Goal: Information Seeking & Learning: Learn about a topic

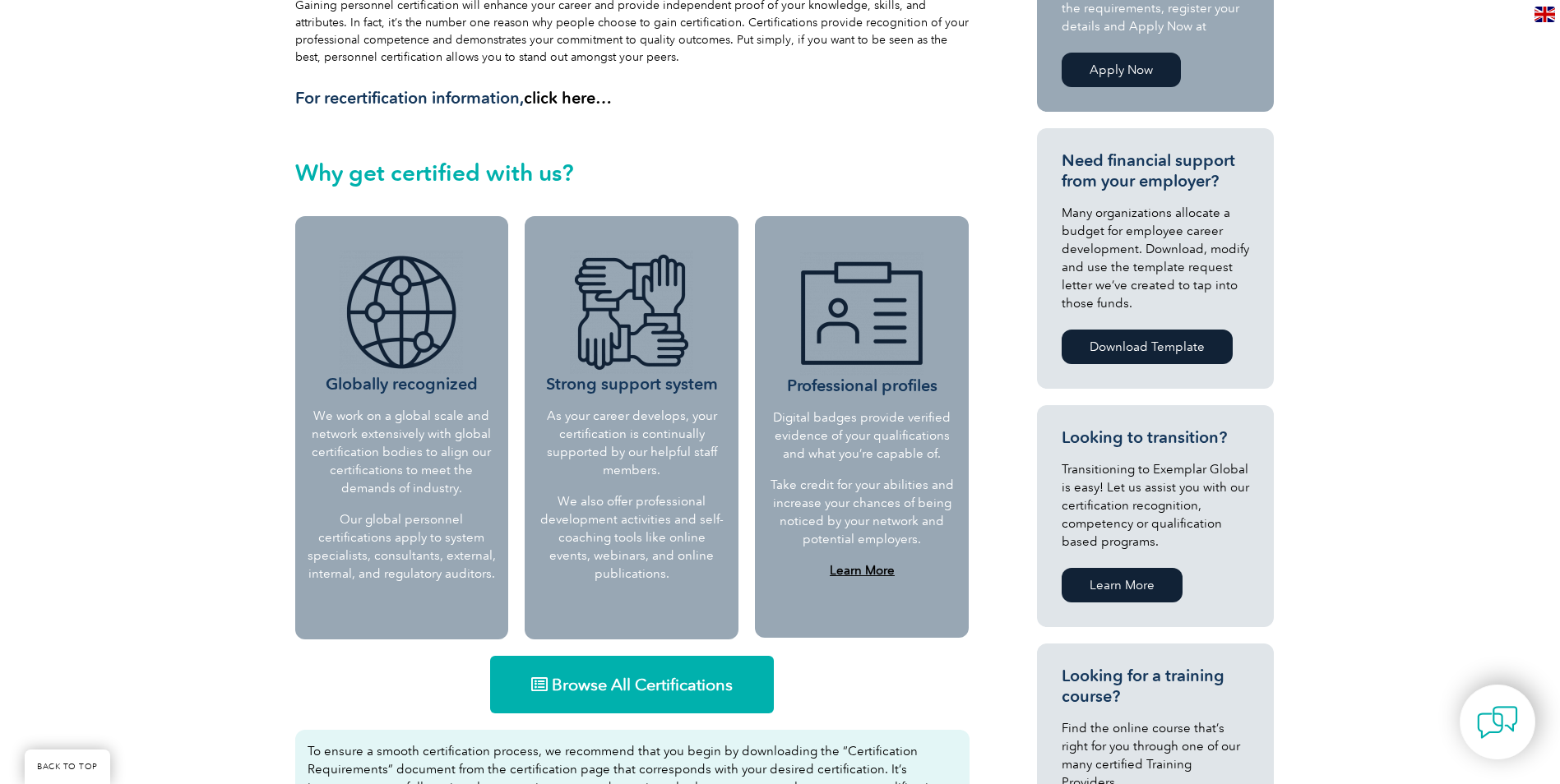
scroll to position [493, 0]
click at [623, 684] on span "Browse All Certifications" at bounding box center [642, 683] width 181 height 16
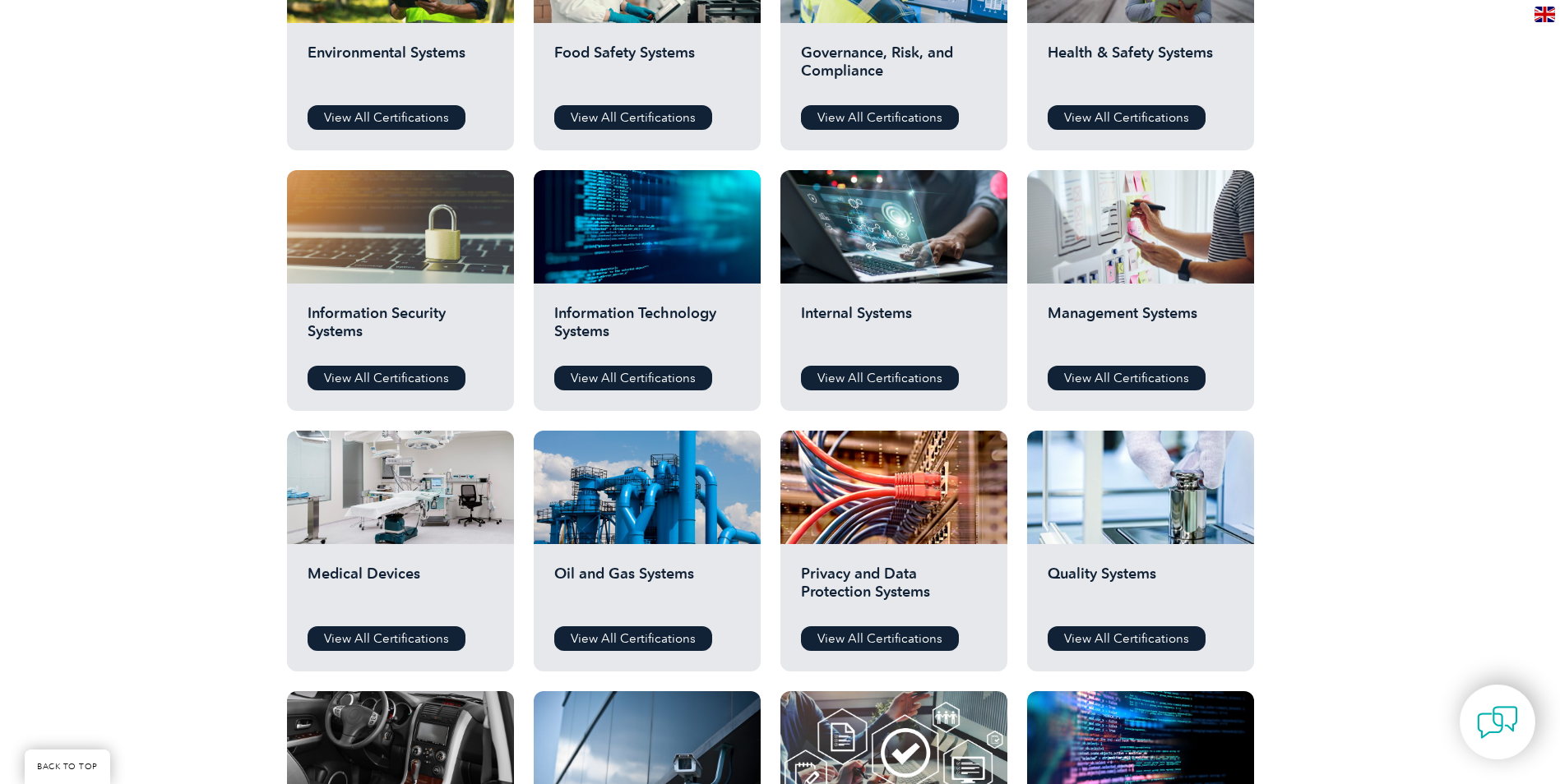
scroll to position [740, 0]
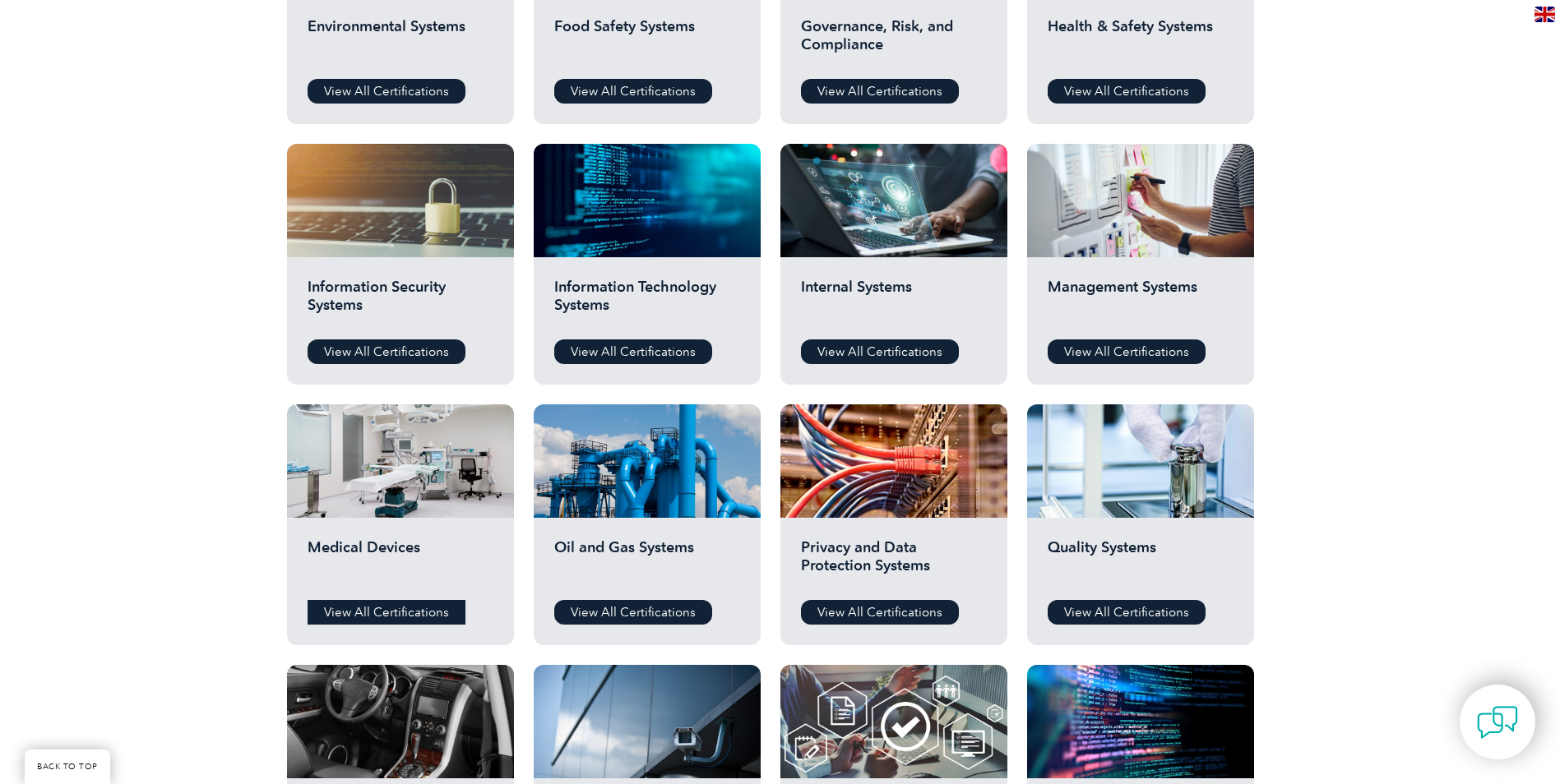
click at [368, 616] on link "View All Certifications" at bounding box center [387, 612] width 158 height 25
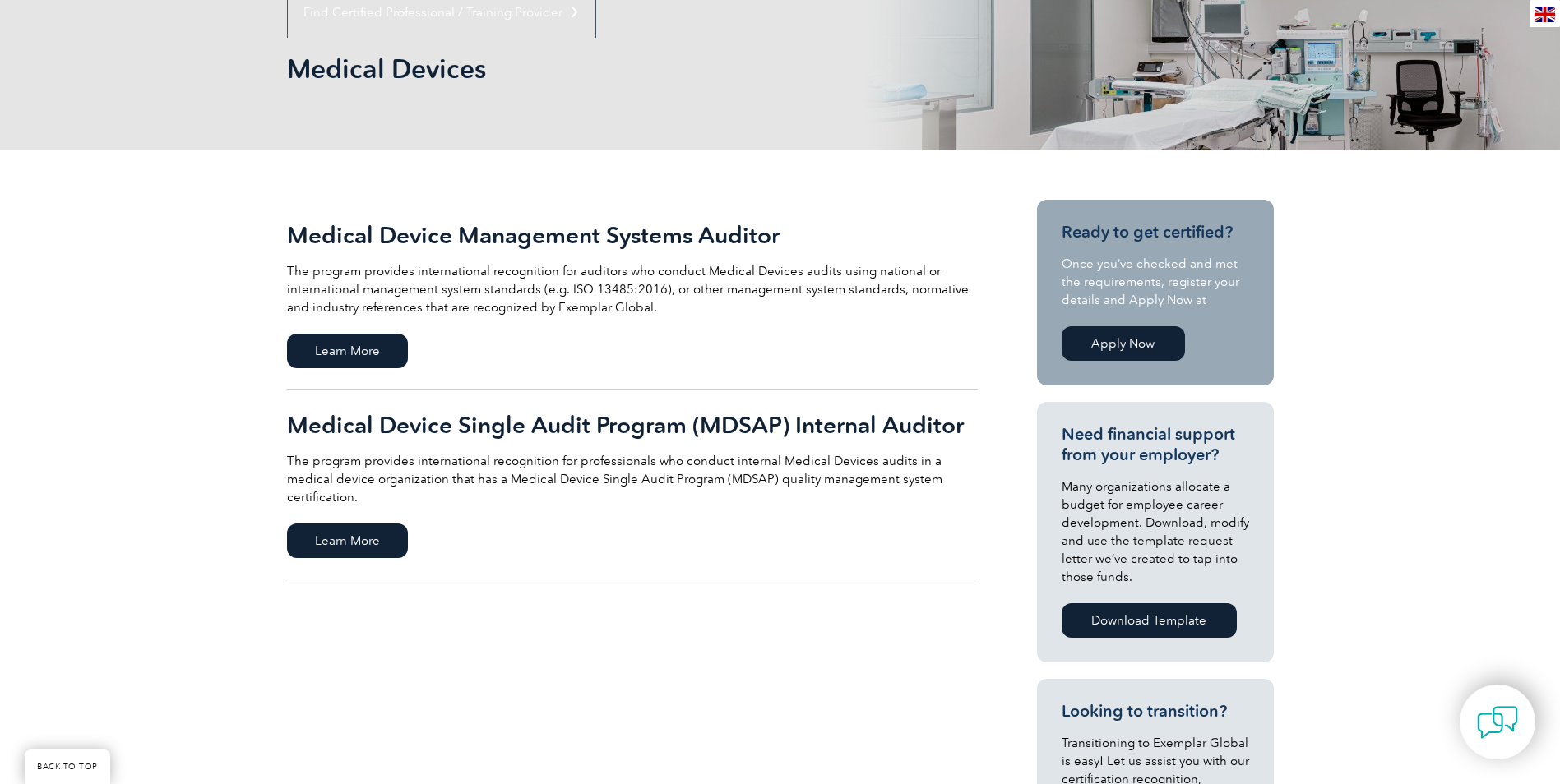
scroll to position [247, 0]
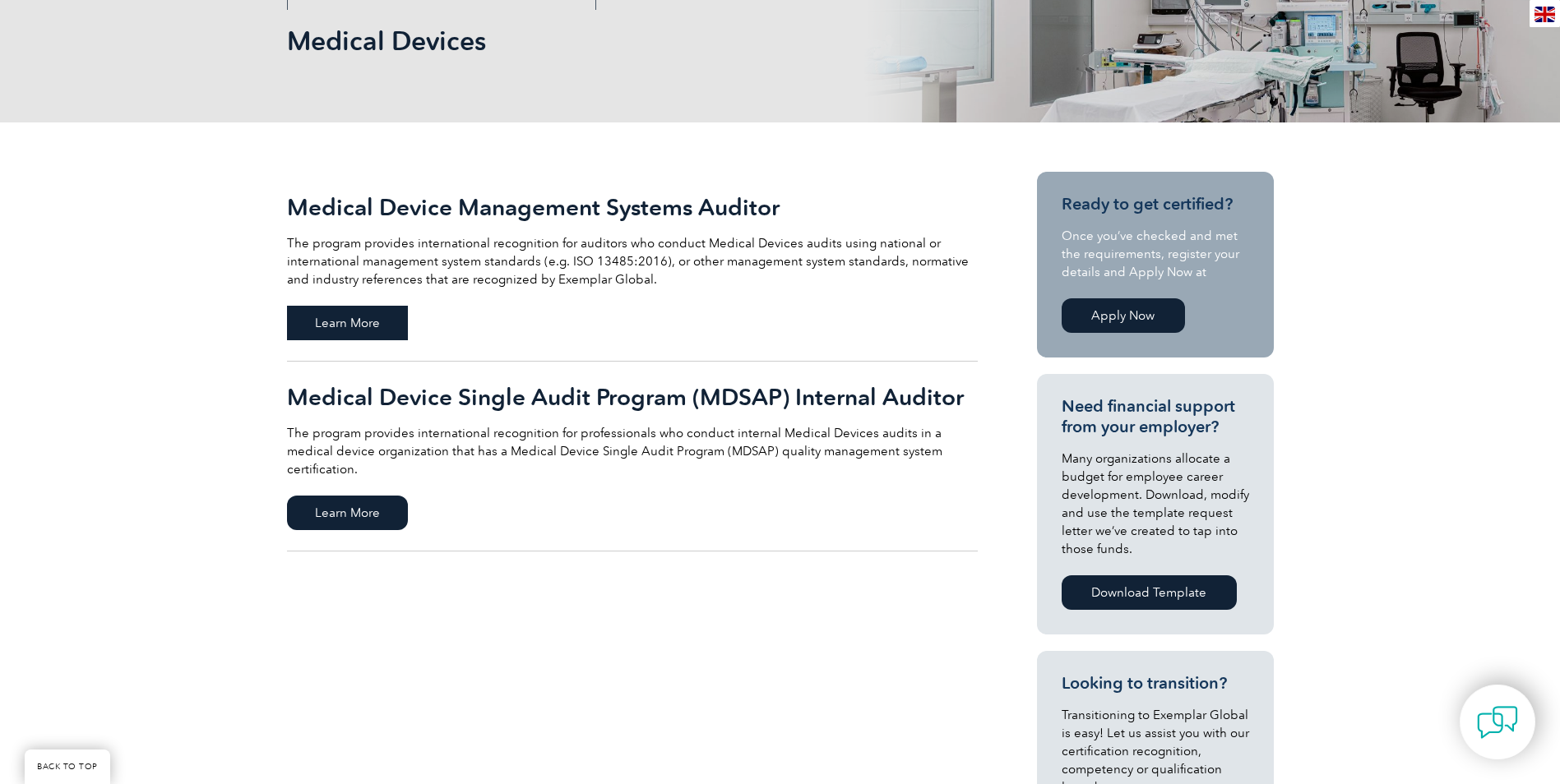
click at [337, 315] on span "Learn More" at bounding box center [347, 323] width 121 height 35
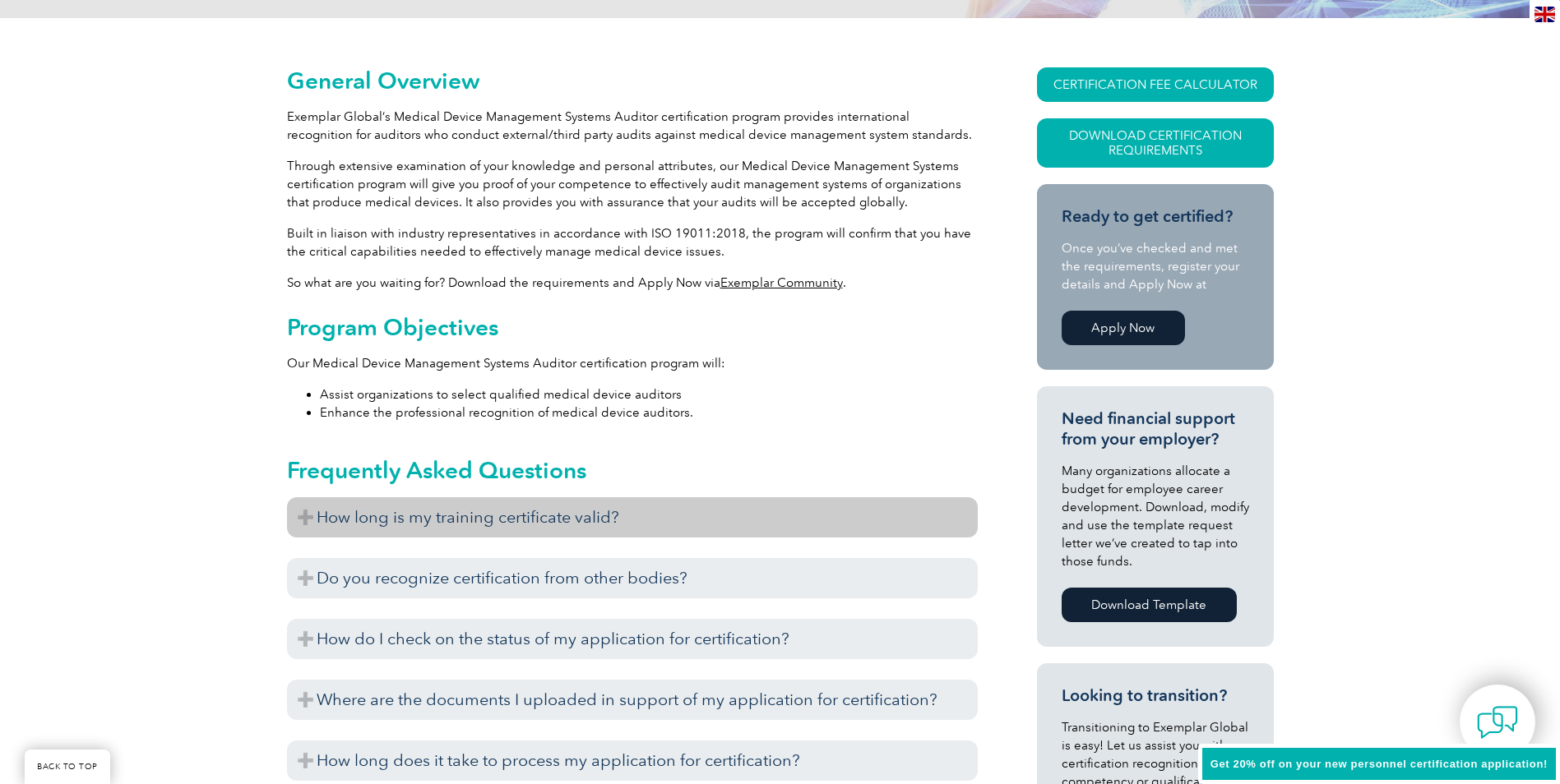
scroll to position [493, 0]
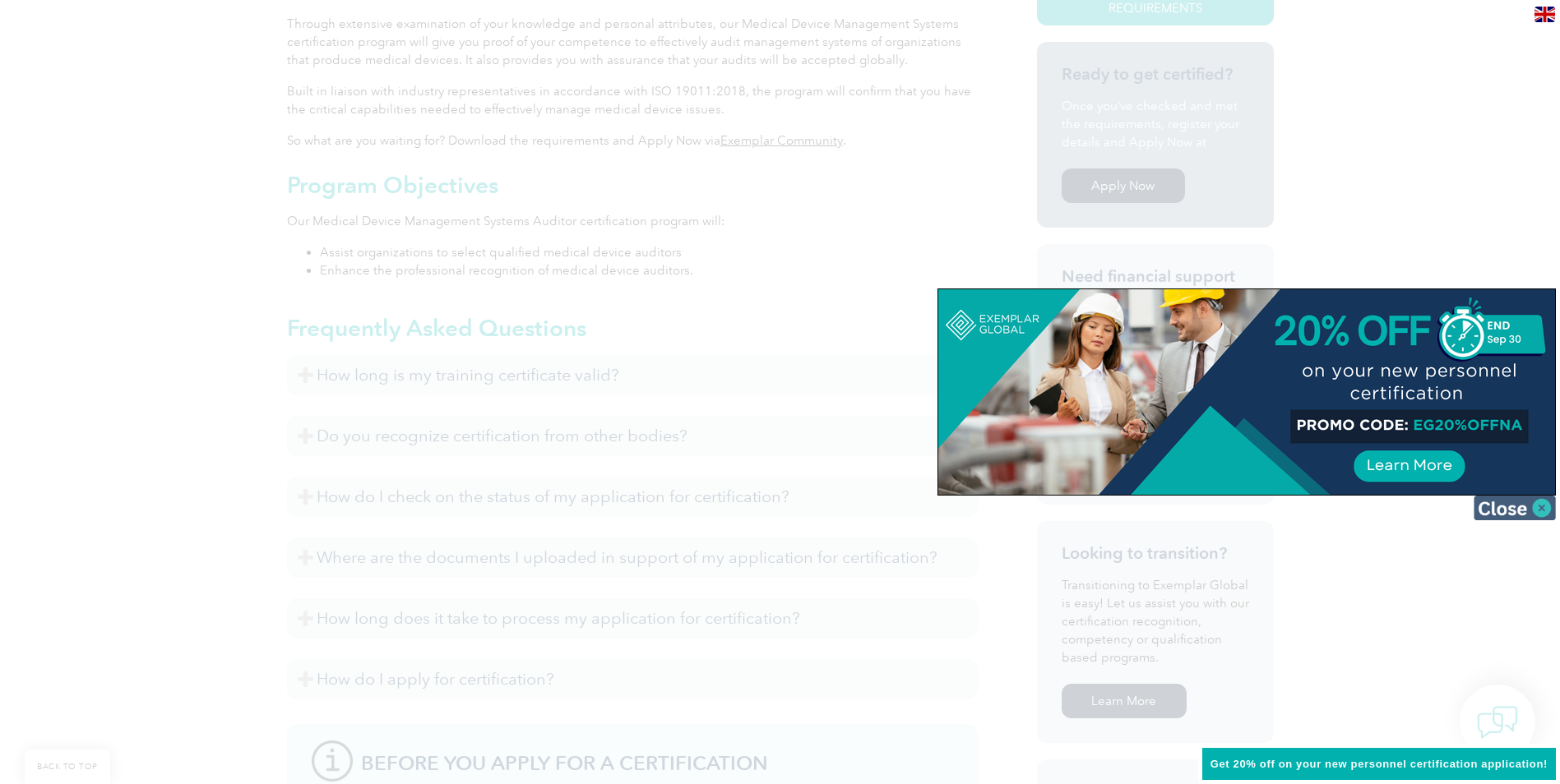
click at [1500, 503] on img at bounding box center [1514, 508] width 82 height 25
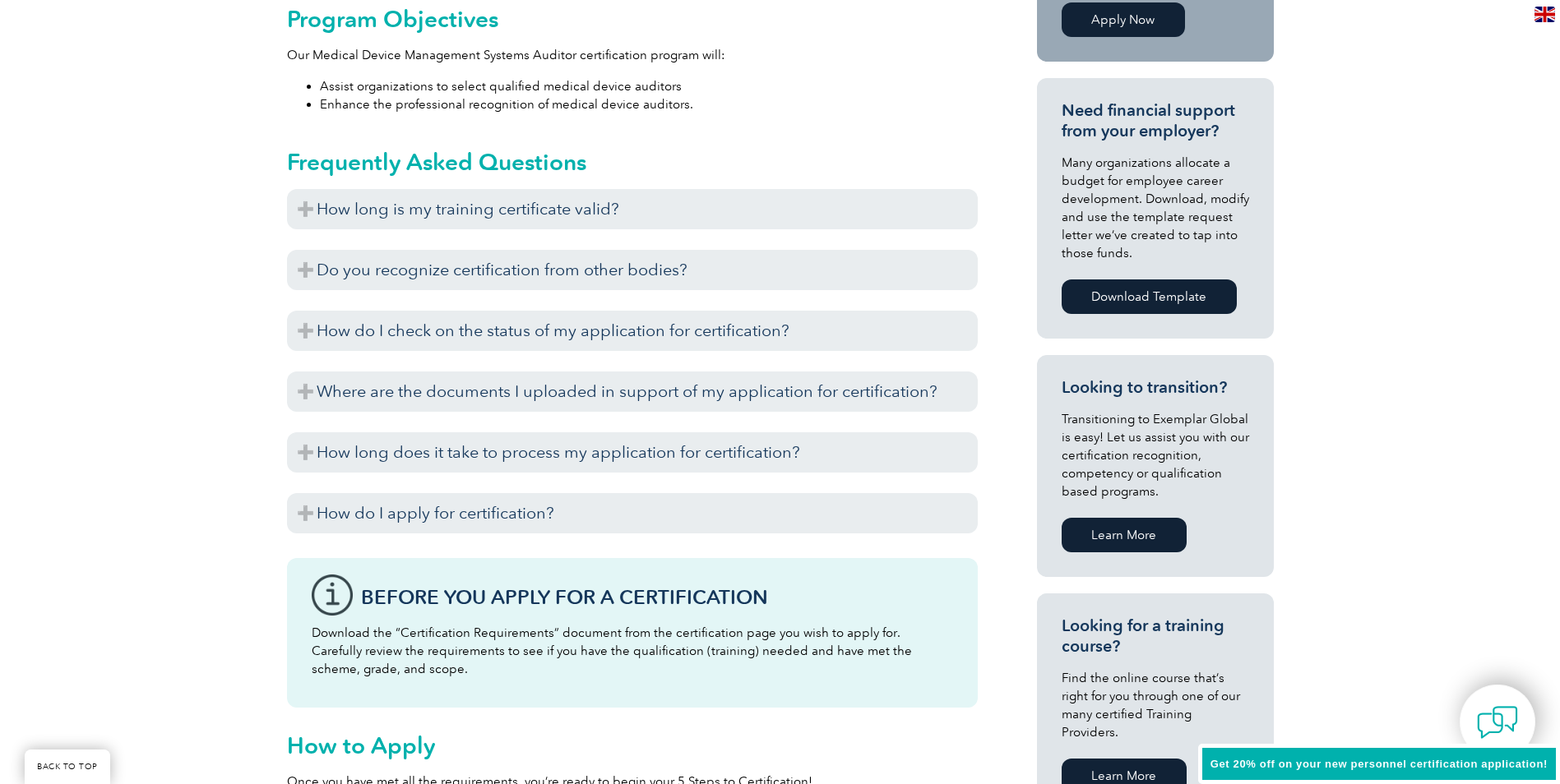
scroll to position [904, 0]
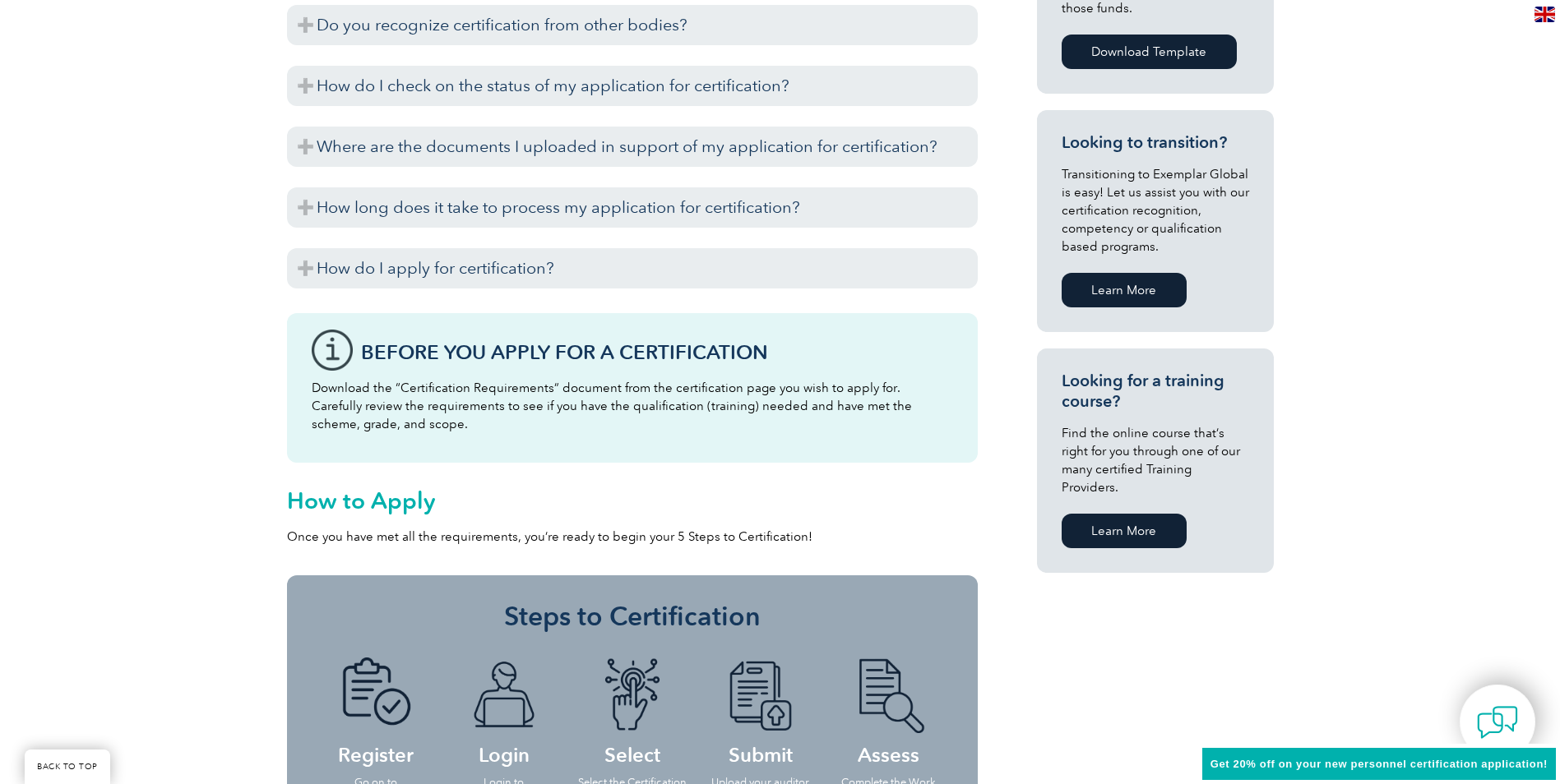
click at [597, 354] on h3 "Before You Apply For a Certification" at bounding box center [657, 352] width 592 height 20
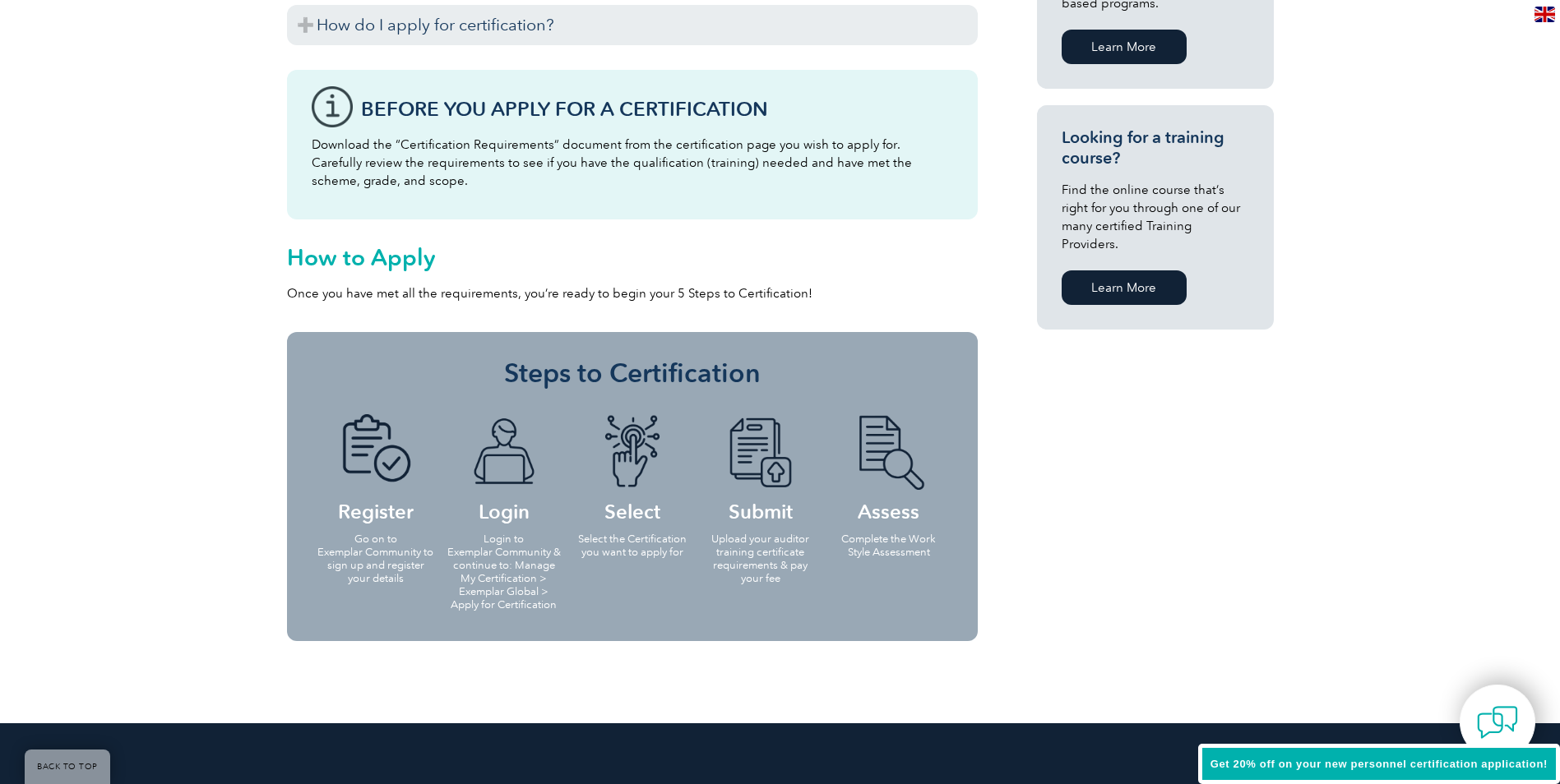
scroll to position [1151, 0]
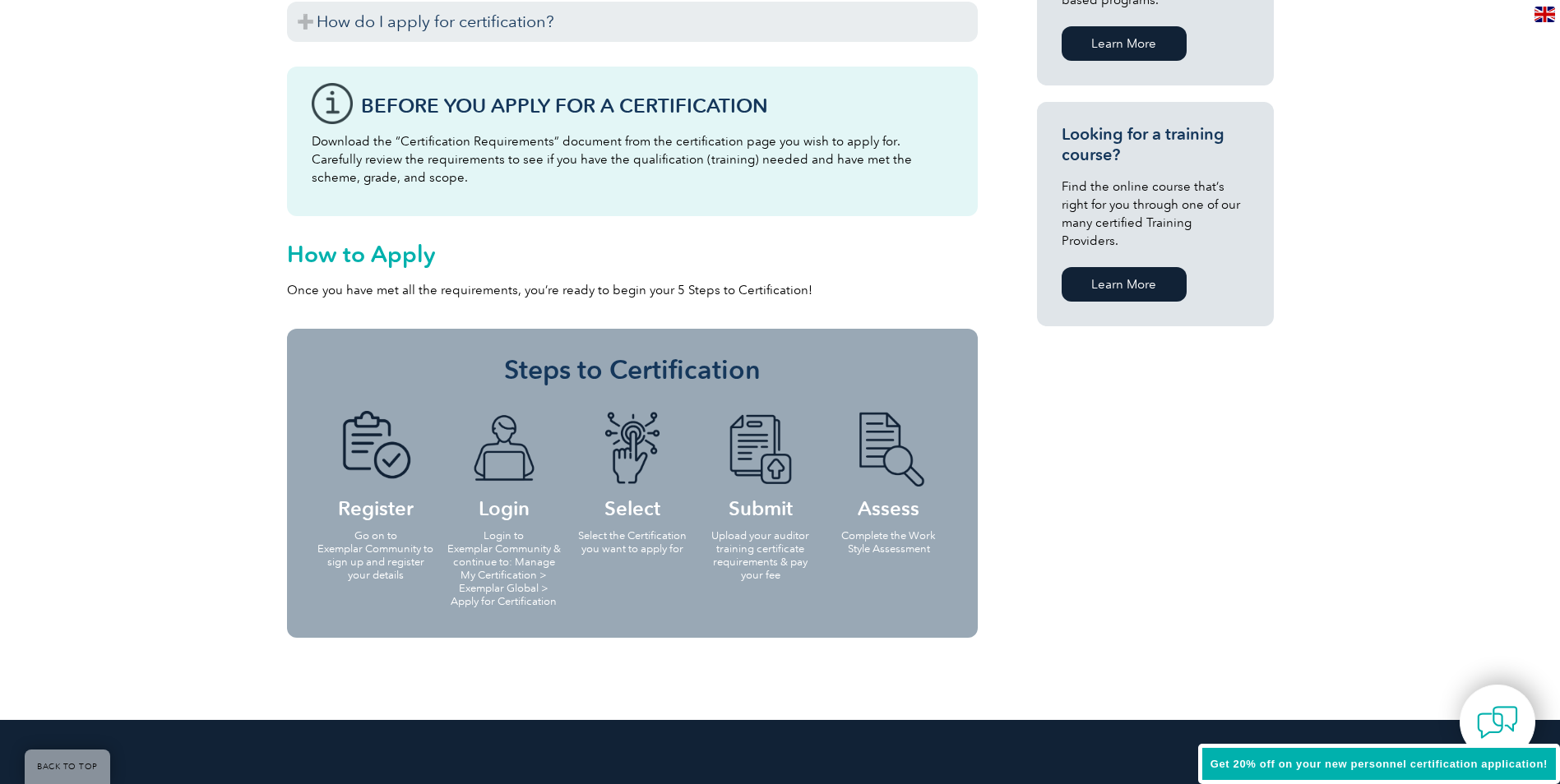
click at [596, 286] on p "Once you have met all the requirements, you’re ready to begin your 5 Steps to C…" at bounding box center [632, 290] width 691 height 18
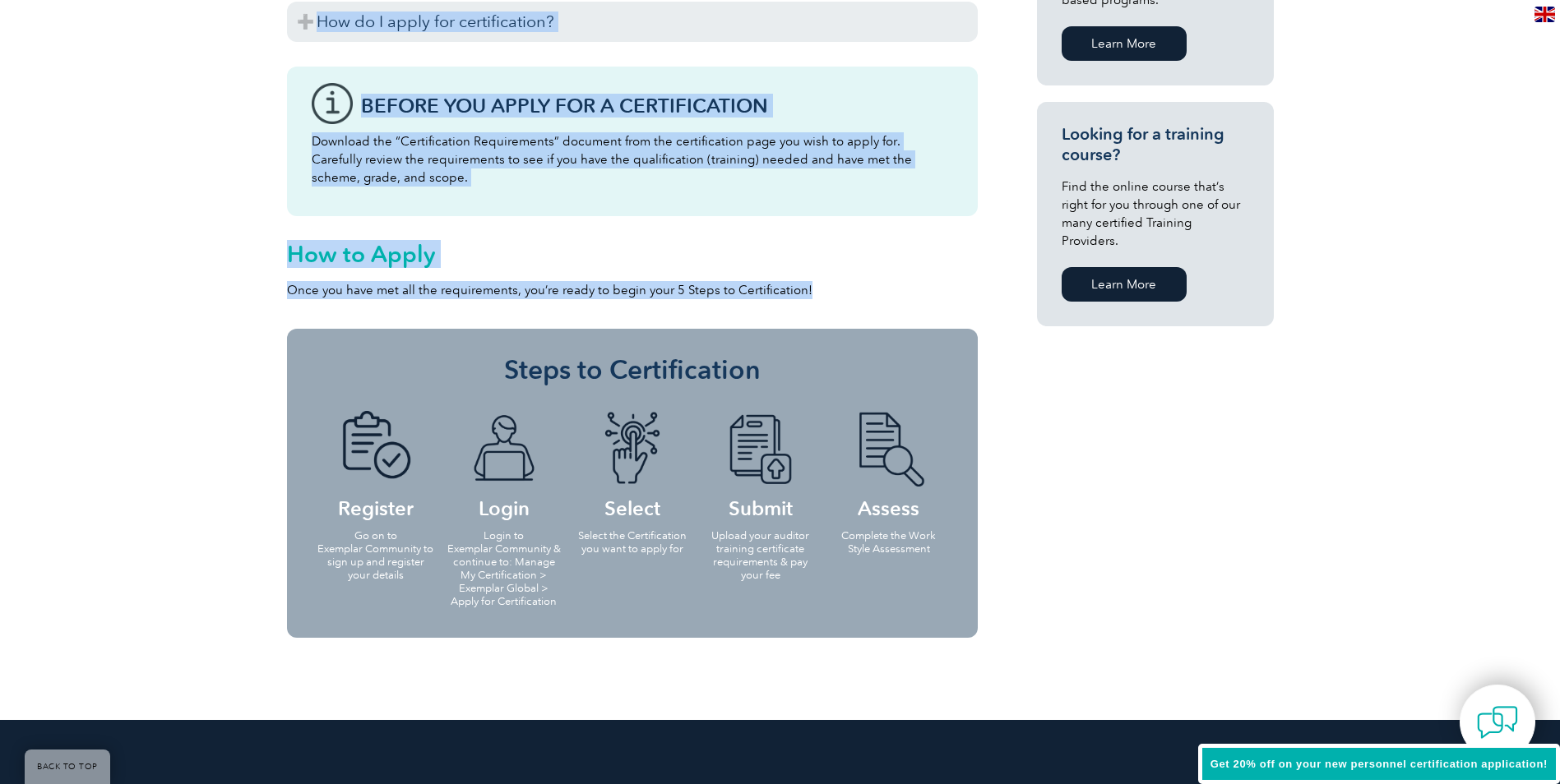
drag, startPoint x: 803, startPoint y: 290, endPoint x: 276, endPoint y: 258, distance: 528.0
drag, startPoint x: 276, startPoint y: 258, endPoint x: 421, endPoint y: 291, distance: 148.7
click at [421, 291] on p "Once you have met all the requirements, you’re ready to begin your 5 Steps to C…" at bounding box center [632, 290] width 691 height 18
click at [590, 291] on p "Once you have met all the requirements, you’re ready to begin your 5 Steps to C…" at bounding box center [632, 290] width 691 height 18
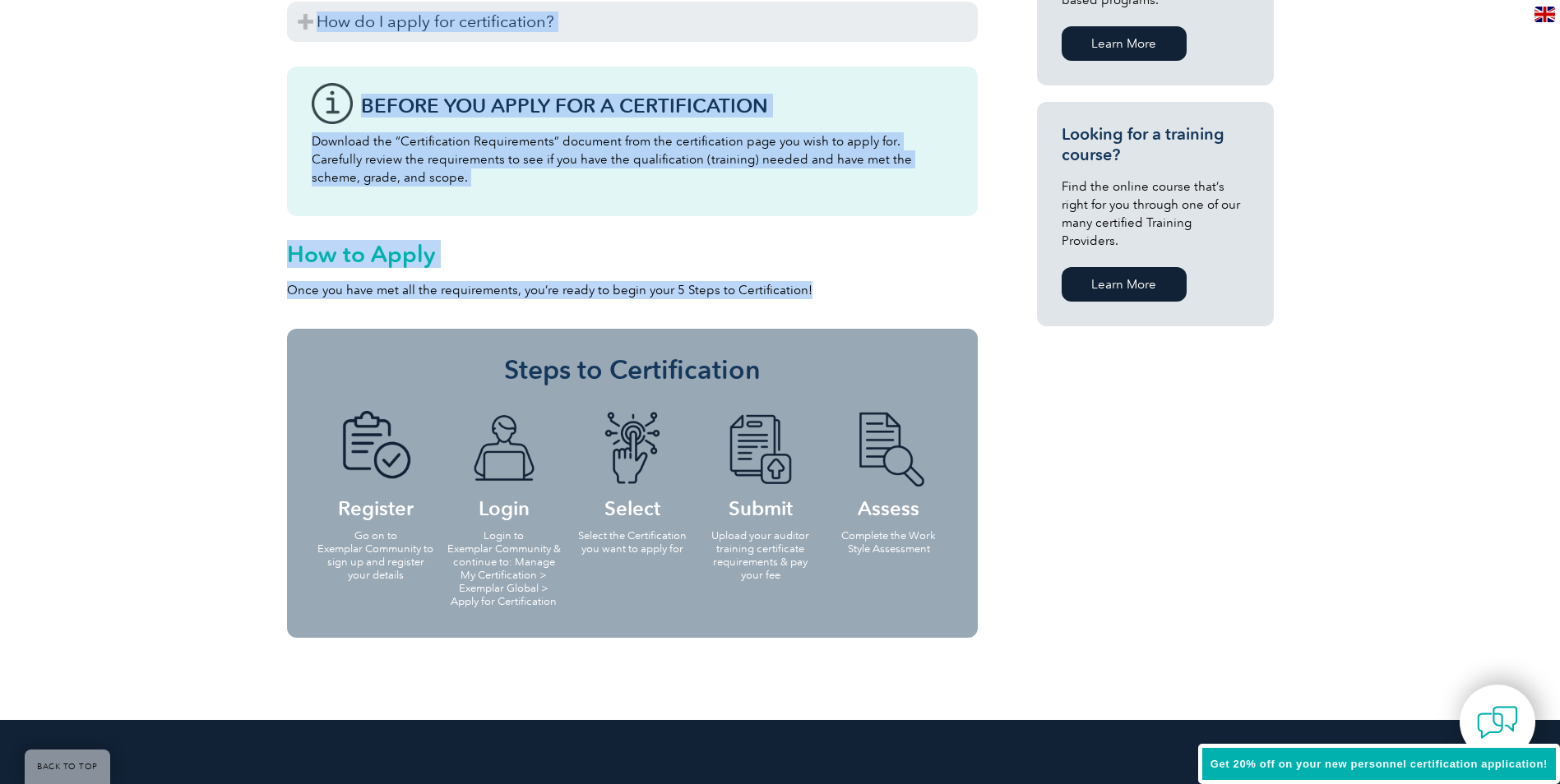
click at [502, 290] on p "Once you have met all the requirements, you’re ready to begin your 5 Steps to C…" at bounding box center [632, 290] width 691 height 18
drag, startPoint x: 285, startPoint y: 248, endPoint x: 805, endPoint y: 297, distance: 522.3
drag, startPoint x: 805, startPoint y: 297, endPoint x: 793, endPoint y: 294, distance: 12.4
click at [793, 294] on p "Once you have met all the requirements, you’re ready to begin your 5 Steps to C…" at bounding box center [632, 290] width 691 height 18
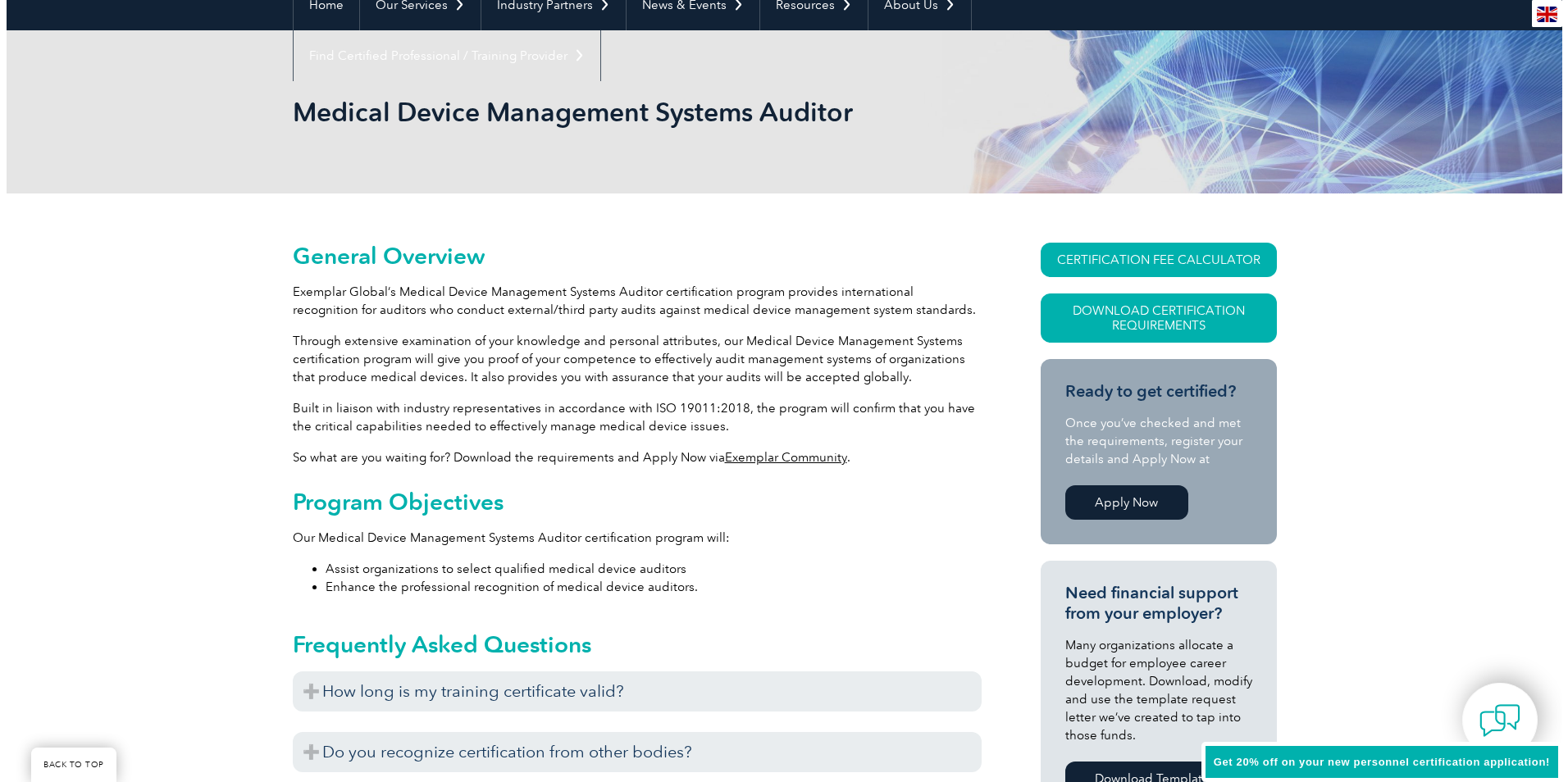
scroll to position [164, 0]
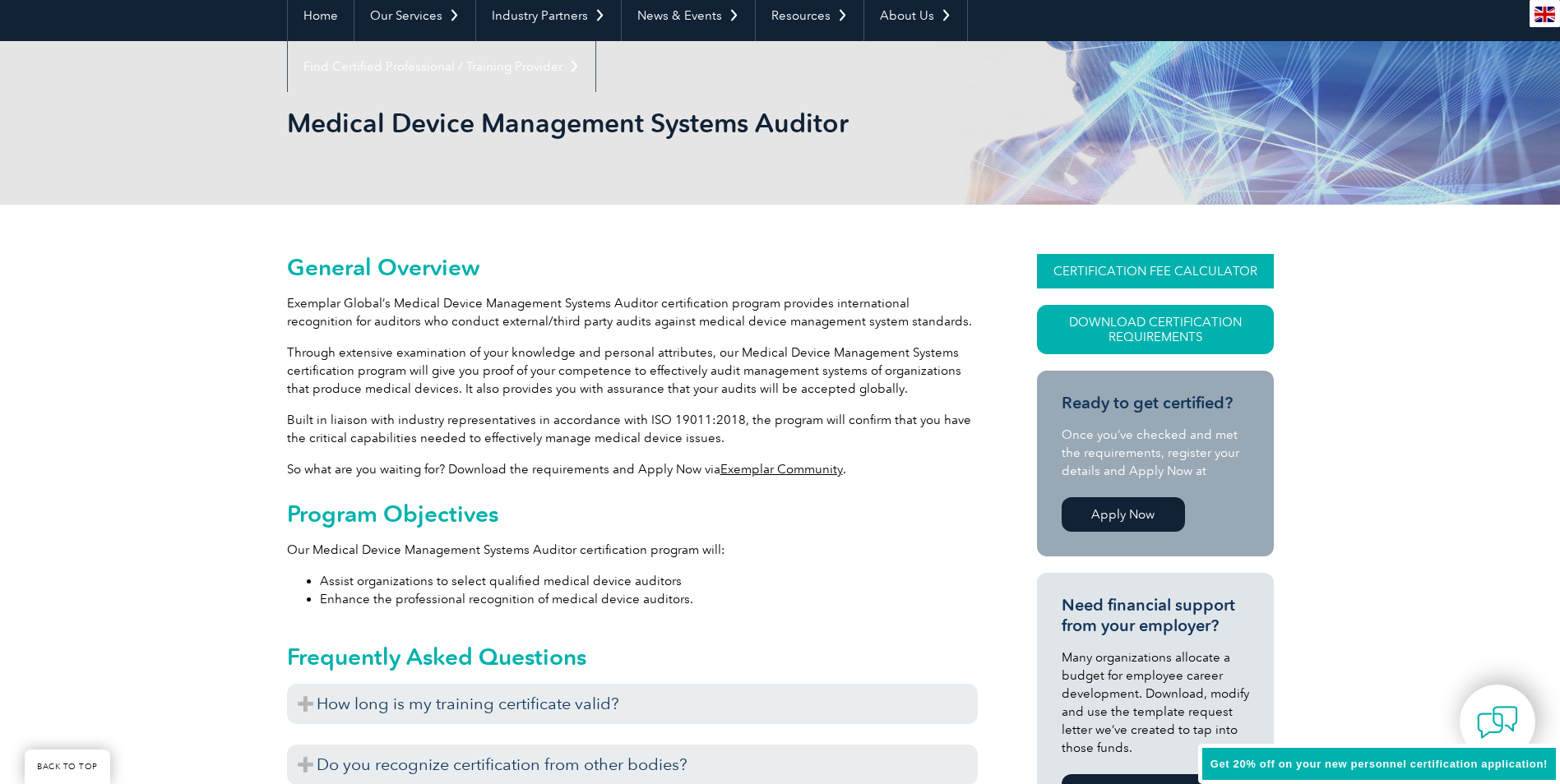
click at [1144, 282] on link "CERTIFICATION FEE CALCULATOR" at bounding box center [1155, 271] width 237 height 35
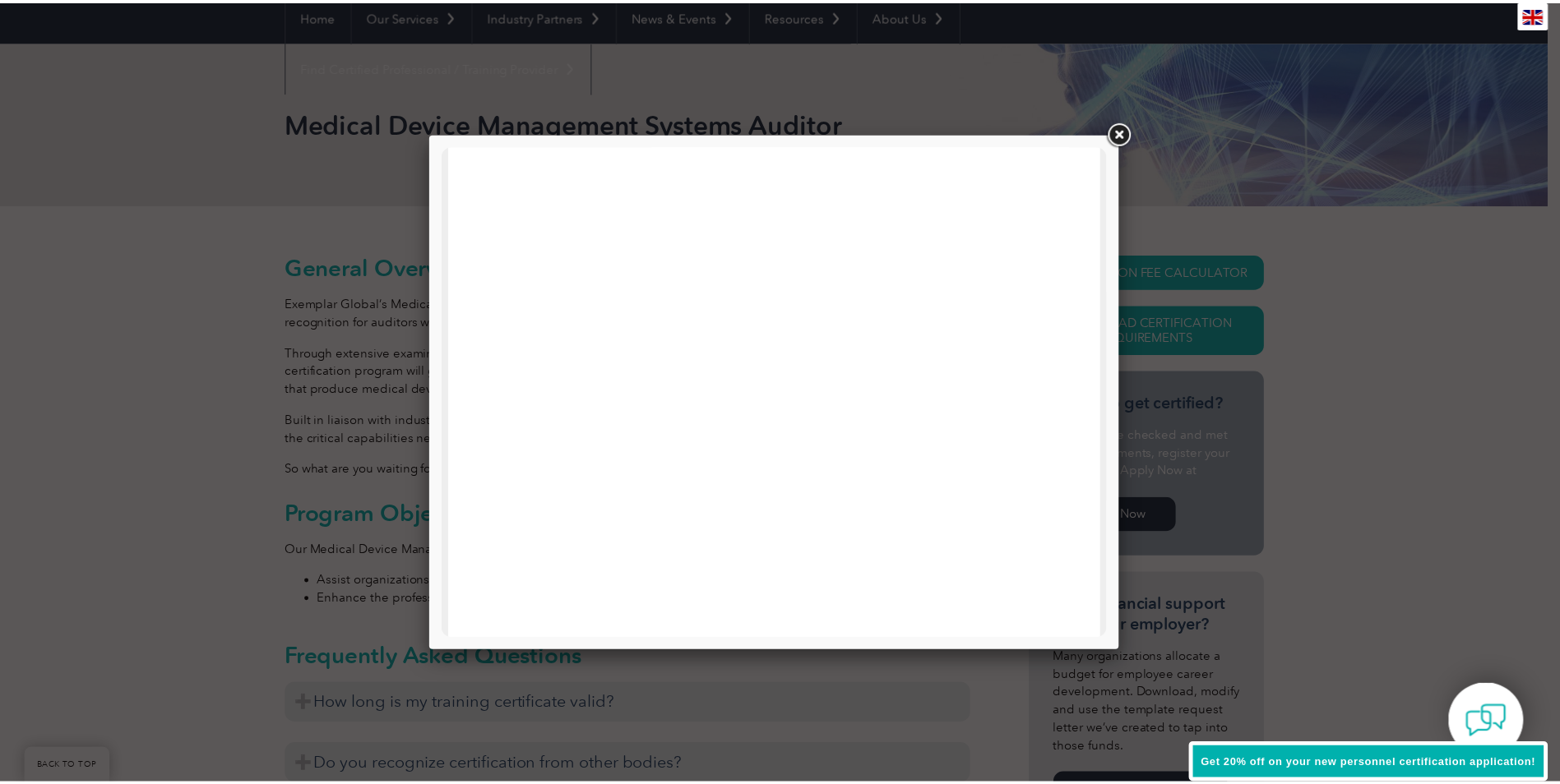
scroll to position [493, 0]
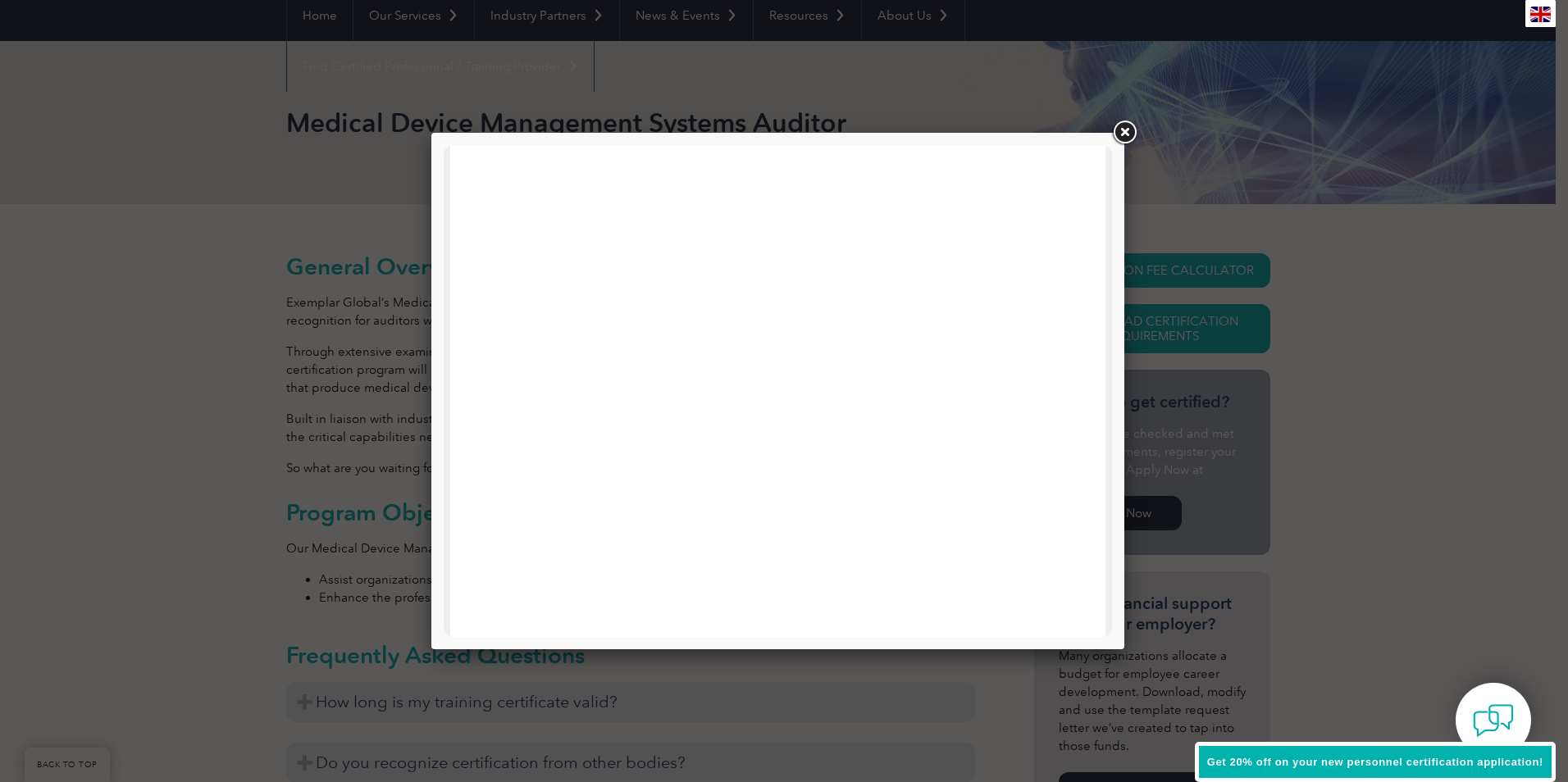
click at [1125, 125] on link at bounding box center [1124, 133] width 30 height 30
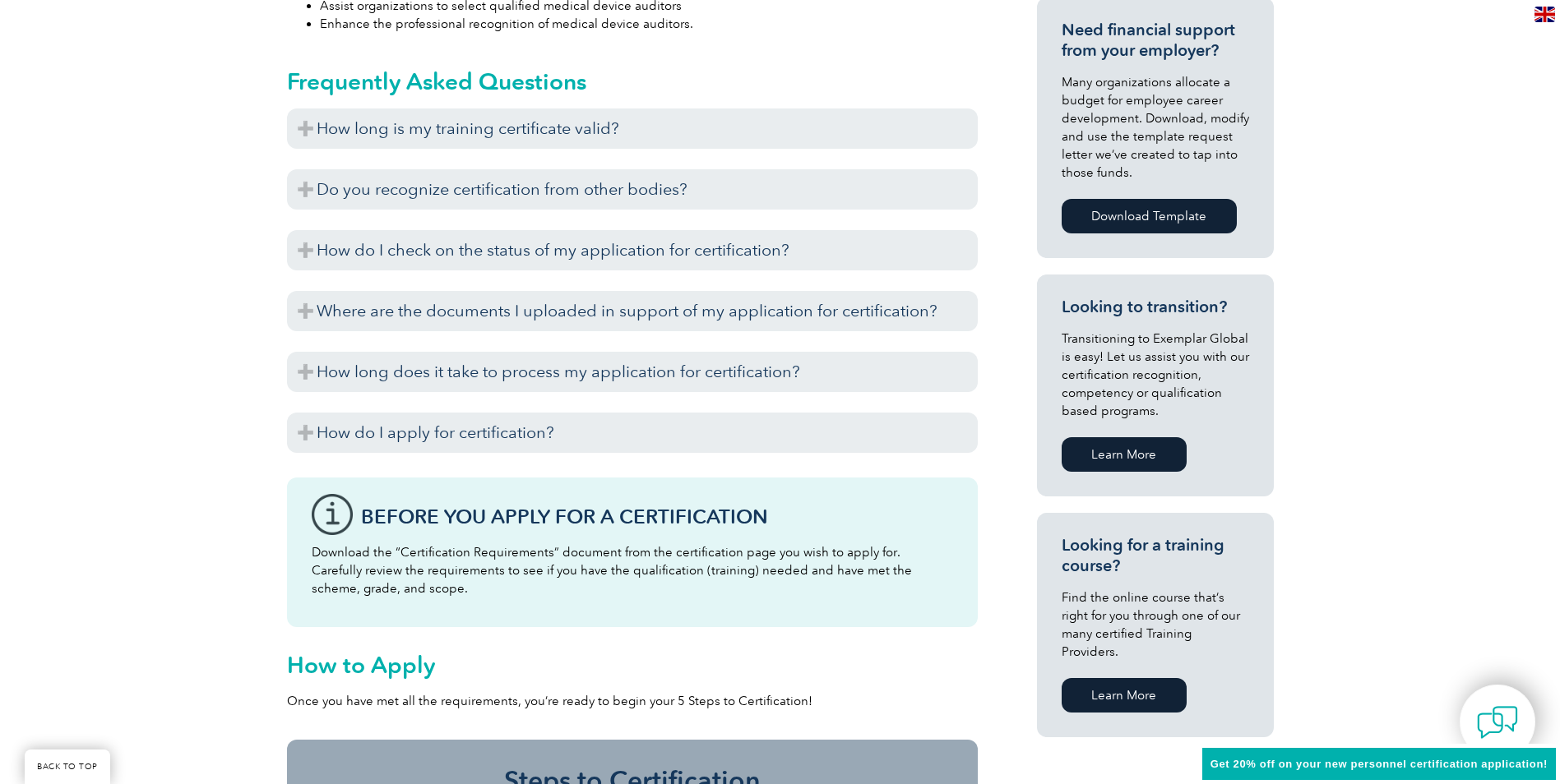
scroll to position [904, 0]
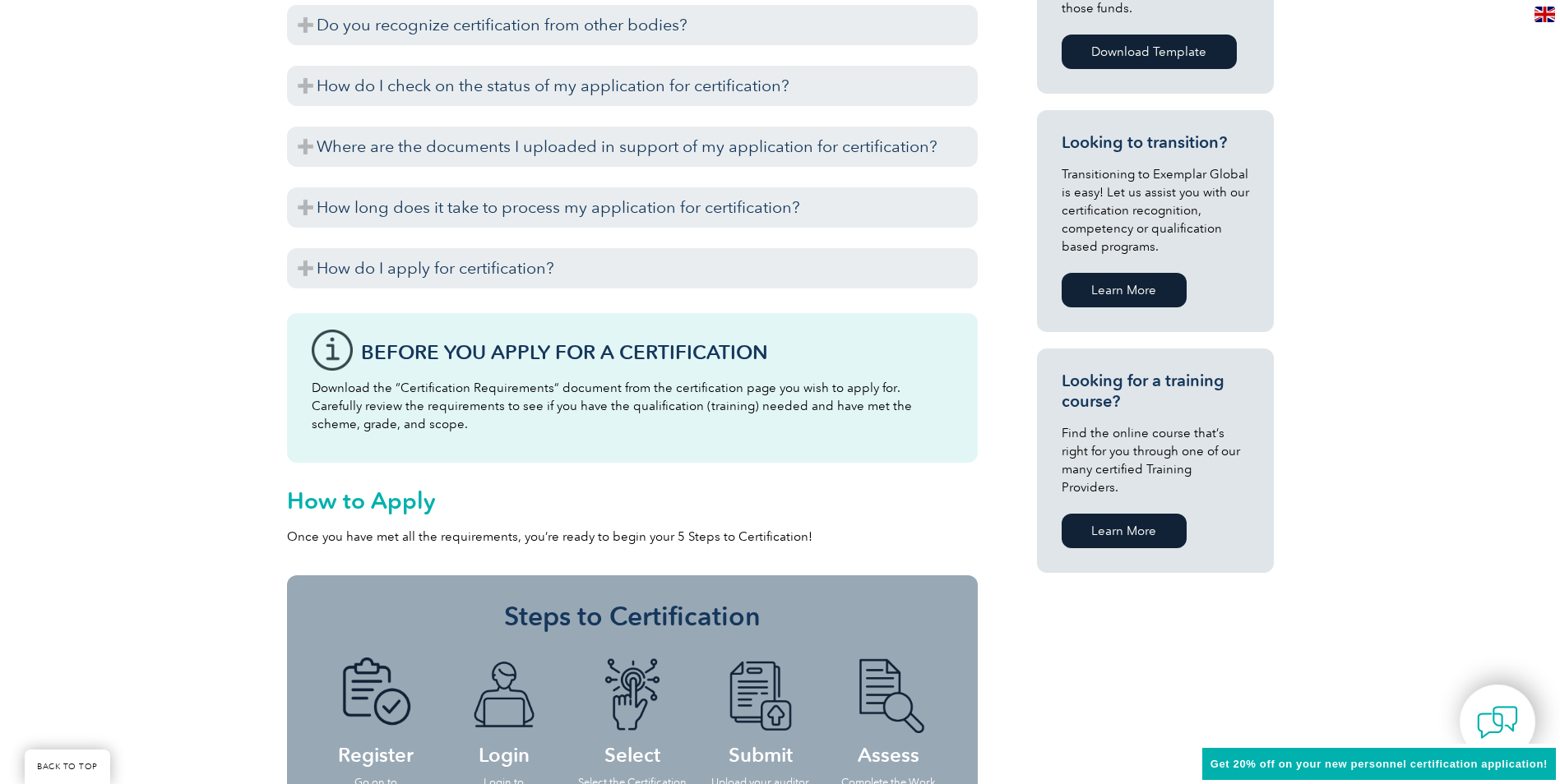
click at [1114, 514] on link "Learn More" at bounding box center [1123, 531] width 125 height 35
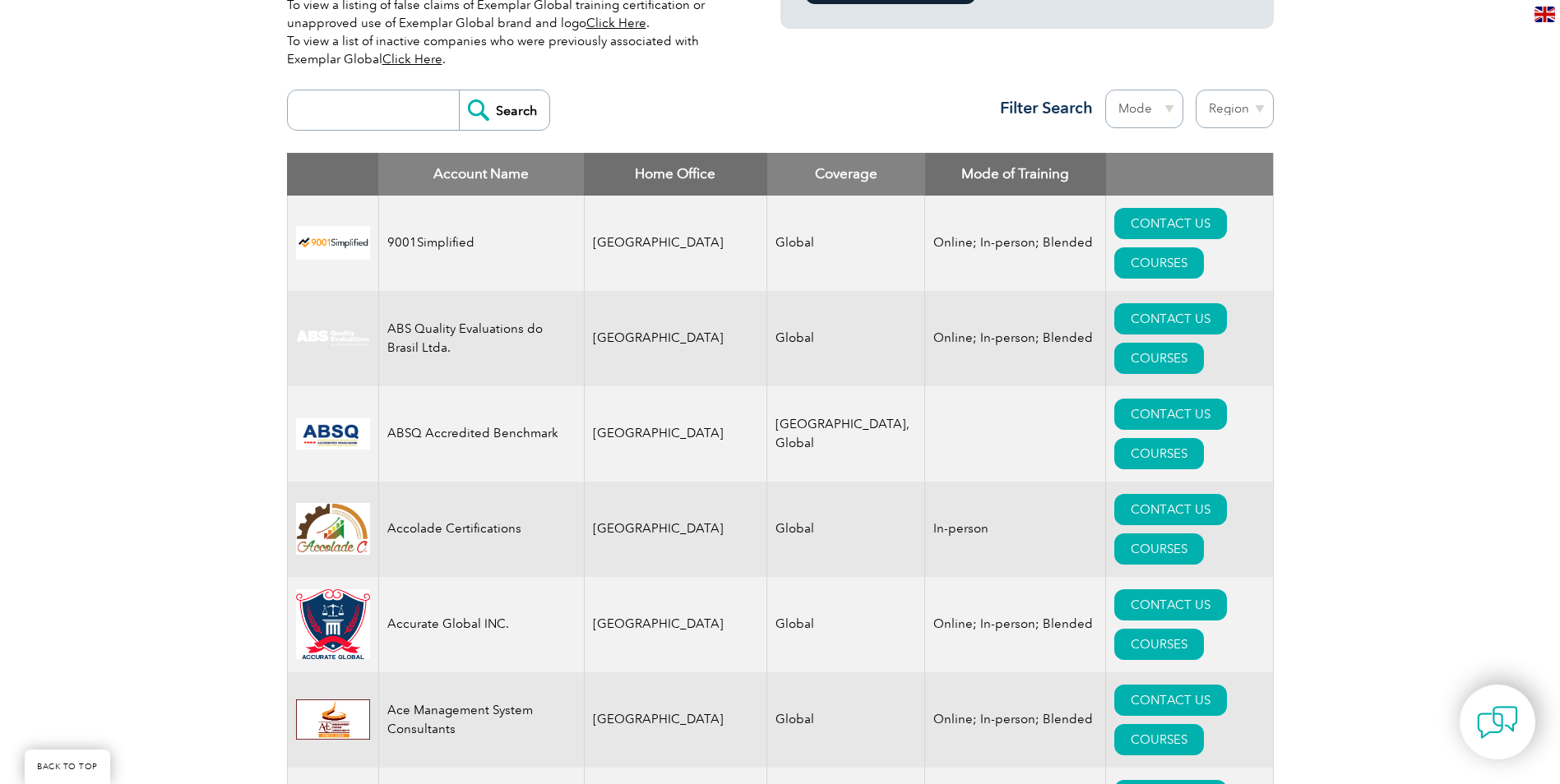
scroll to position [575, 0]
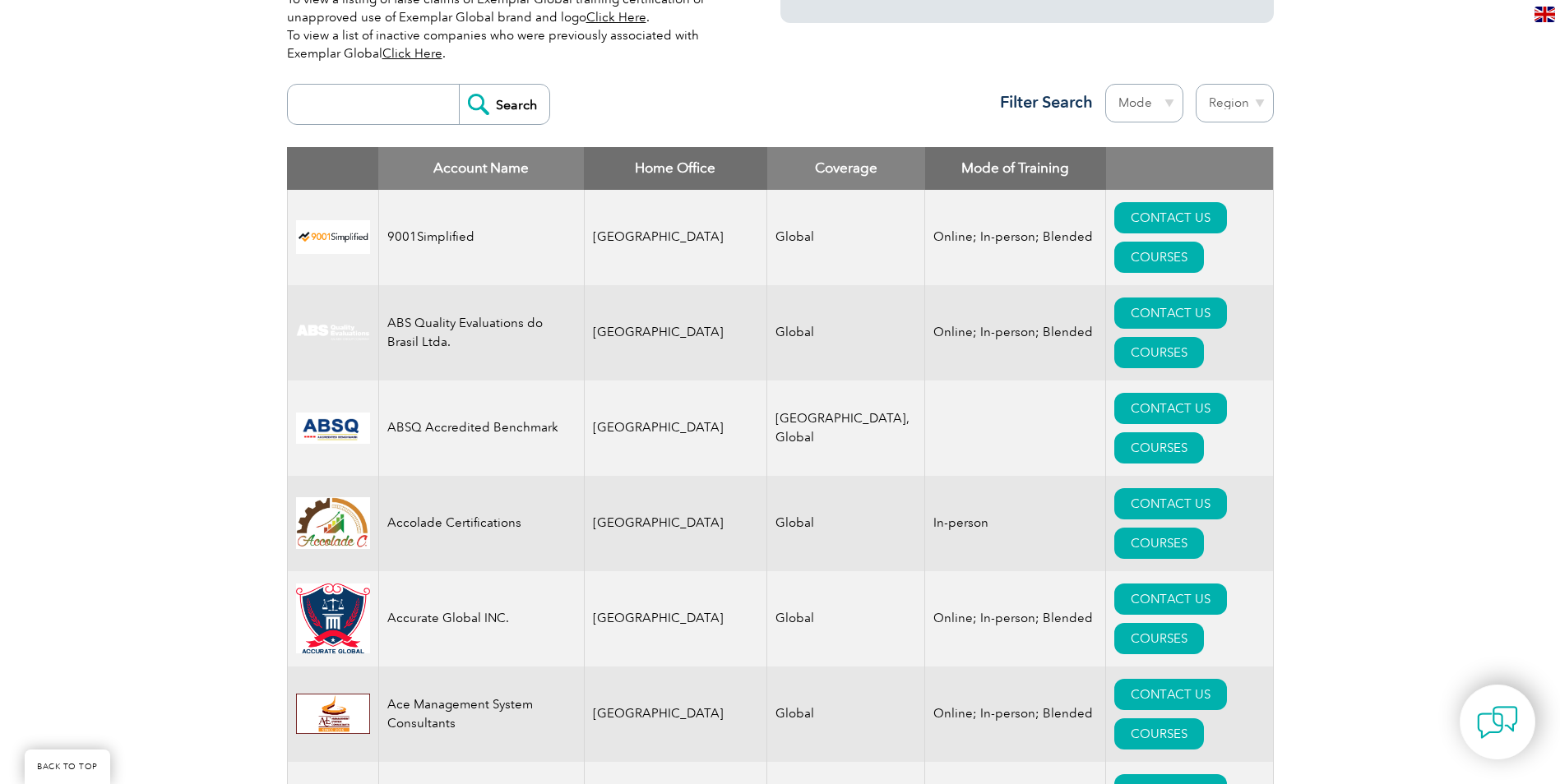
click at [1172, 96] on select "Mode Online In-person Blended" at bounding box center [1144, 103] width 78 height 39
select select "Online"
click at [1105, 84] on select "Mode Online In-person Blended" at bounding box center [1144, 103] width 78 height 39
click at [1230, 105] on select "Region Australia Bahrain Bangladesh Brazil Canada Colombia Dominican Republic E…" at bounding box center [1234, 103] width 78 height 39
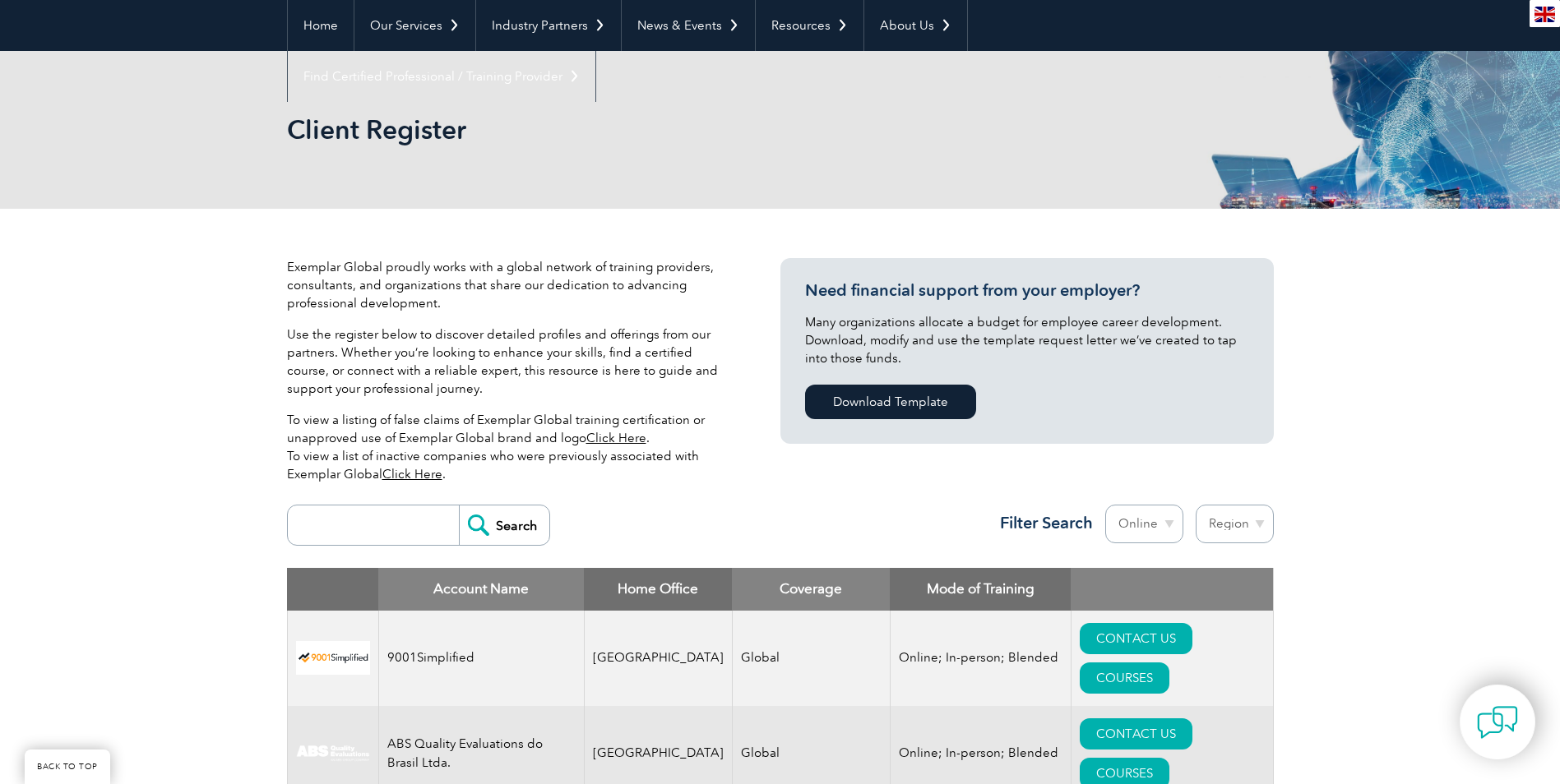
scroll to position [329, 0]
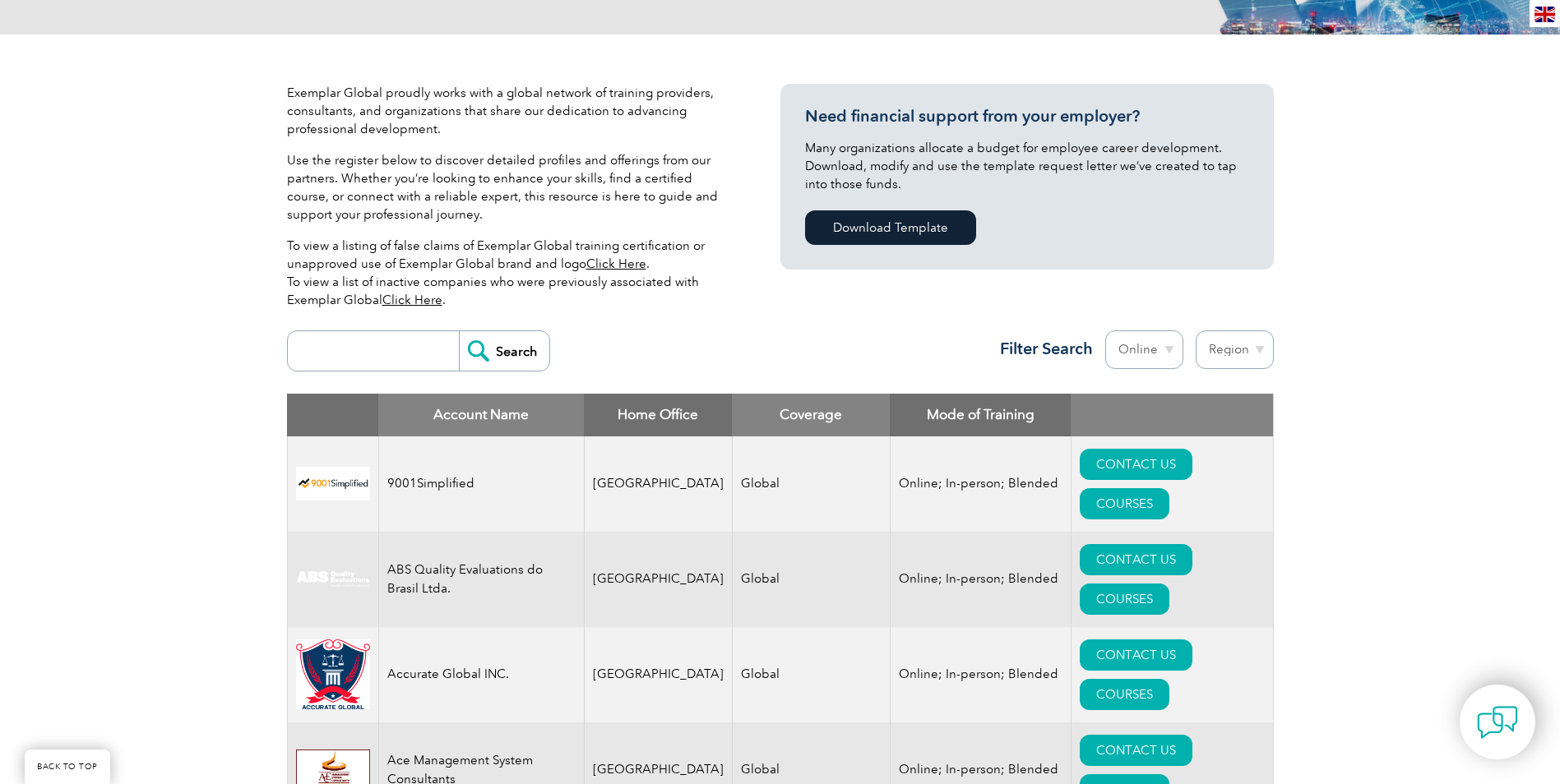
click at [1217, 342] on select "Region Australia Bahrain Bangladesh Brazil Canada Colombia Dominican Republic E…" at bounding box center [1234, 350] width 78 height 39
select select "[GEOGRAPHIC_DATA]"
click at [1195, 331] on select "Region Australia Bahrain Bangladesh Brazil Canada Colombia Dominican Republic E…" at bounding box center [1234, 350] width 78 height 39
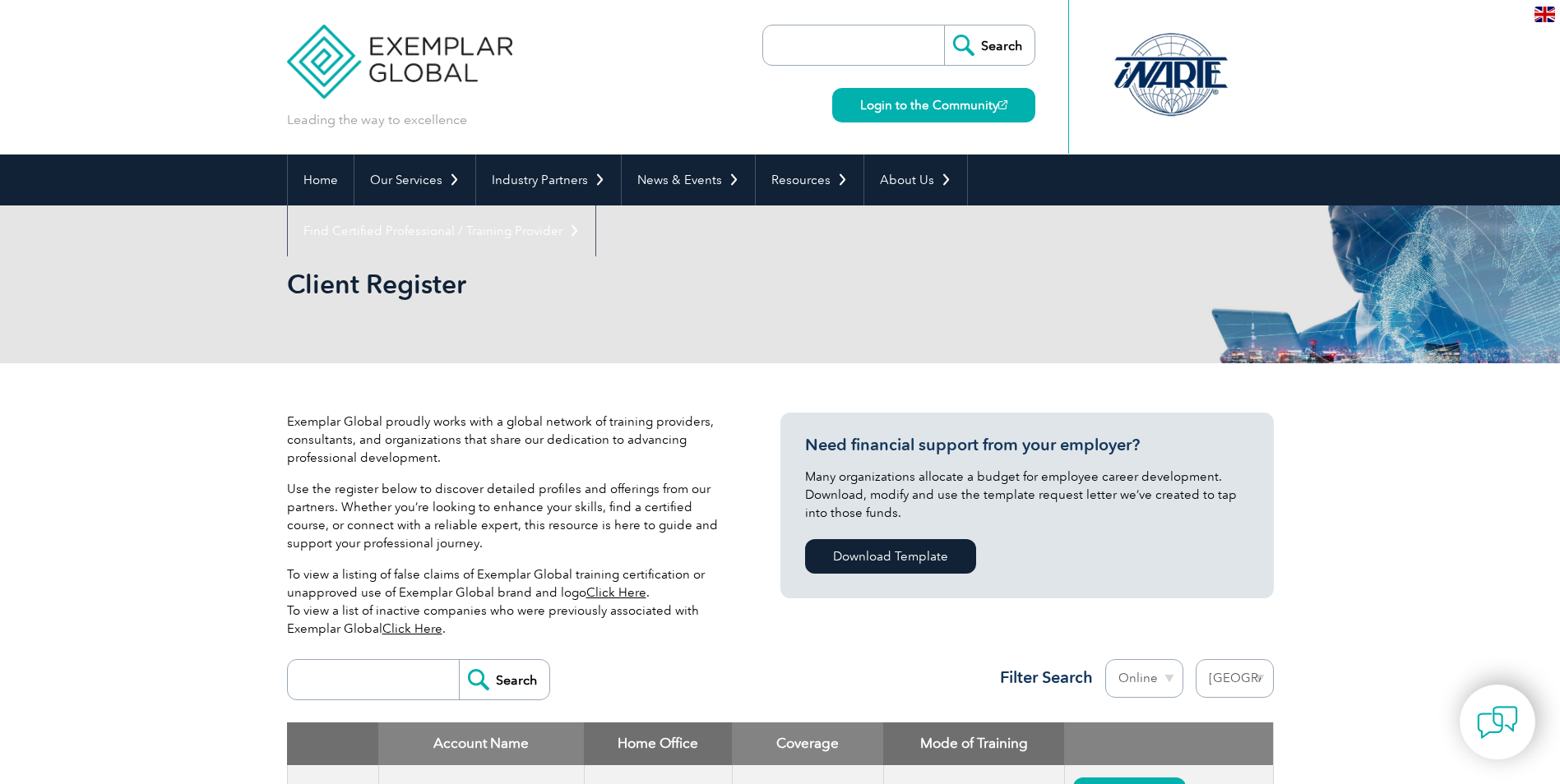
select select "[GEOGRAPHIC_DATA]"
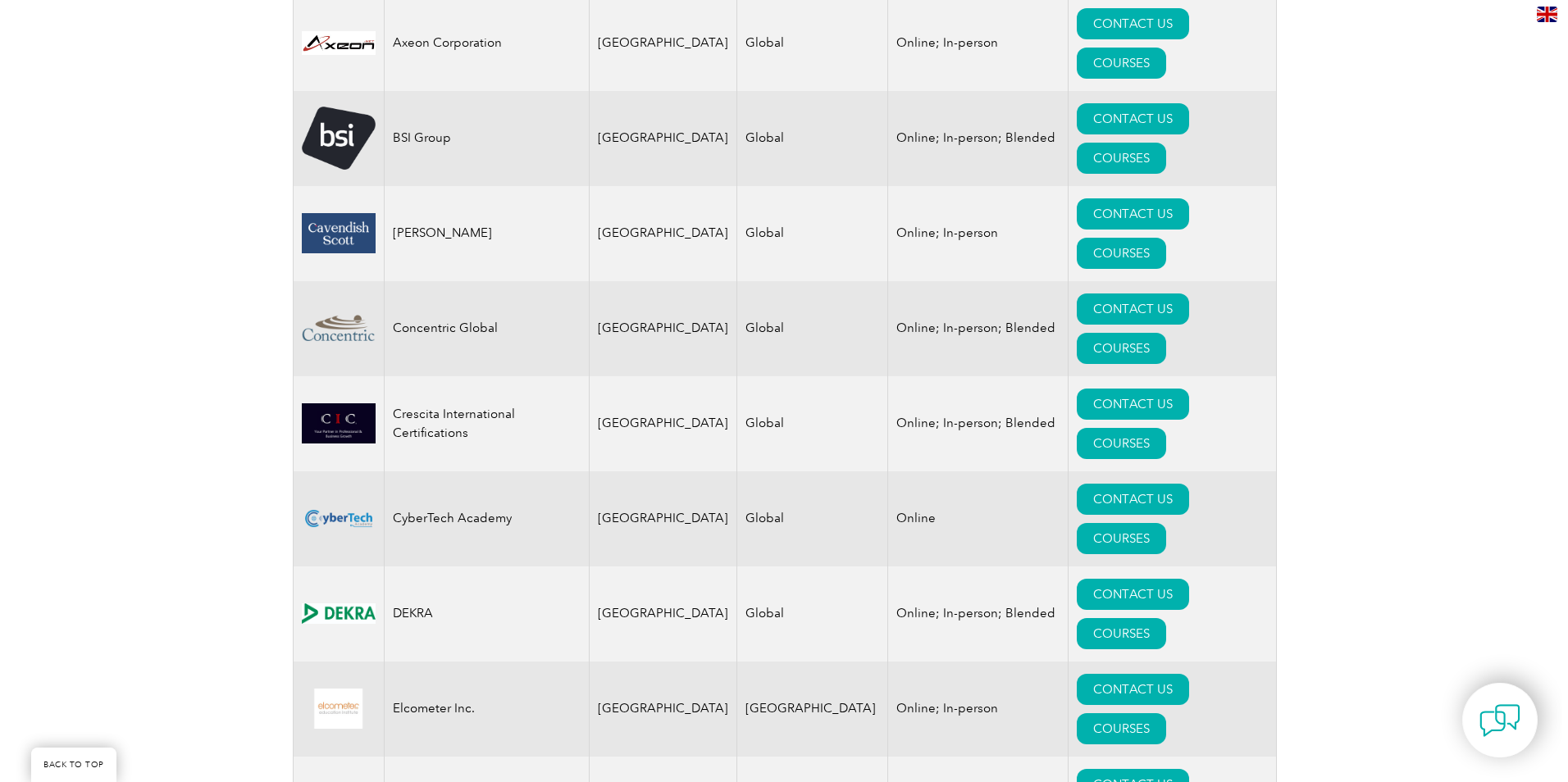
scroll to position [1394, 0]
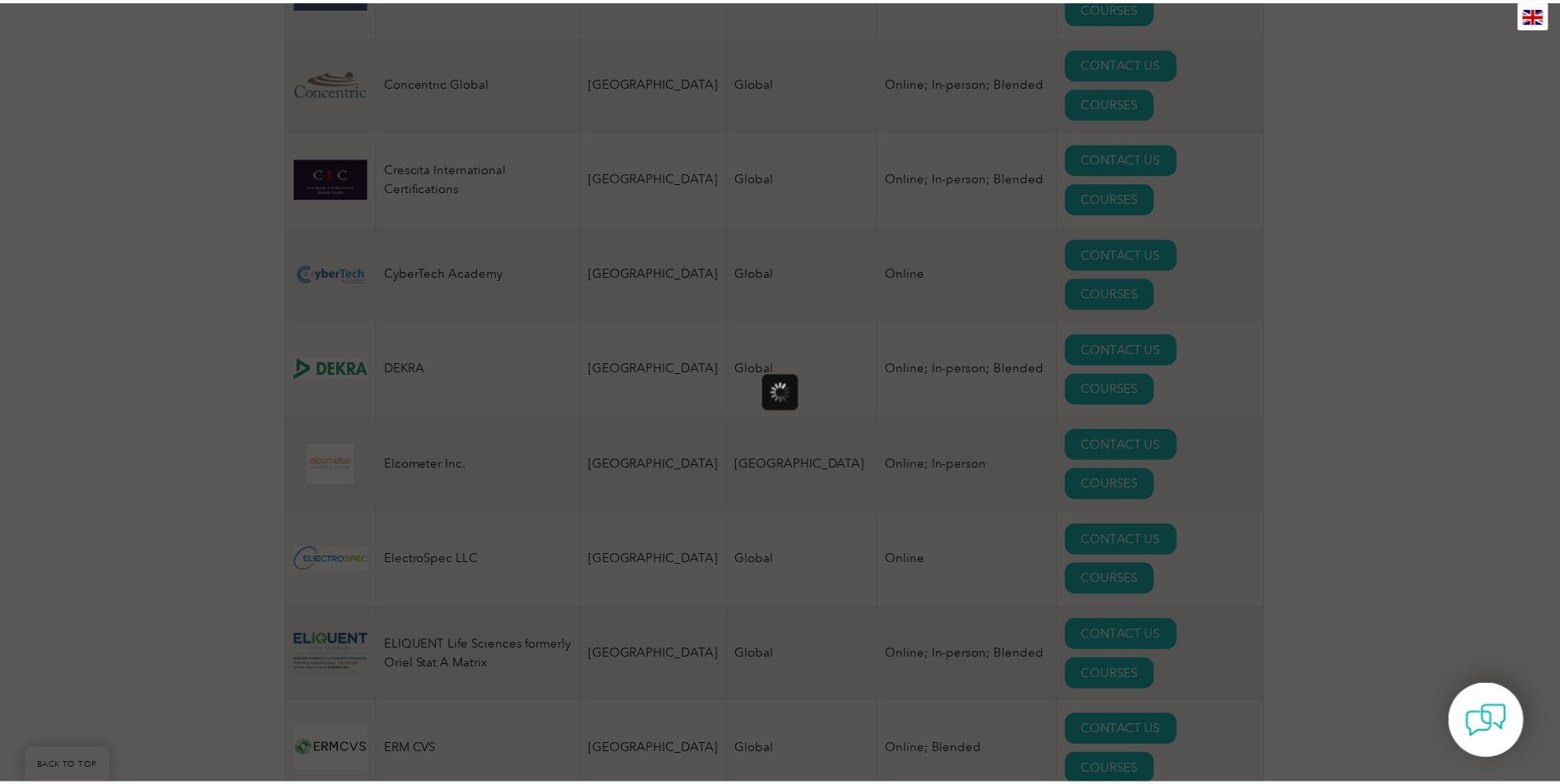
scroll to position [0, 0]
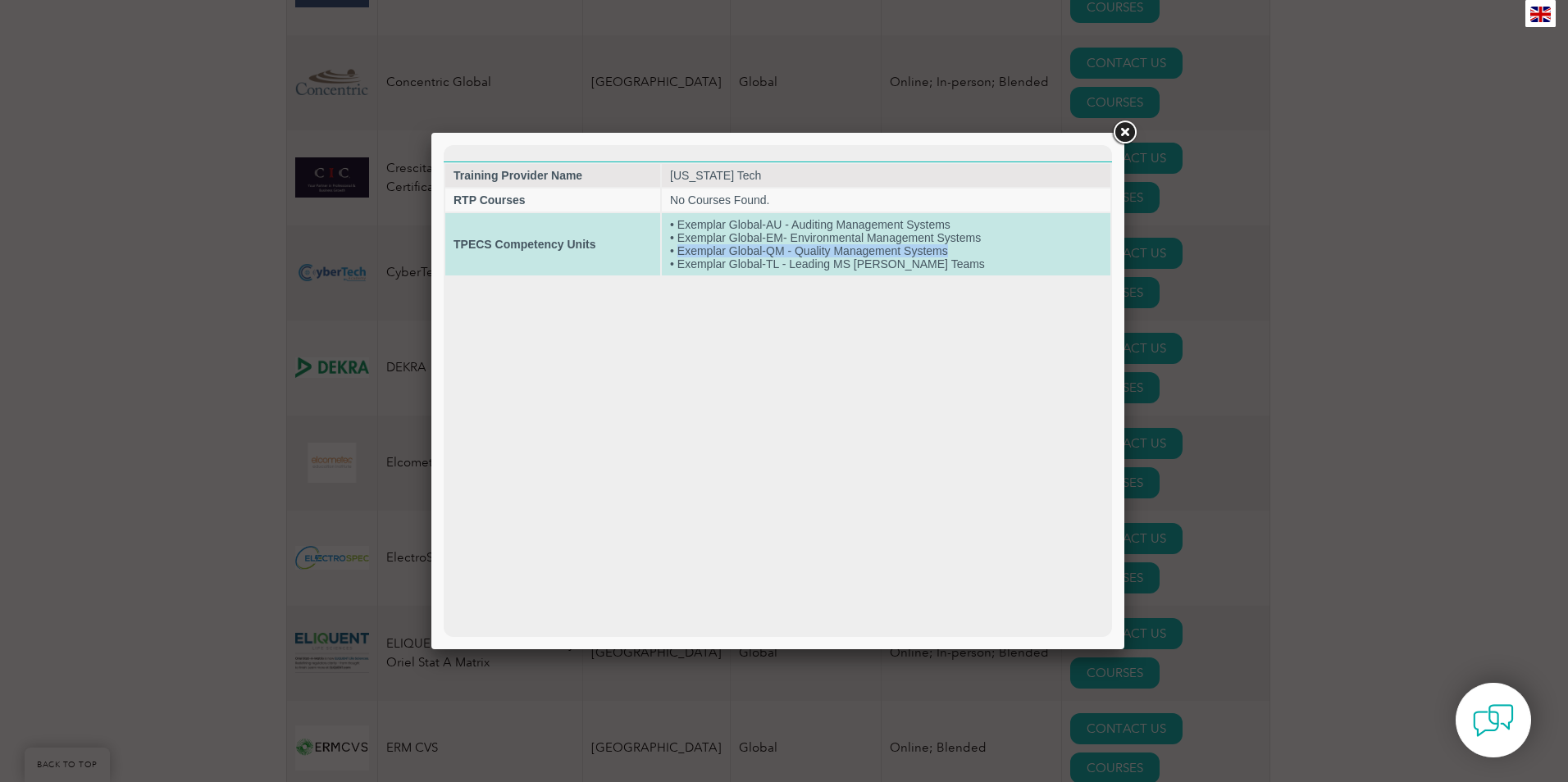
drag, startPoint x: 952, startPoint y: 251, endPoint x: 677, endPoint y: 254, distance: 275.0
click at [677, 254] on td "• Exemplar Global-AU - Auditing Management Systems • Exemplar Global-EM- Enviro…" at bounding box center [886, 244] width 448 height 63
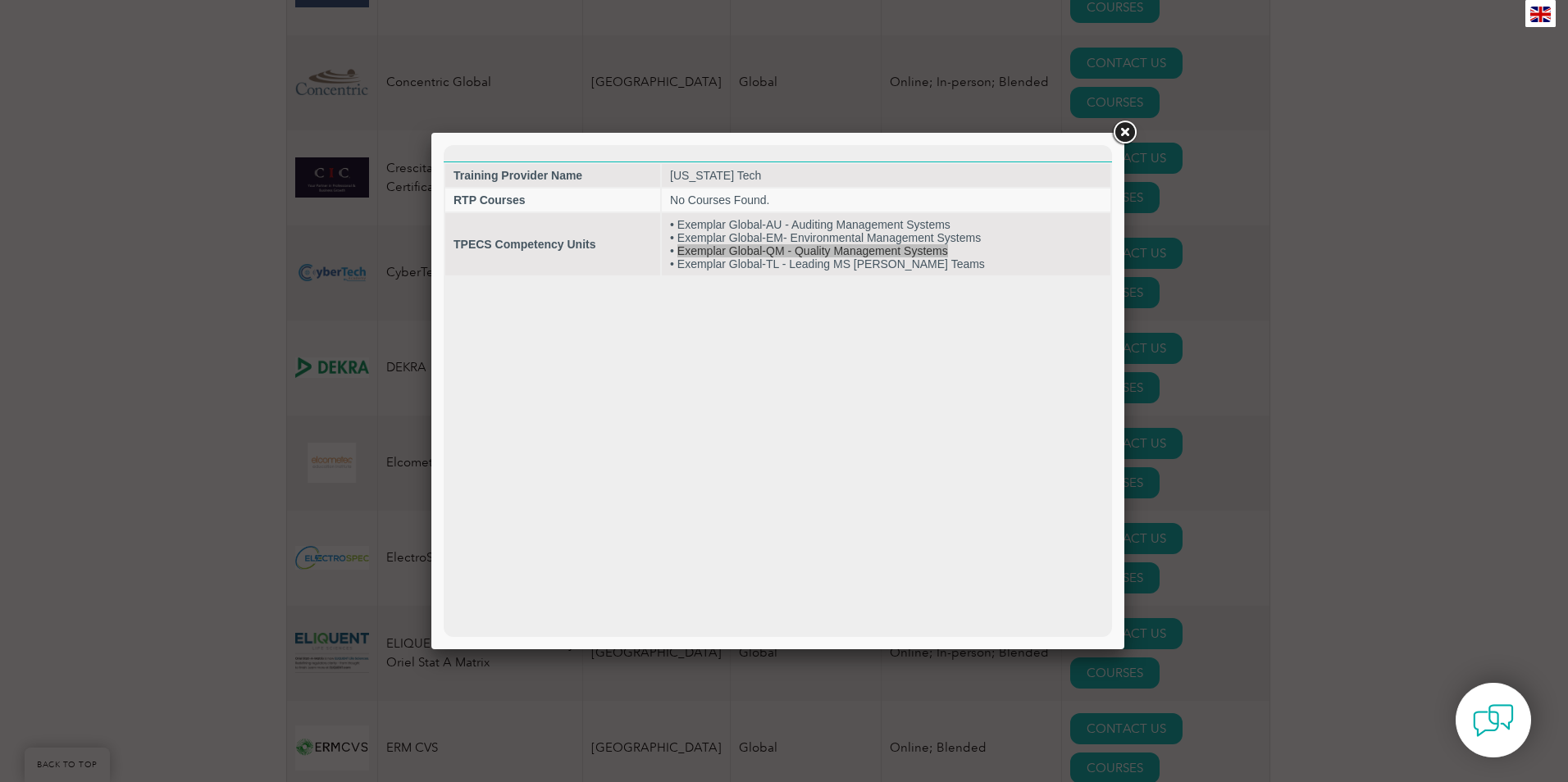
click at [1125, 130] on link at bounding box center [1124, 133] width 30 height 30
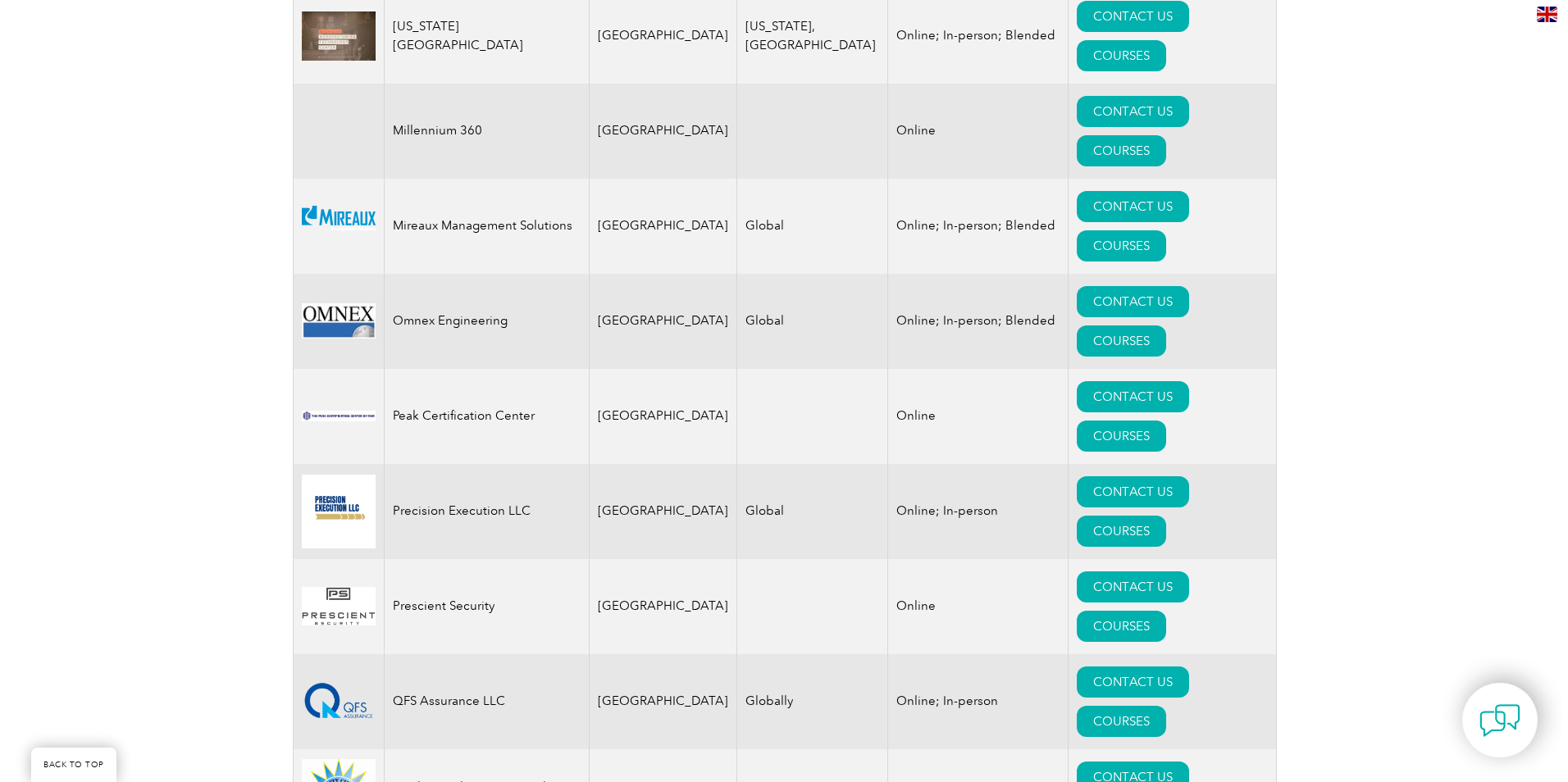
scroll to position [3279, 0]
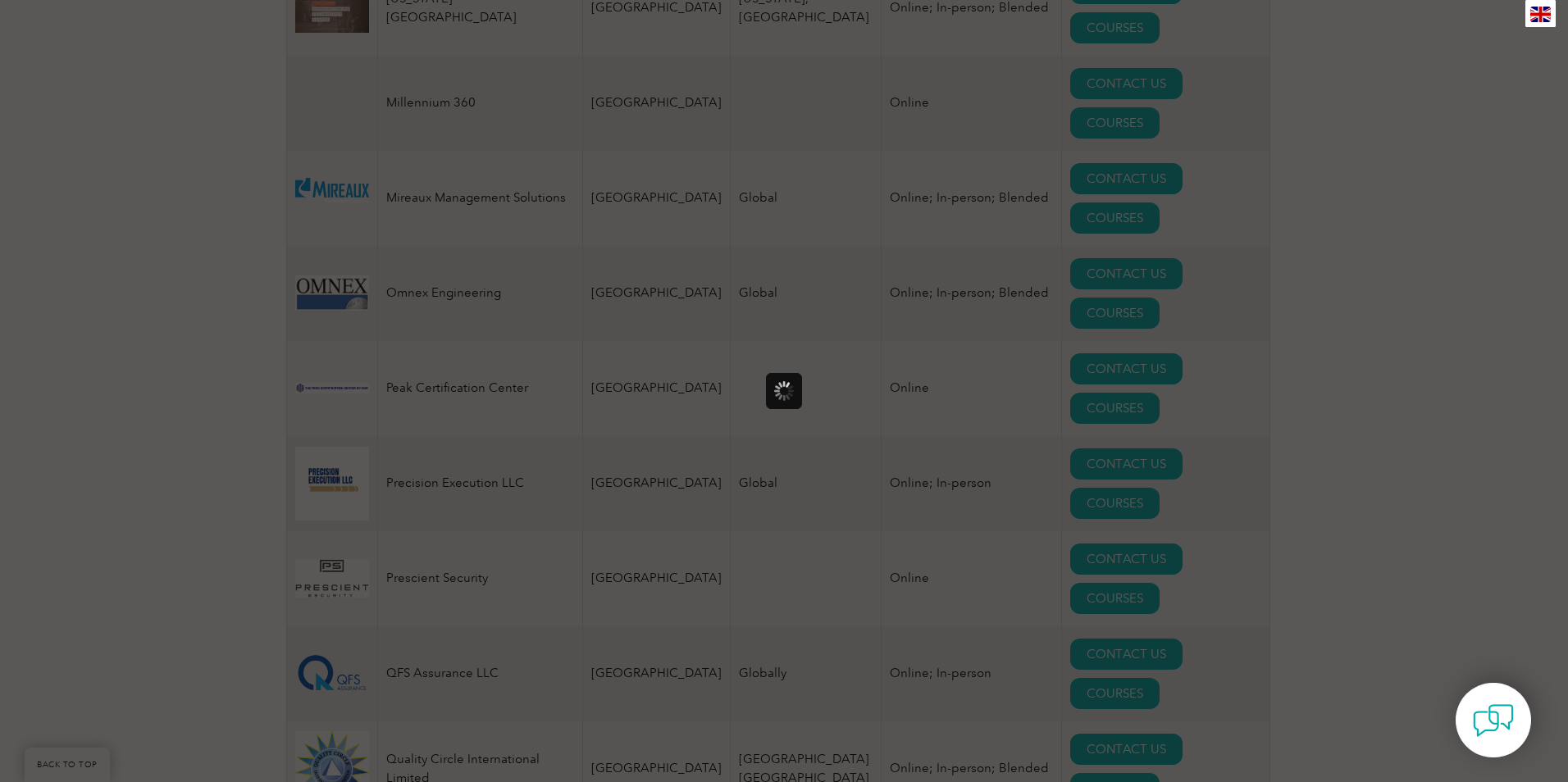
scroll to position [0, 0]
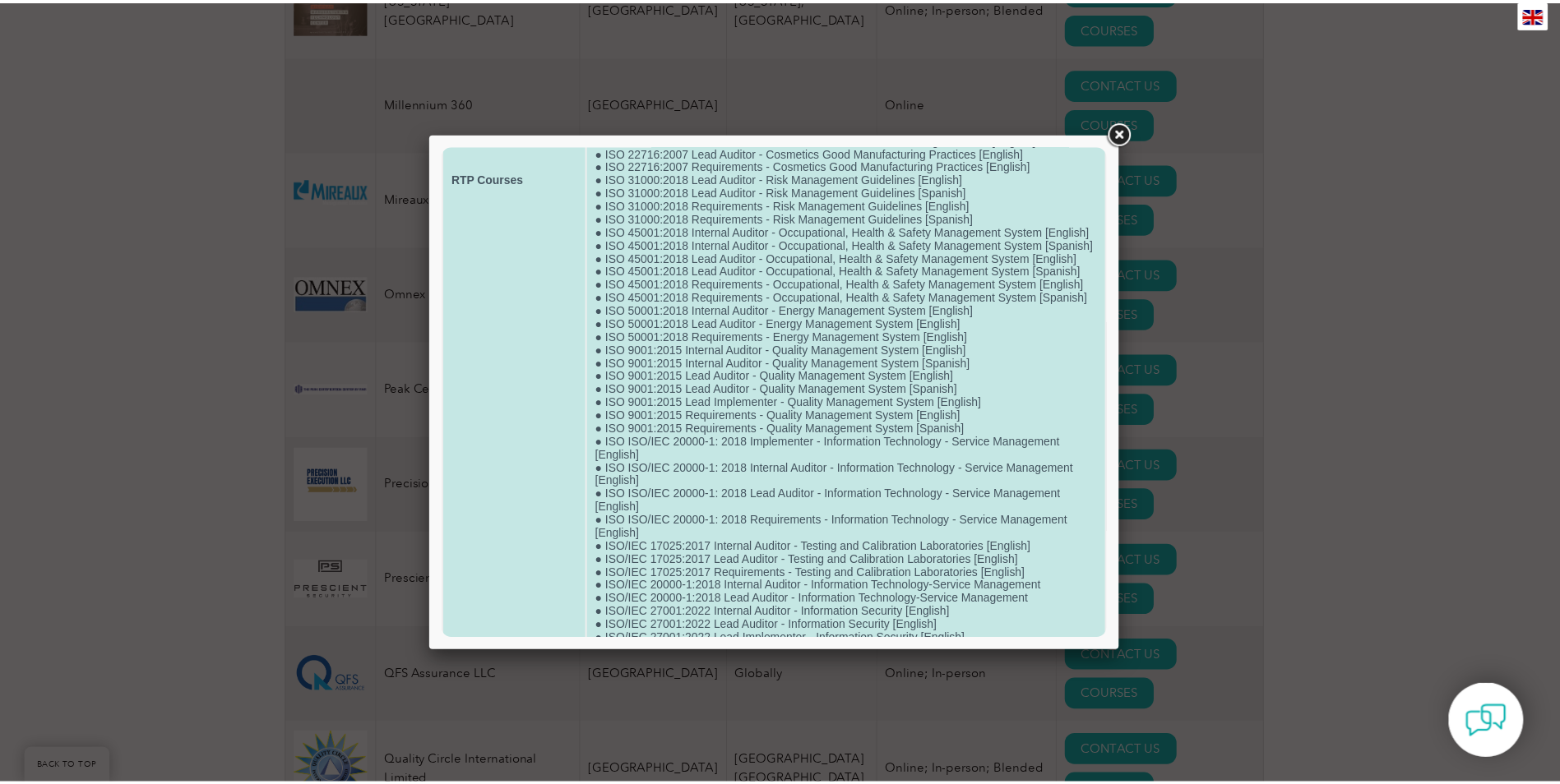
scroll to position [954, 0]
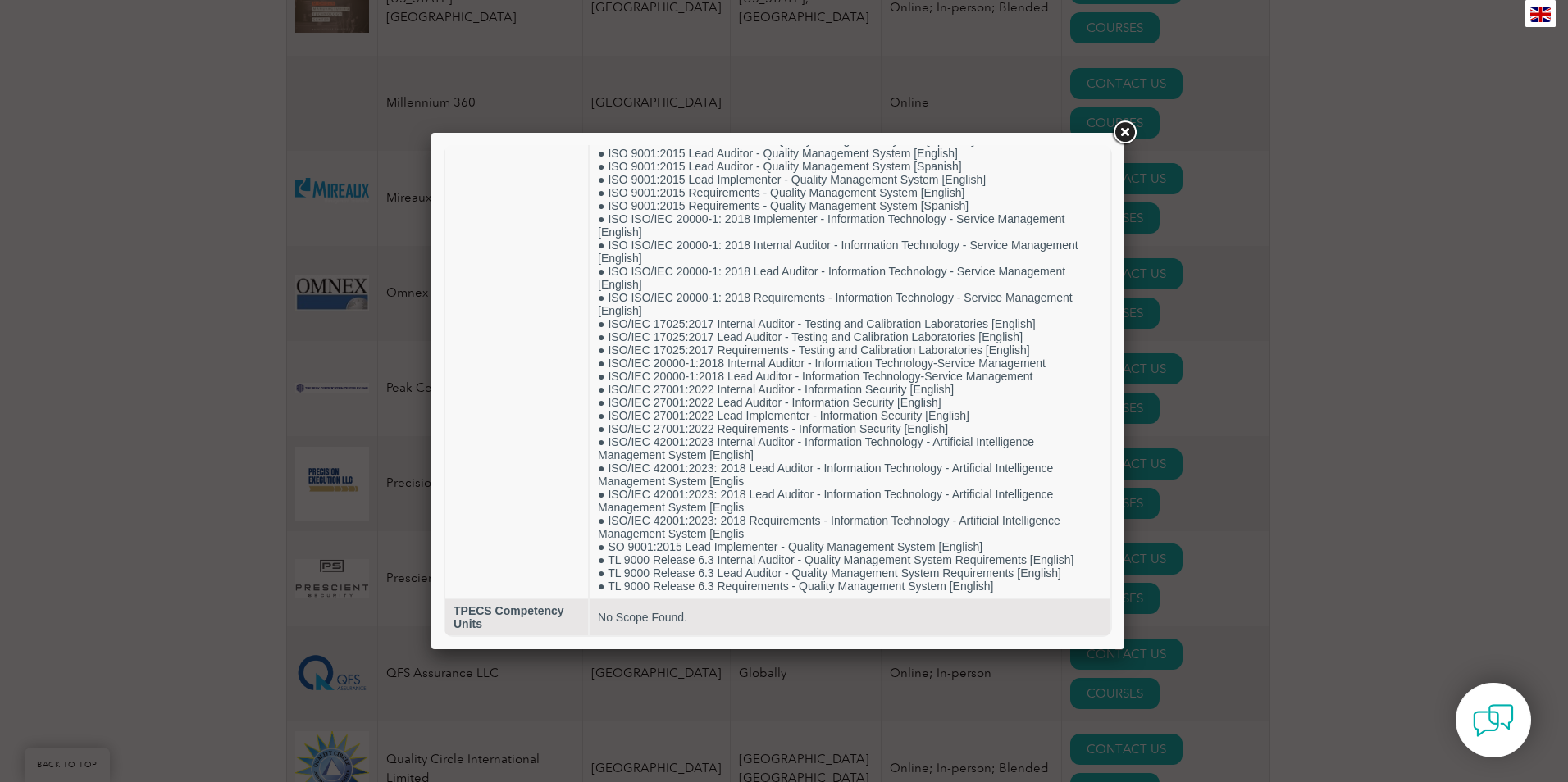
click at [1124, 137] on link at bounding box center [1124, 133] width 30 height 30
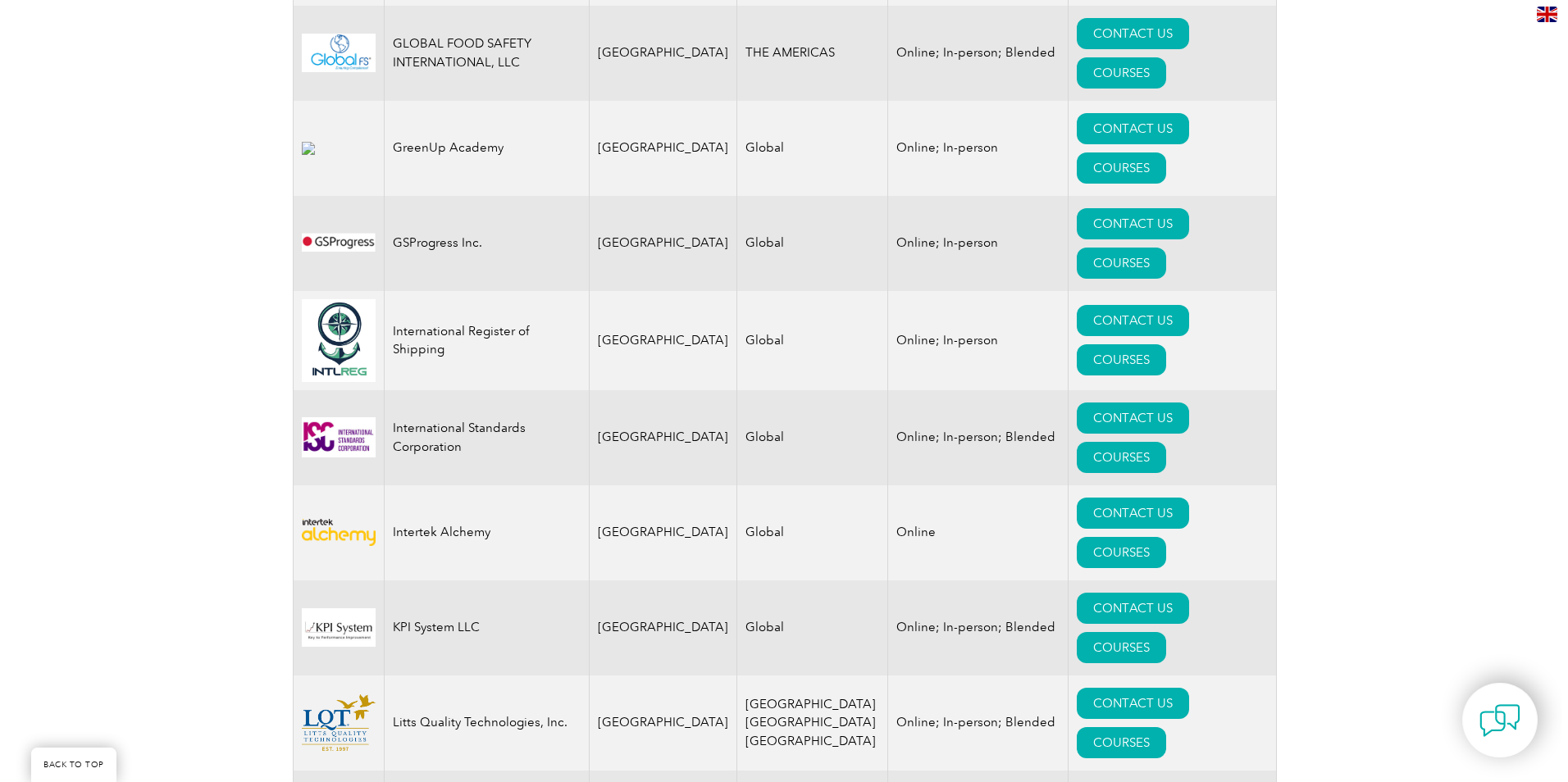
scroll to position [2377, 0]
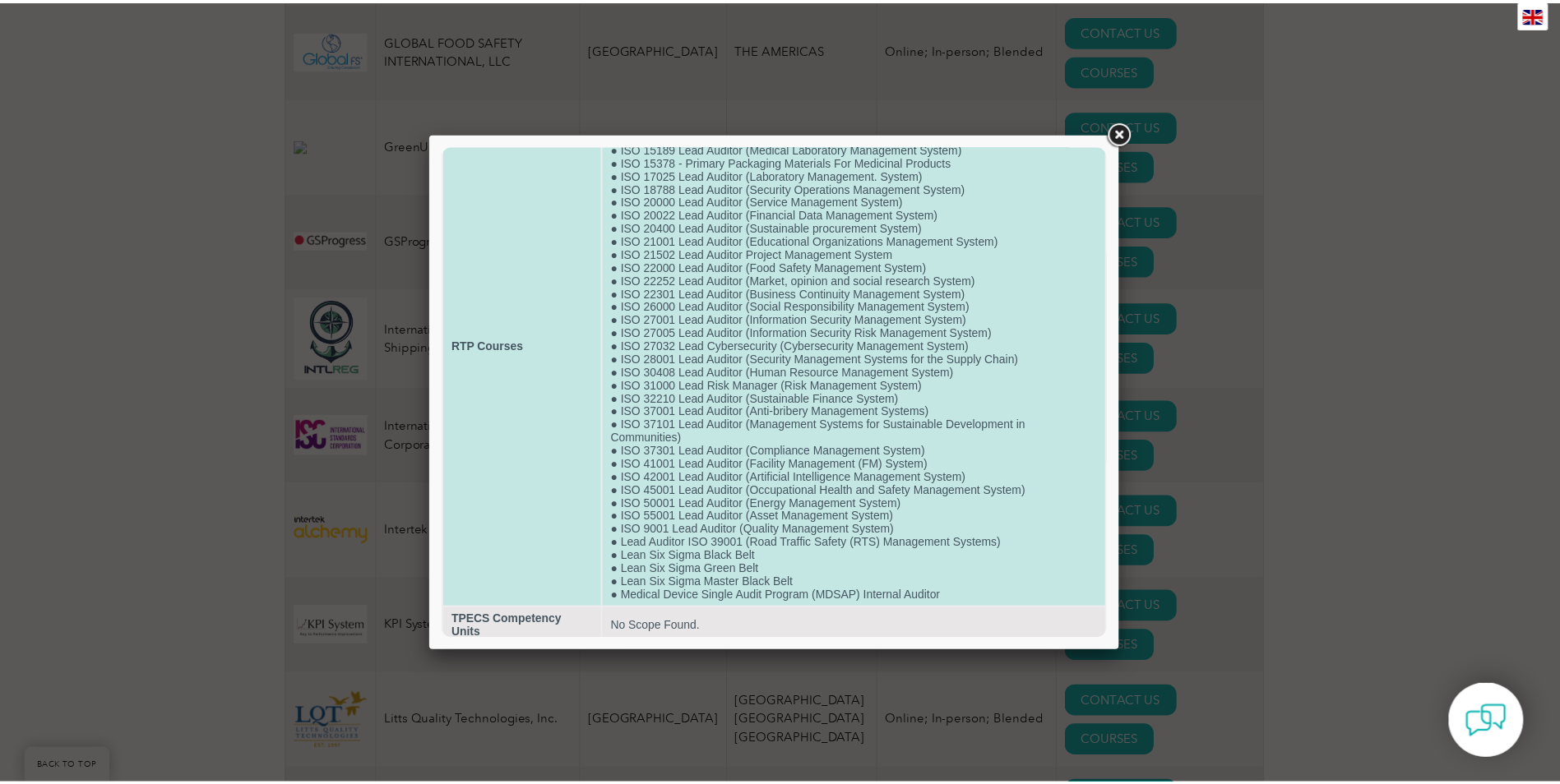
scroll to position [113, 0]
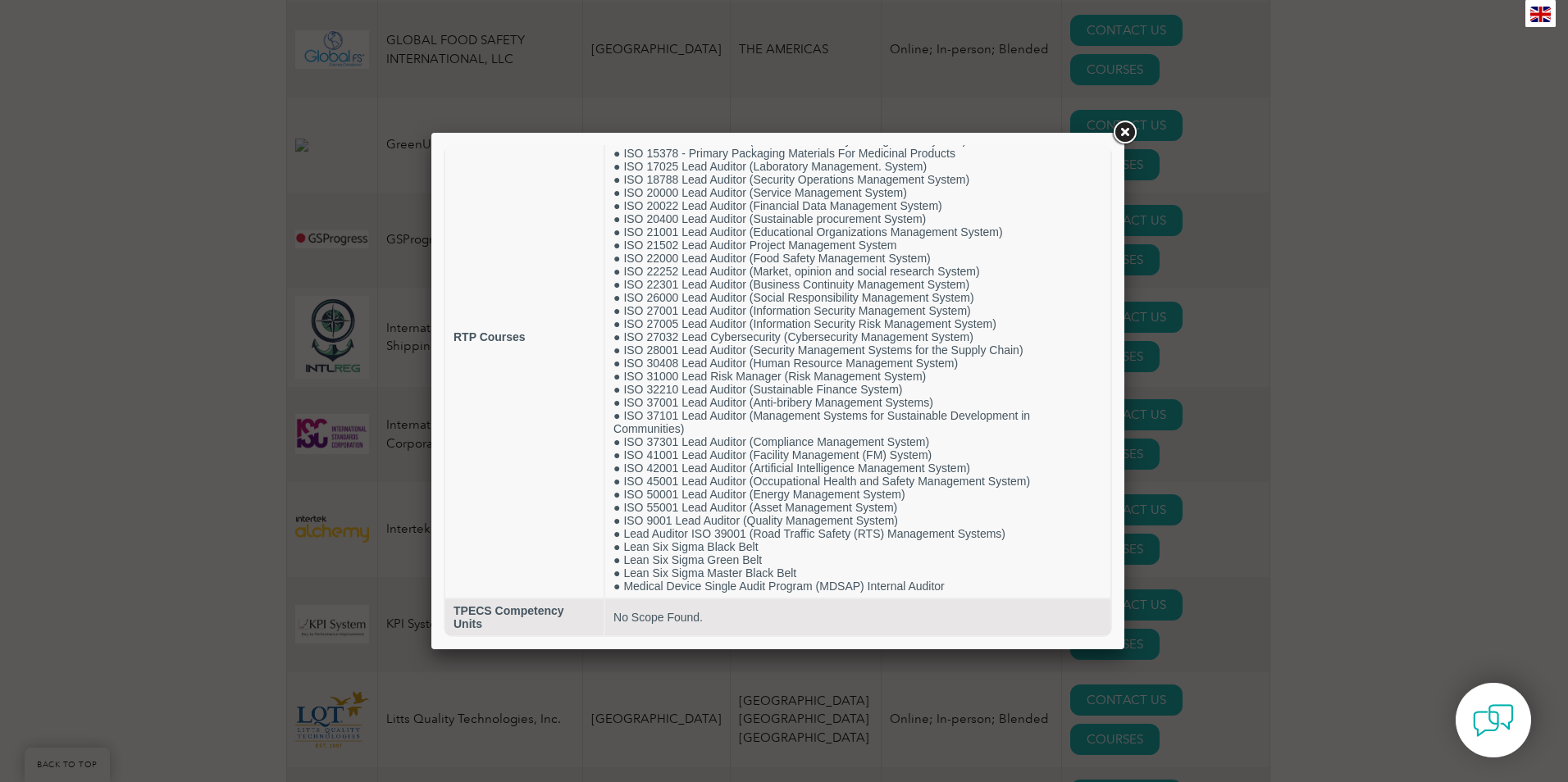
click at [1123, 131] on link at bounding box center [1124, 133] width 30 height 30
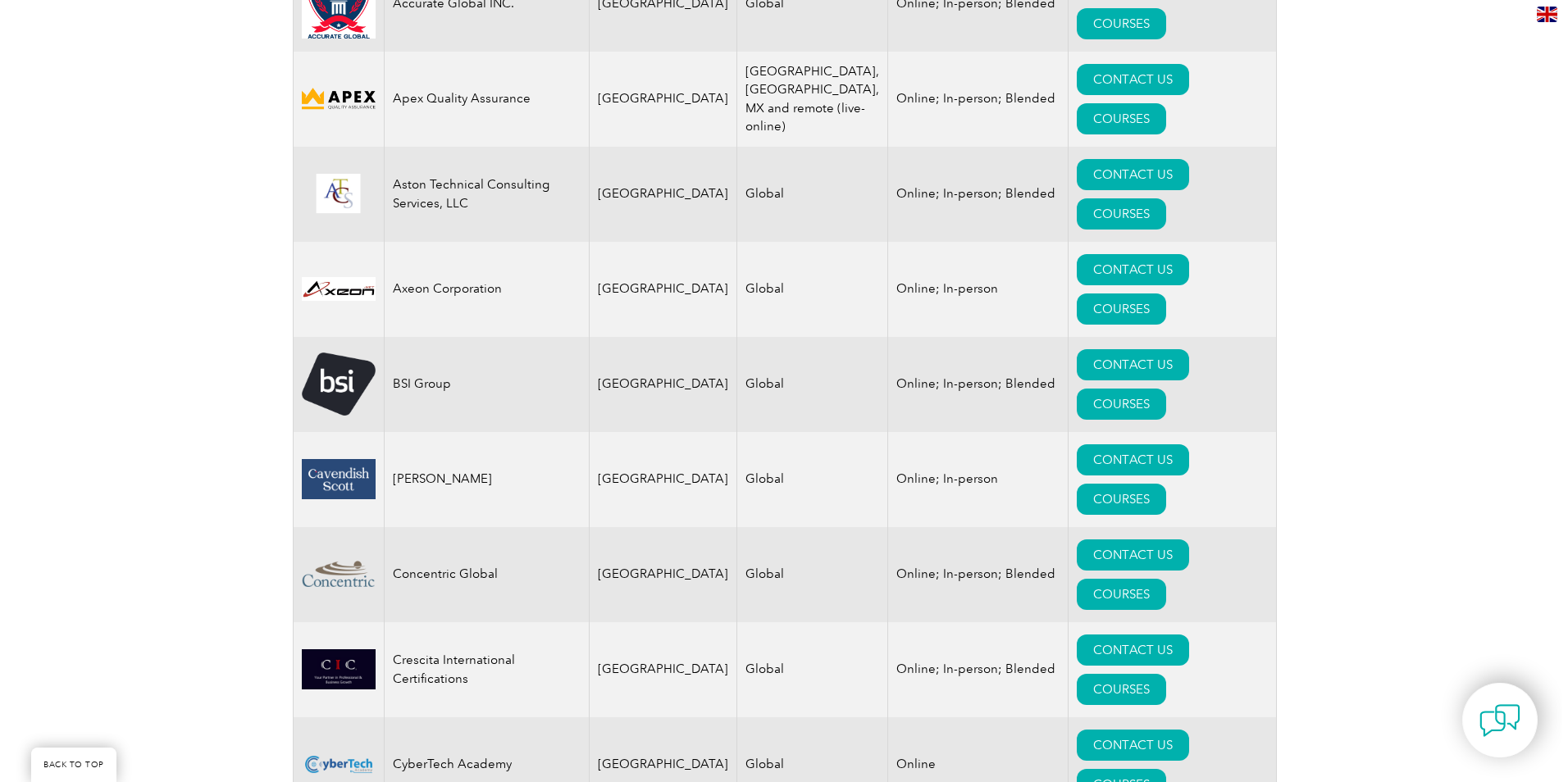
scroll to position [820, 0]
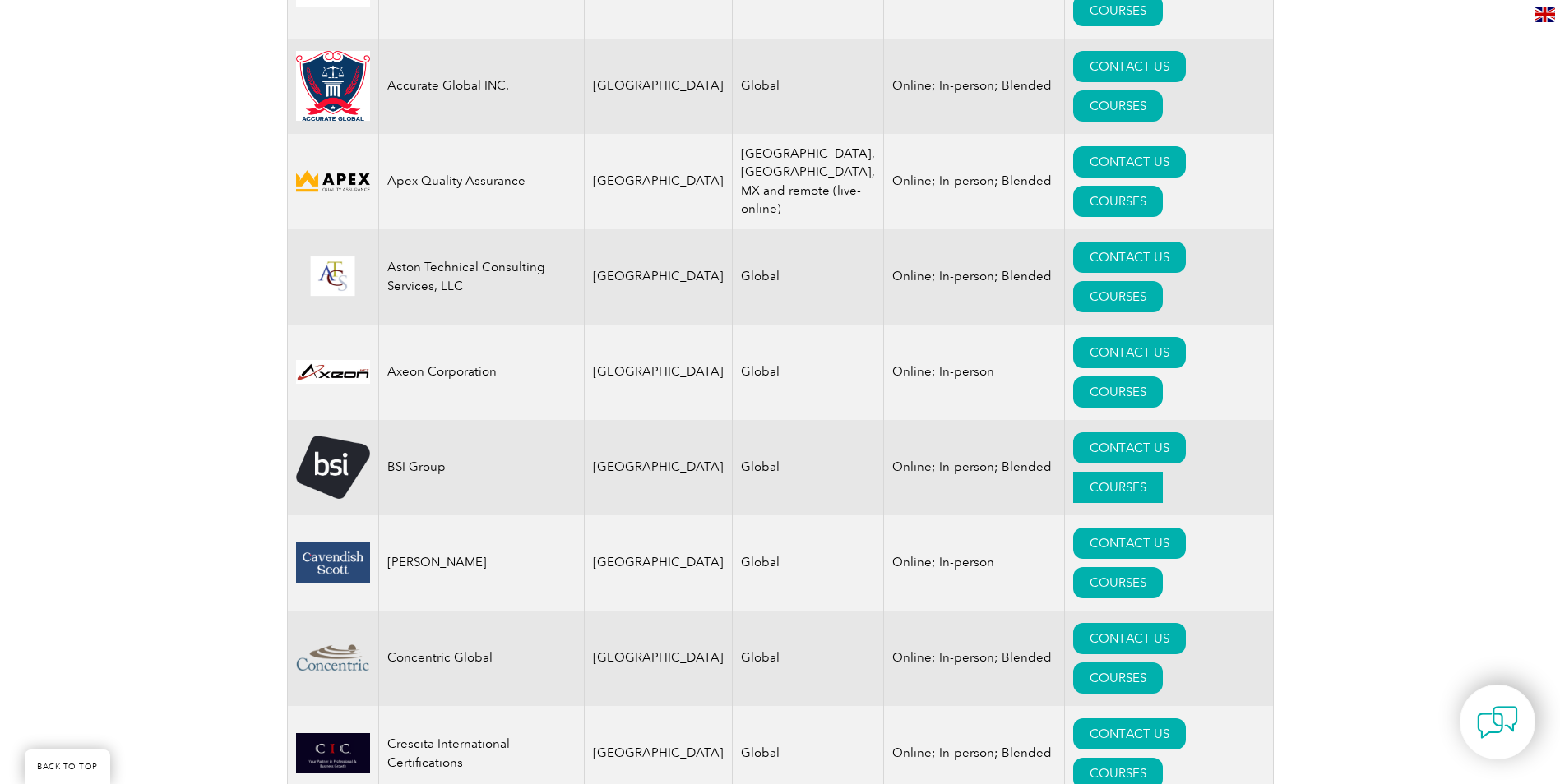
click at [1160, 472] on link "COURSES" at bounding box center [1118, 487] width 90 height 31
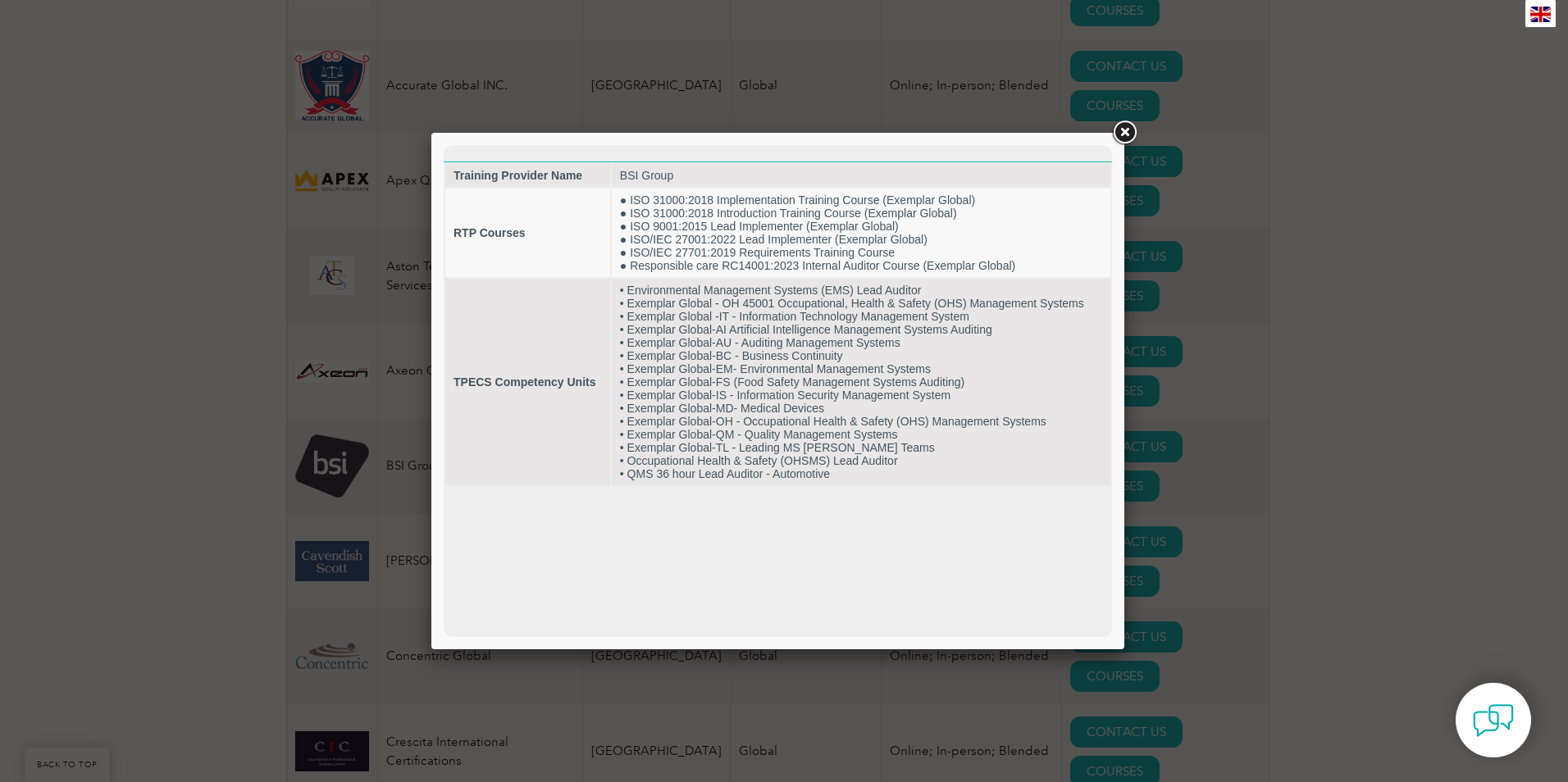
scroll to position [0, 0]
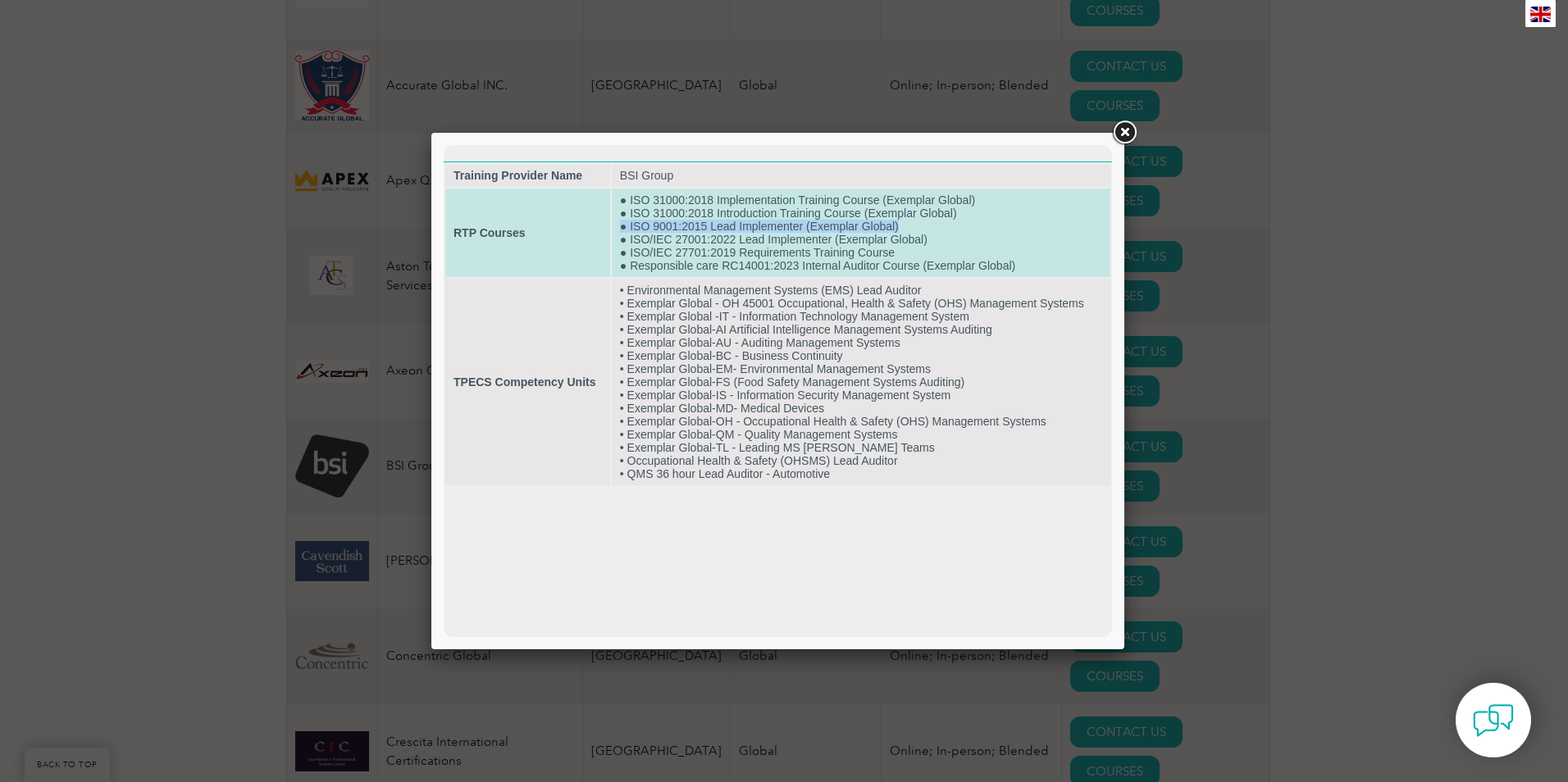
drag, startPoint x: 904, startPoint y: 226, endPoint x: 615, endPoint y: 227, distance: 289.0
click at [615, 227] on td "● ISO 31000:2018 Implementation Training Course (Exemplar Global) ● ISO 31000:2…" at bounding box center [861, 232] width 499 height 89
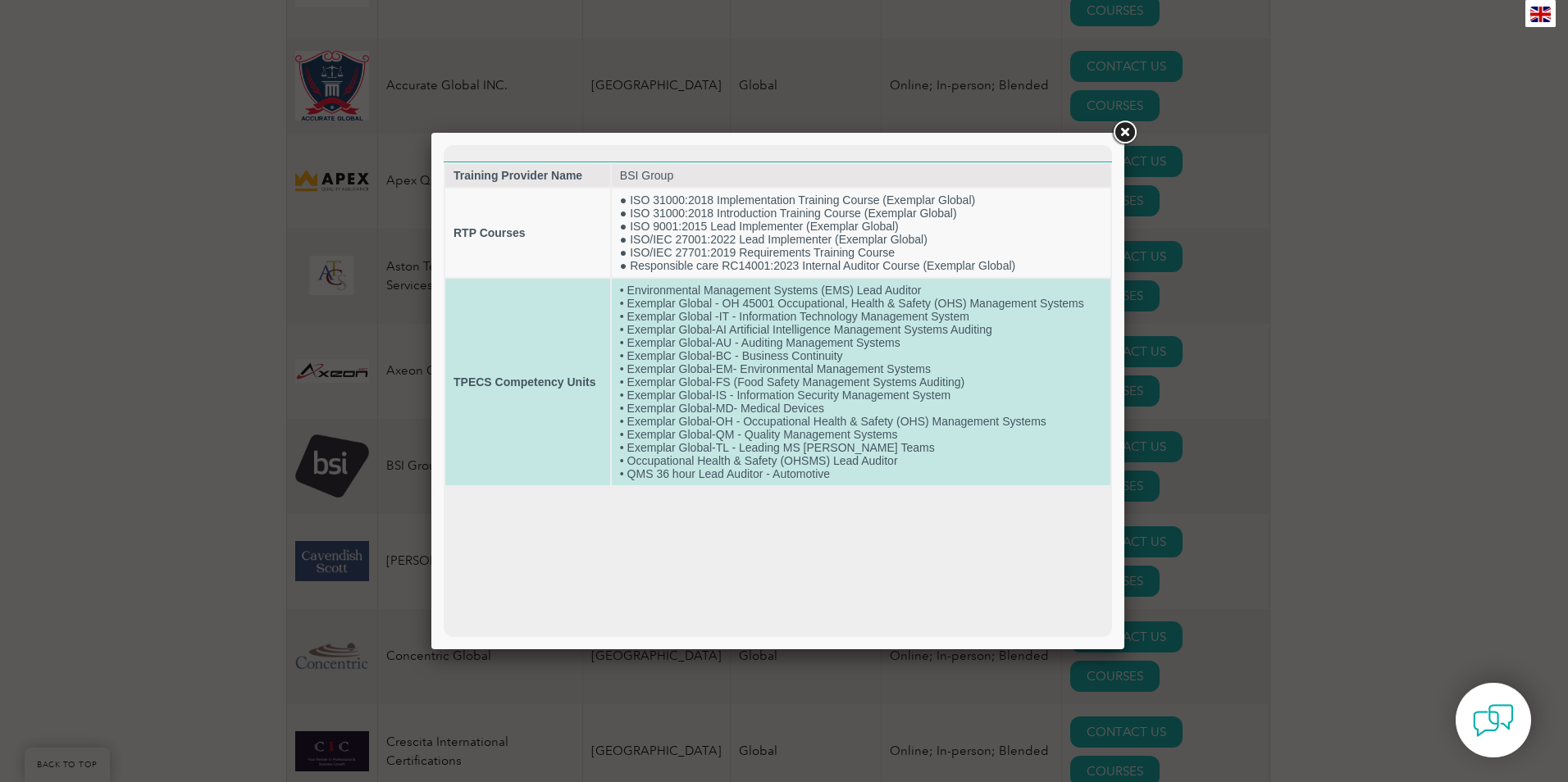
click at [792, 391] on td "• Environmental Management Systems (EMS) Lead Auditor • Exemplar Global - OH 45…" at bounding box center [861, 382] width 499 height 206
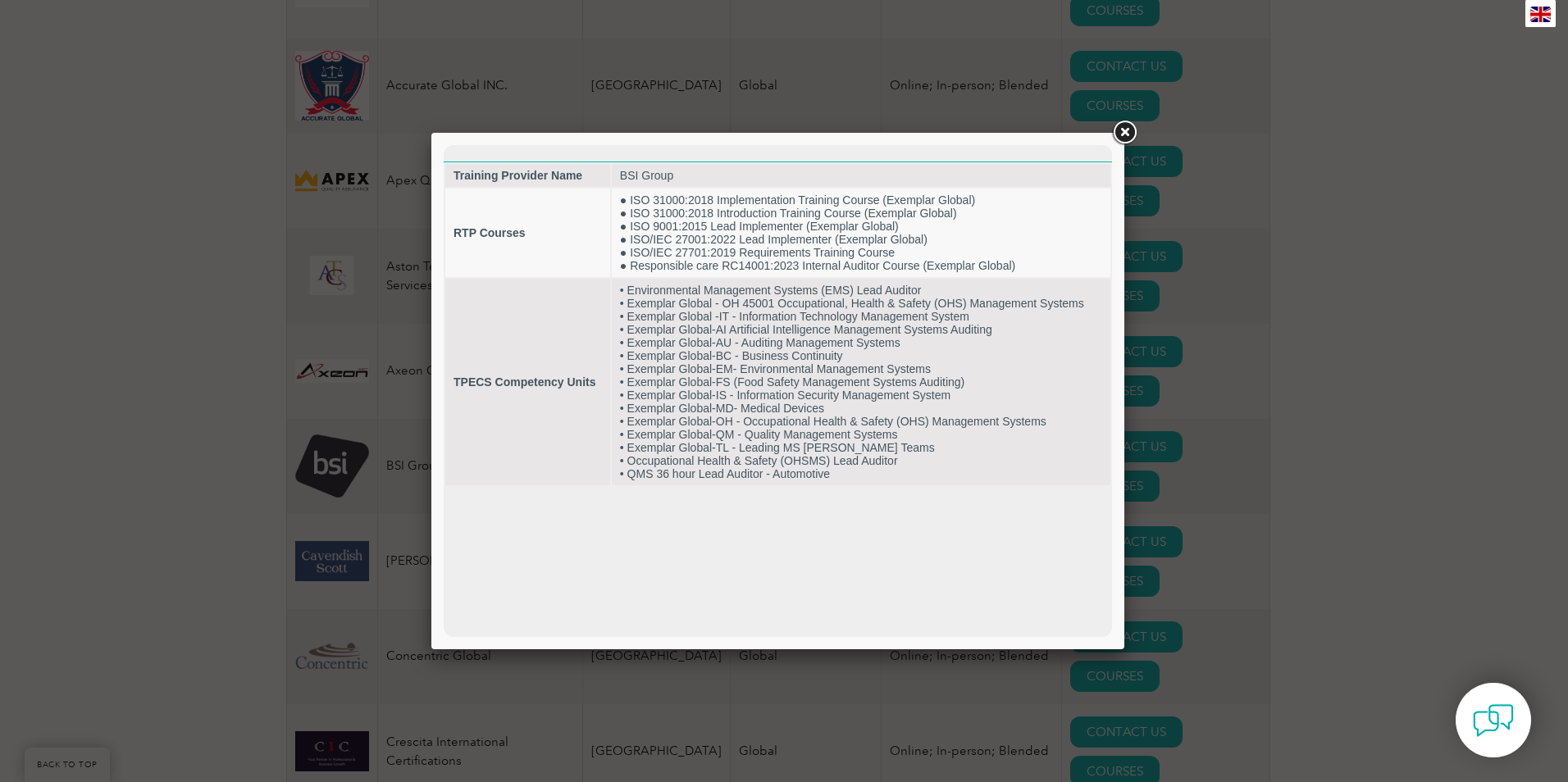
click at [1127, 130] on link at bounding box center [1124, 133] width 30 height 30
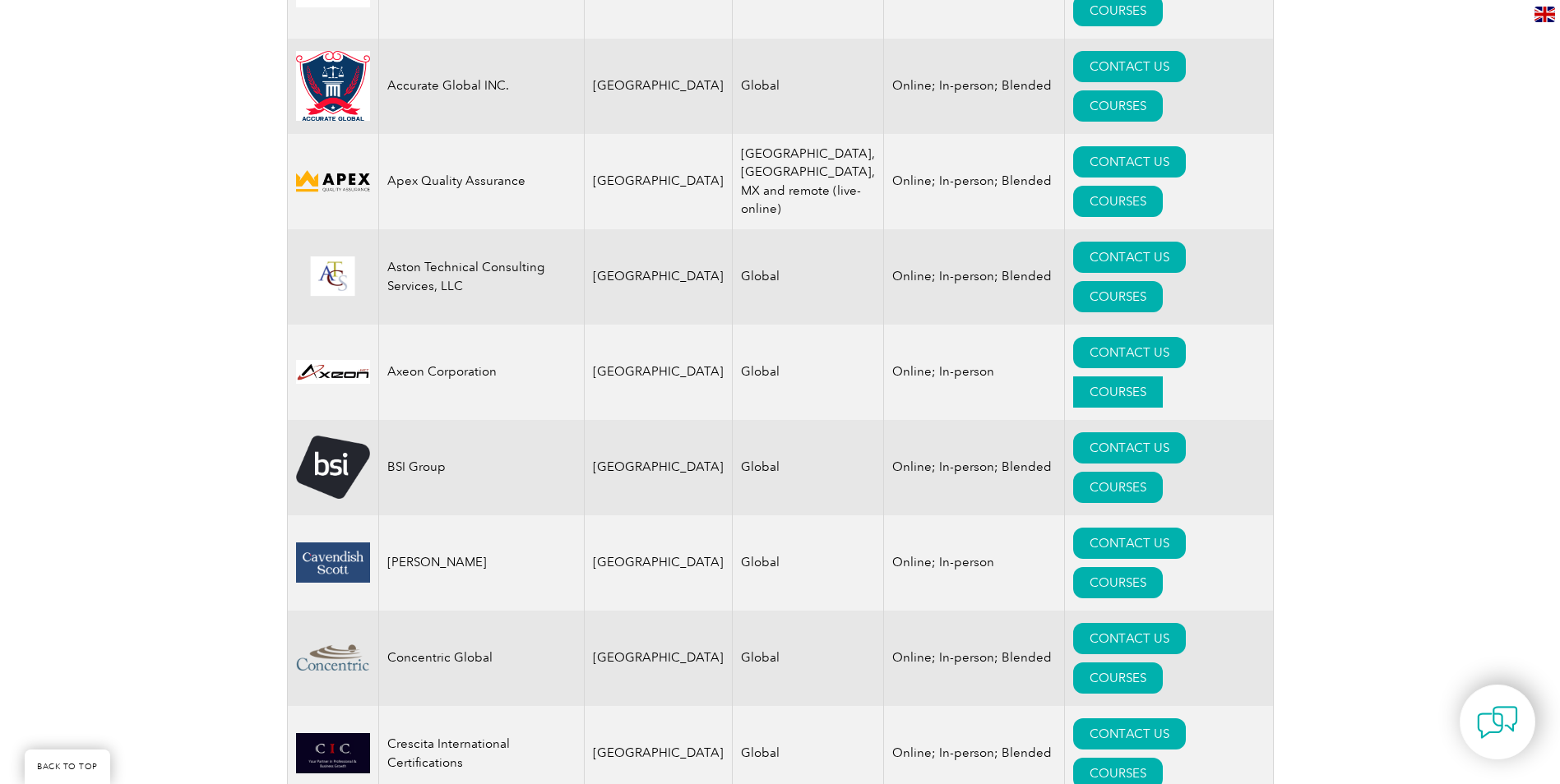
click at [1162, 376] on link "COURSES" at bounding box center [1118, 392] width 90 height 31
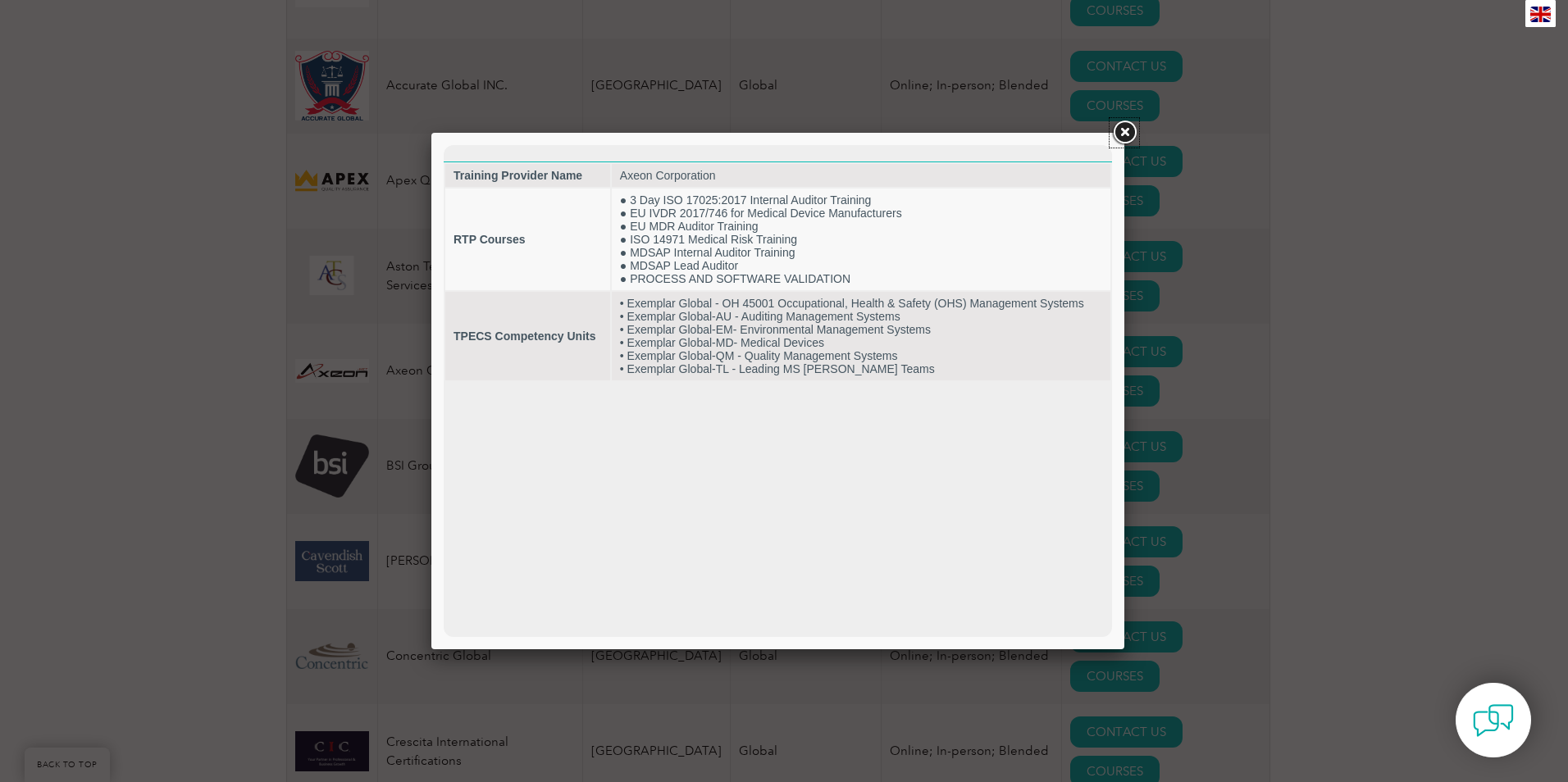
click at [1123, 135] on link at bounding box center [1124, 133] width 30 height 30
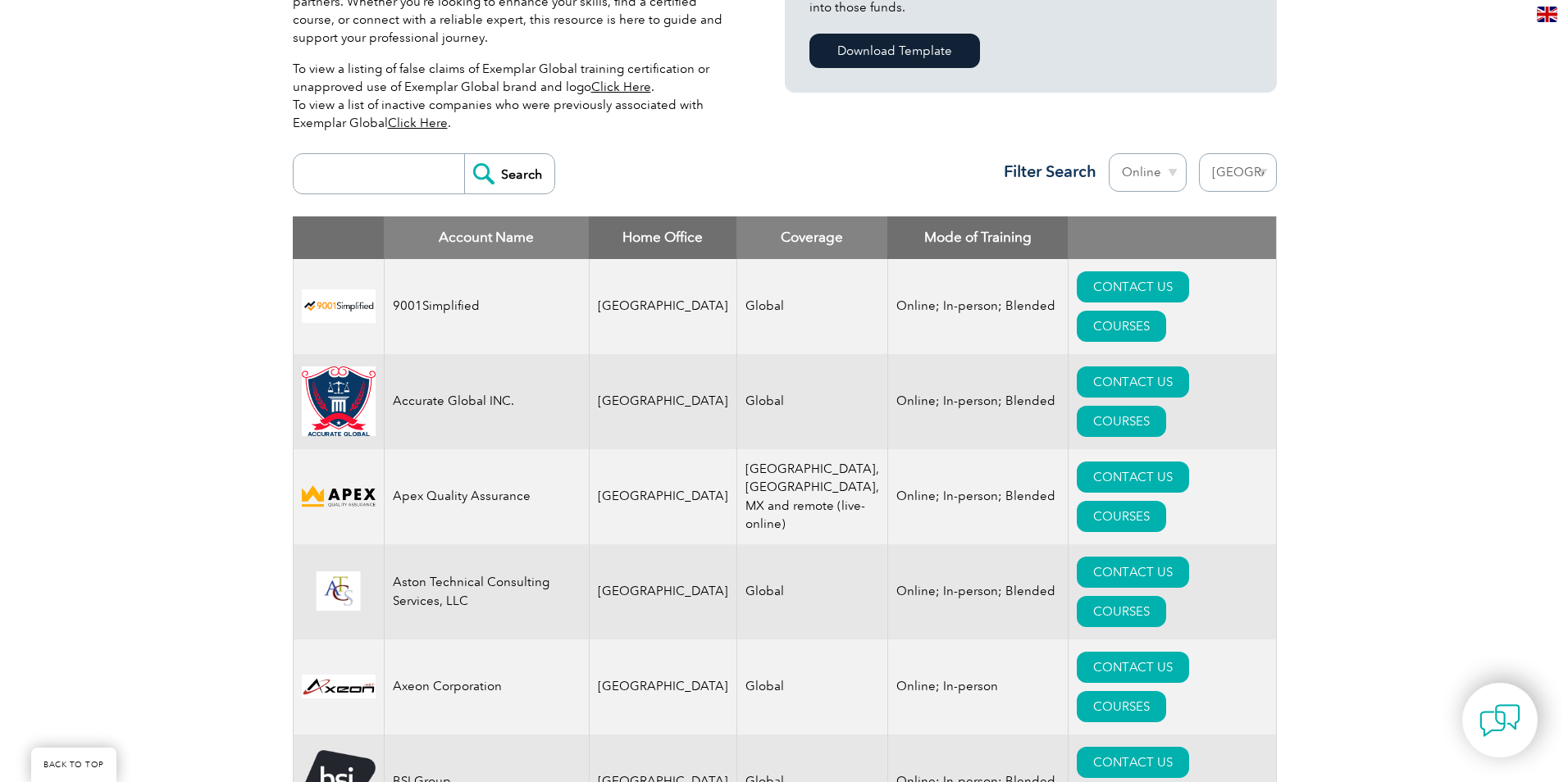
scroll to position [492, 0]
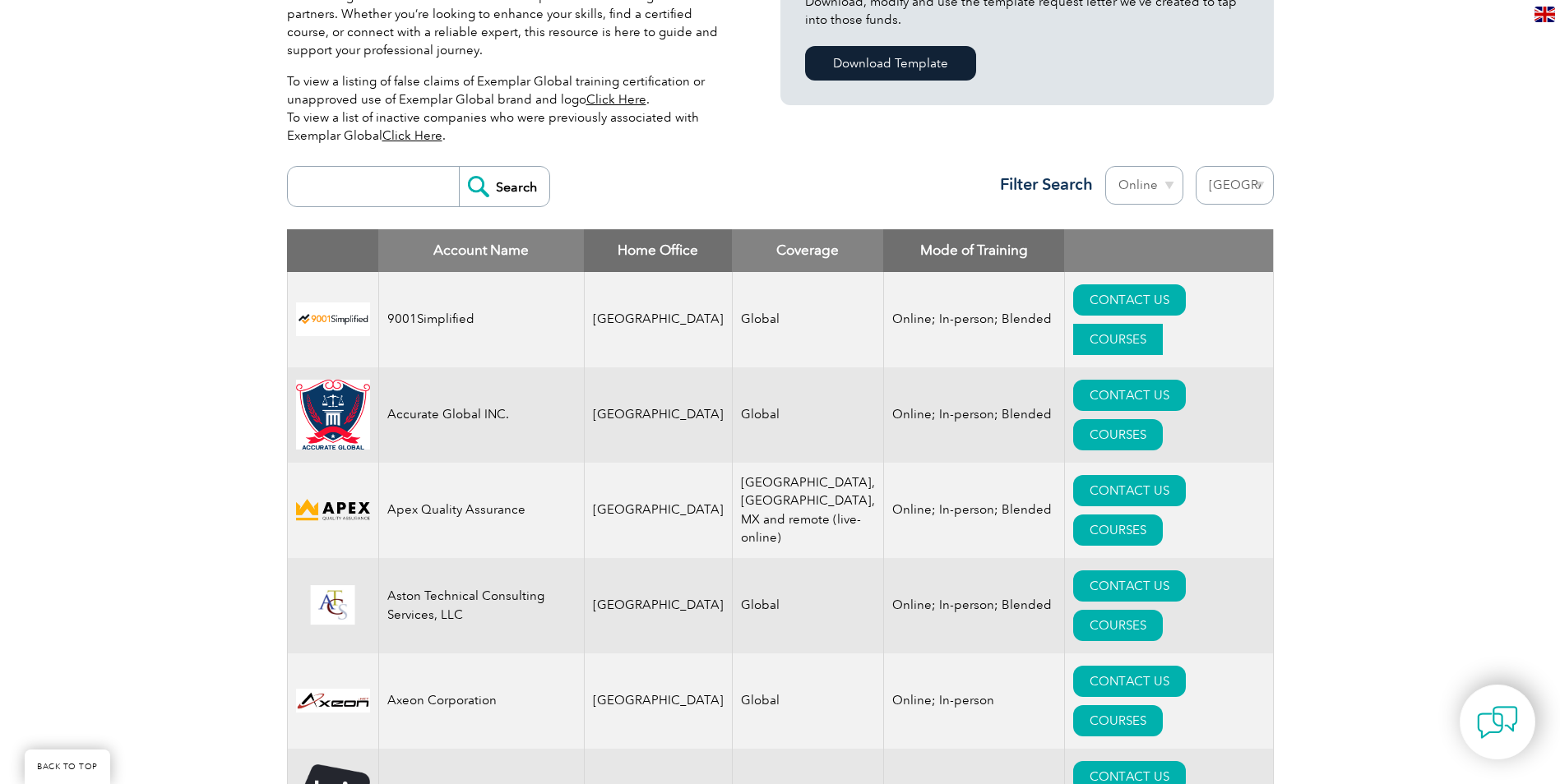
click at [1162, 324] on link "COURSES" at bounding box center [1118, 339] width 90 height 31
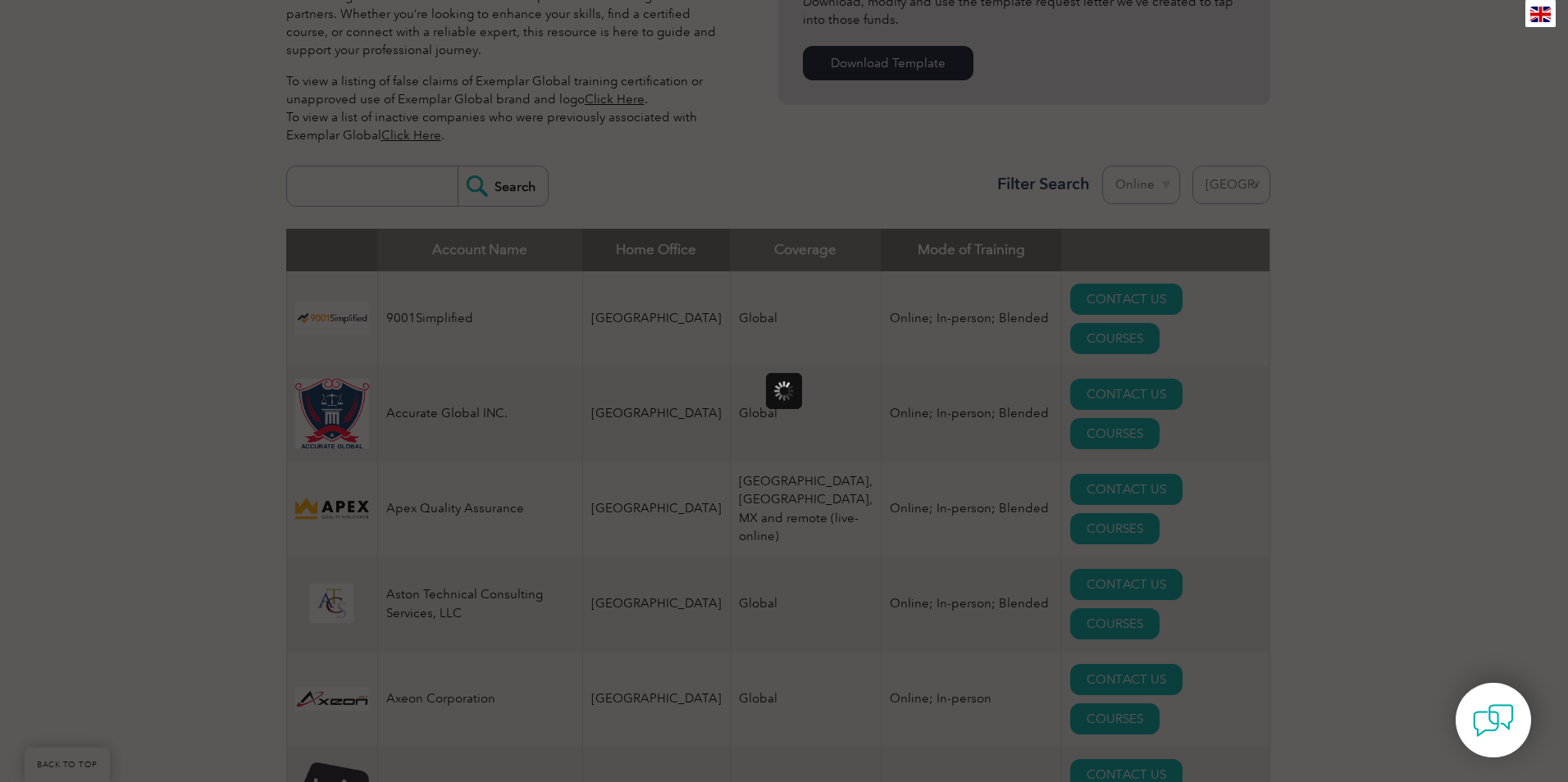
scroll to position [0, 0]
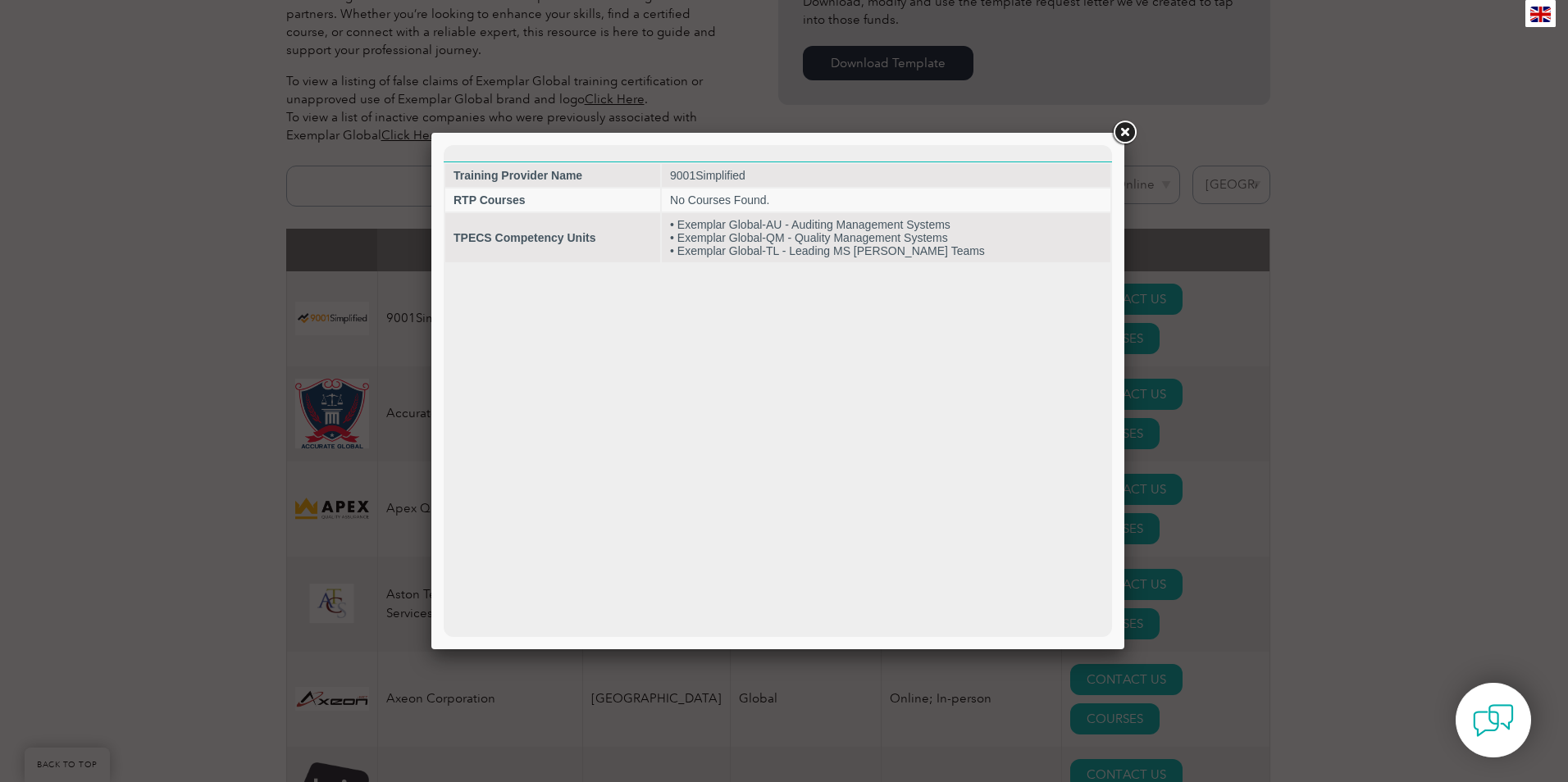
click at [1118, 128] on link at bounding box center [1124, 133] width 30 height 30
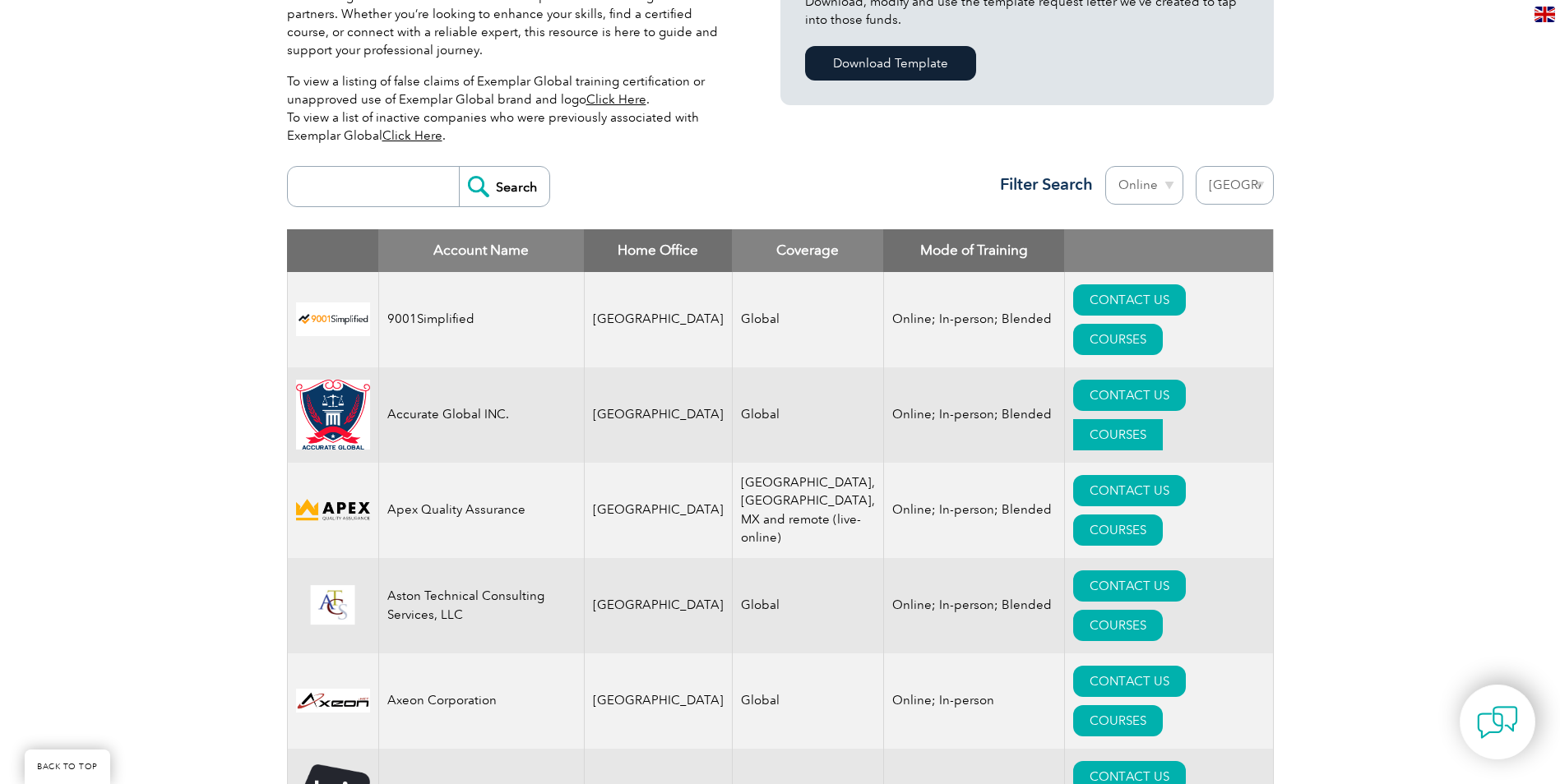
click at [1162, 420] on link "COURSES" at bounding box center [1118, 435] width 90 height 31
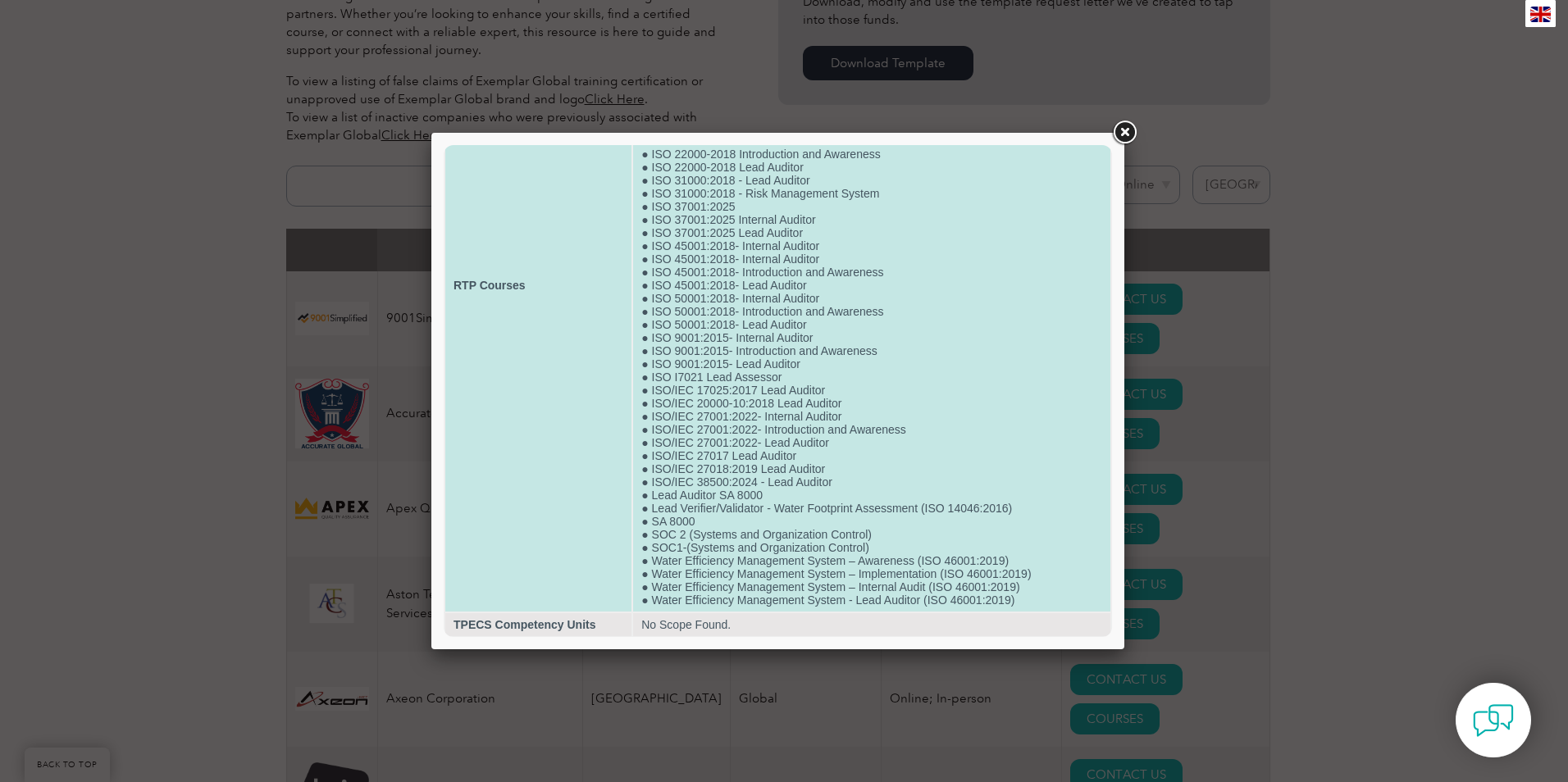
scroll to position [231, 0]
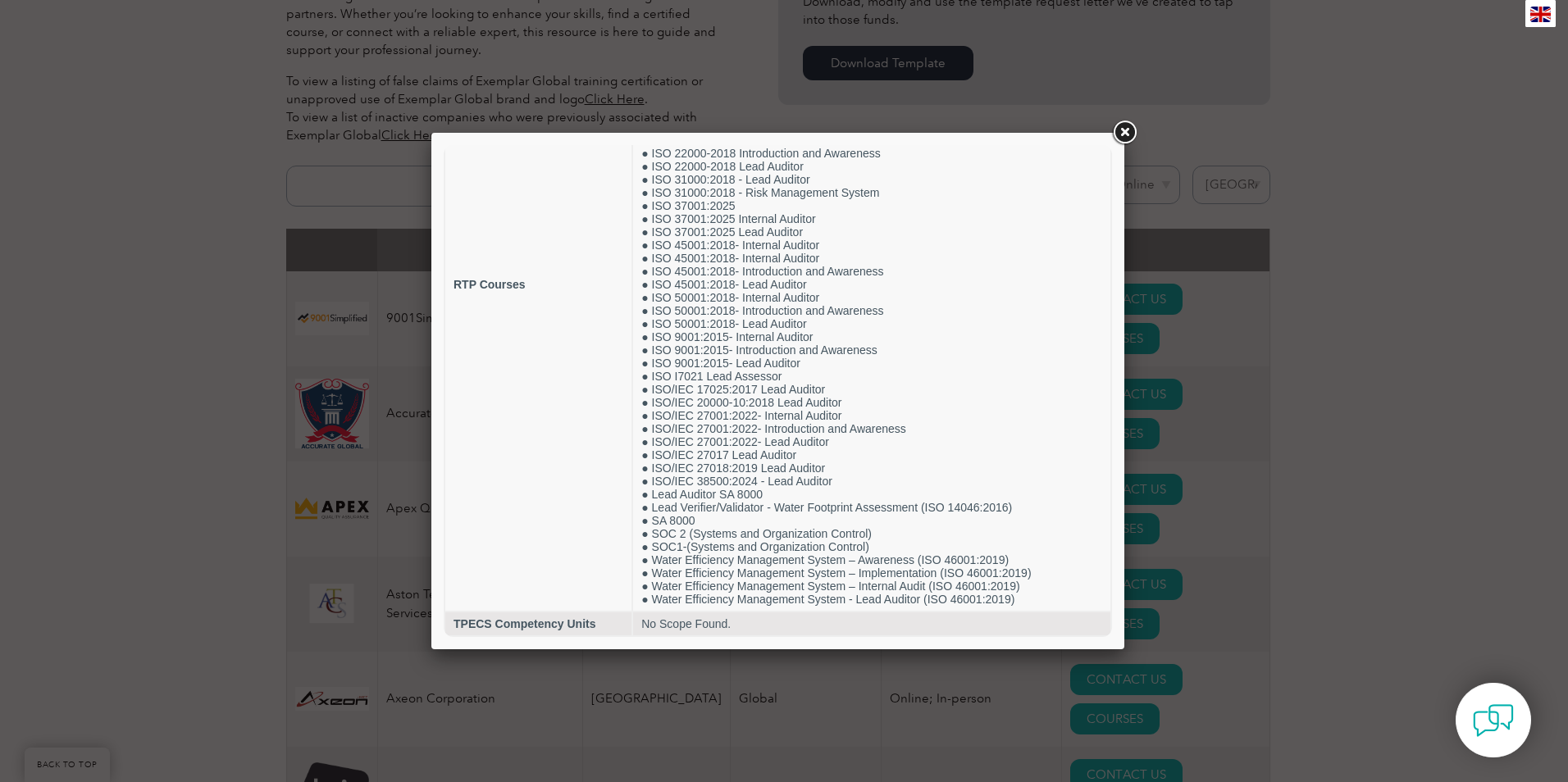
click at [1125, 133] on link at bounding box center [1124, 133] width 30 height 30
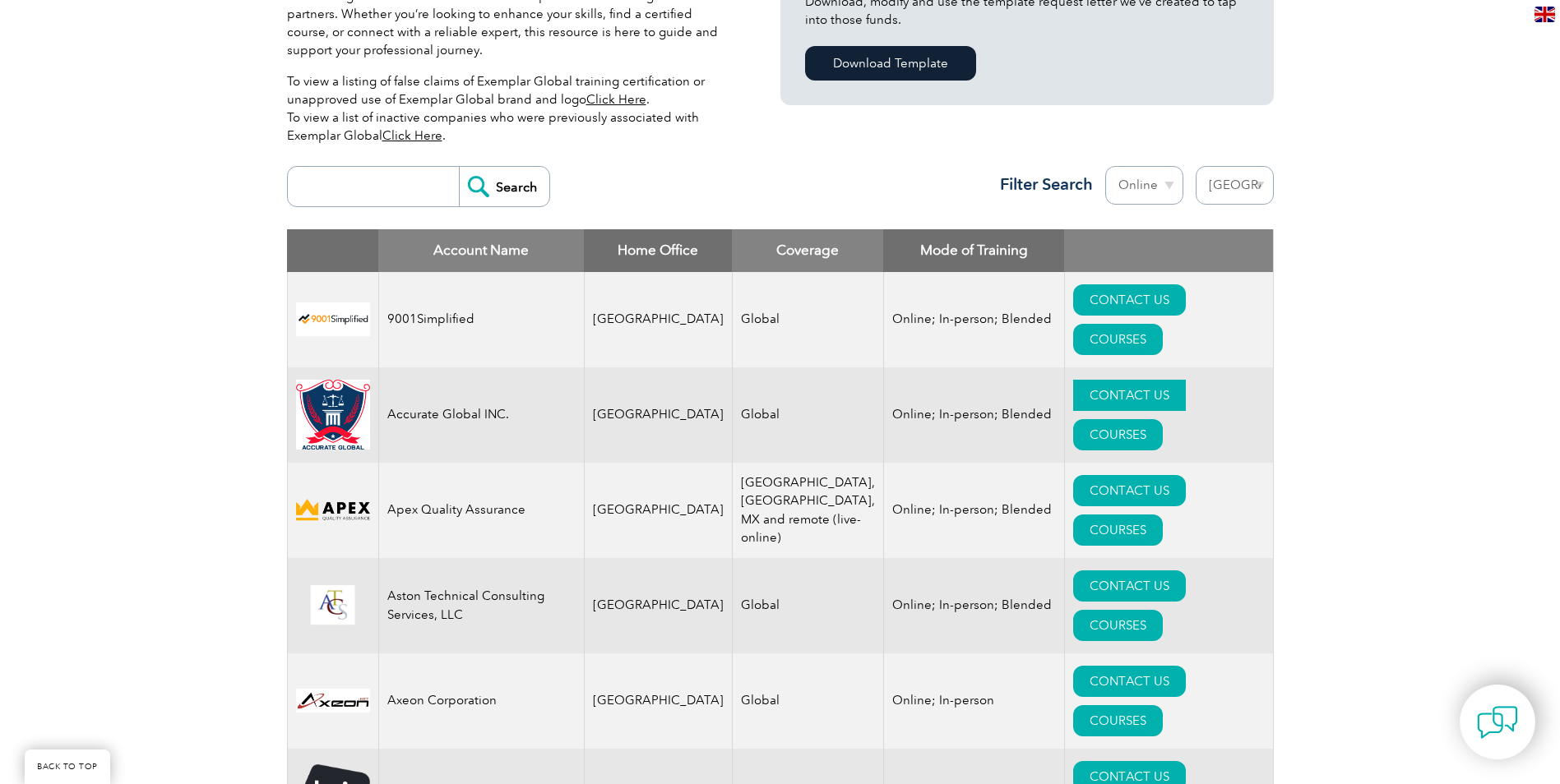
click at [1080, 380] on link "CONTACT US" at bounding box center [1129, 395] width 113 height 31
click at [1162, 514] on link "COURSES" at bounding box center [1118, 530] width 90 height 31
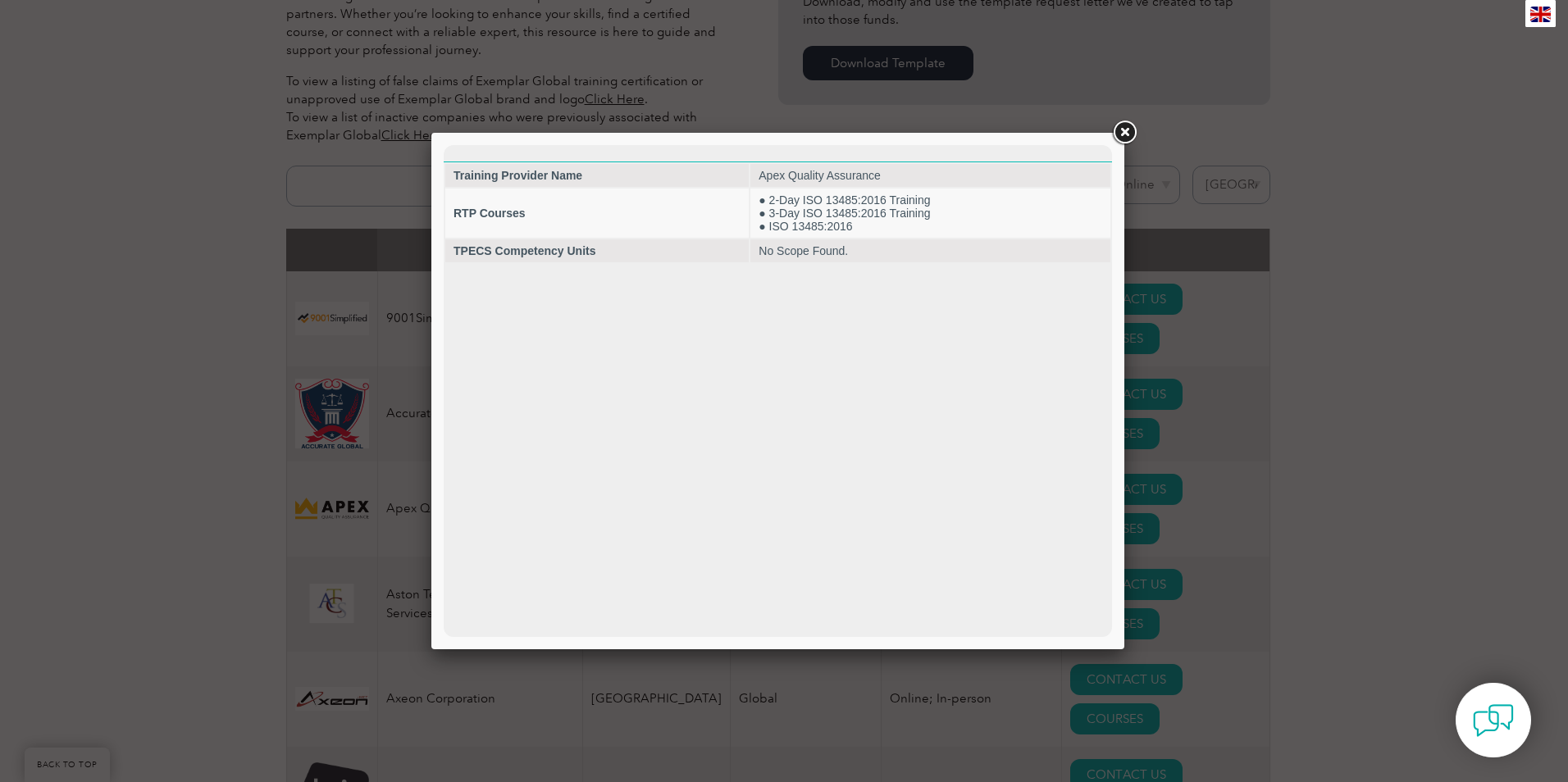
scroll to position [0, 0]
click at [1122, 130] on link at bounding box center [1124, 133] width 30 height 30
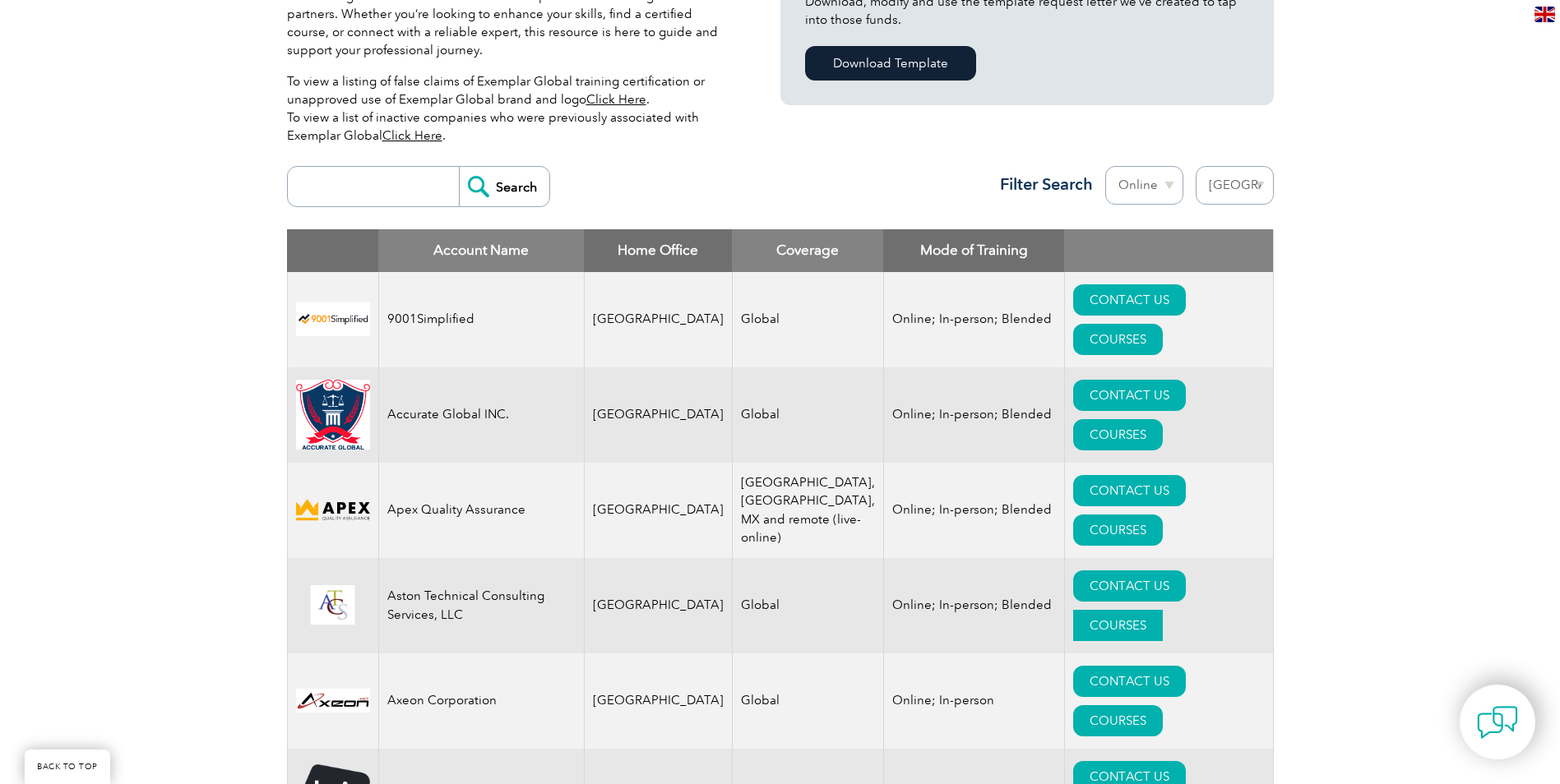
click at [1162, 610] on link "COURSES" at bounding box center [1118, 626] width 90 height 31
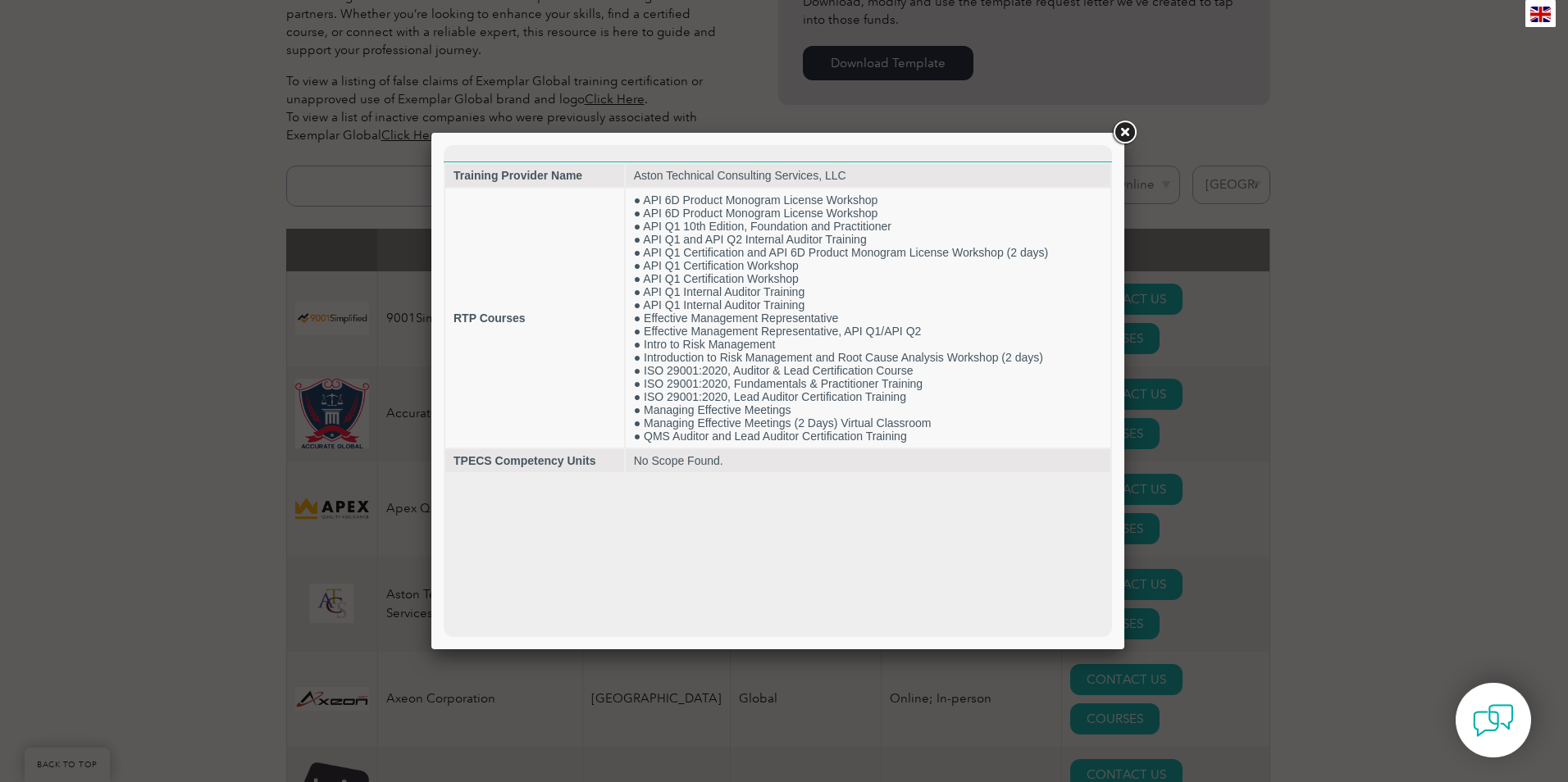
click at [1127, 128] on link at bounding box center [1124, 133] width 30 height 30
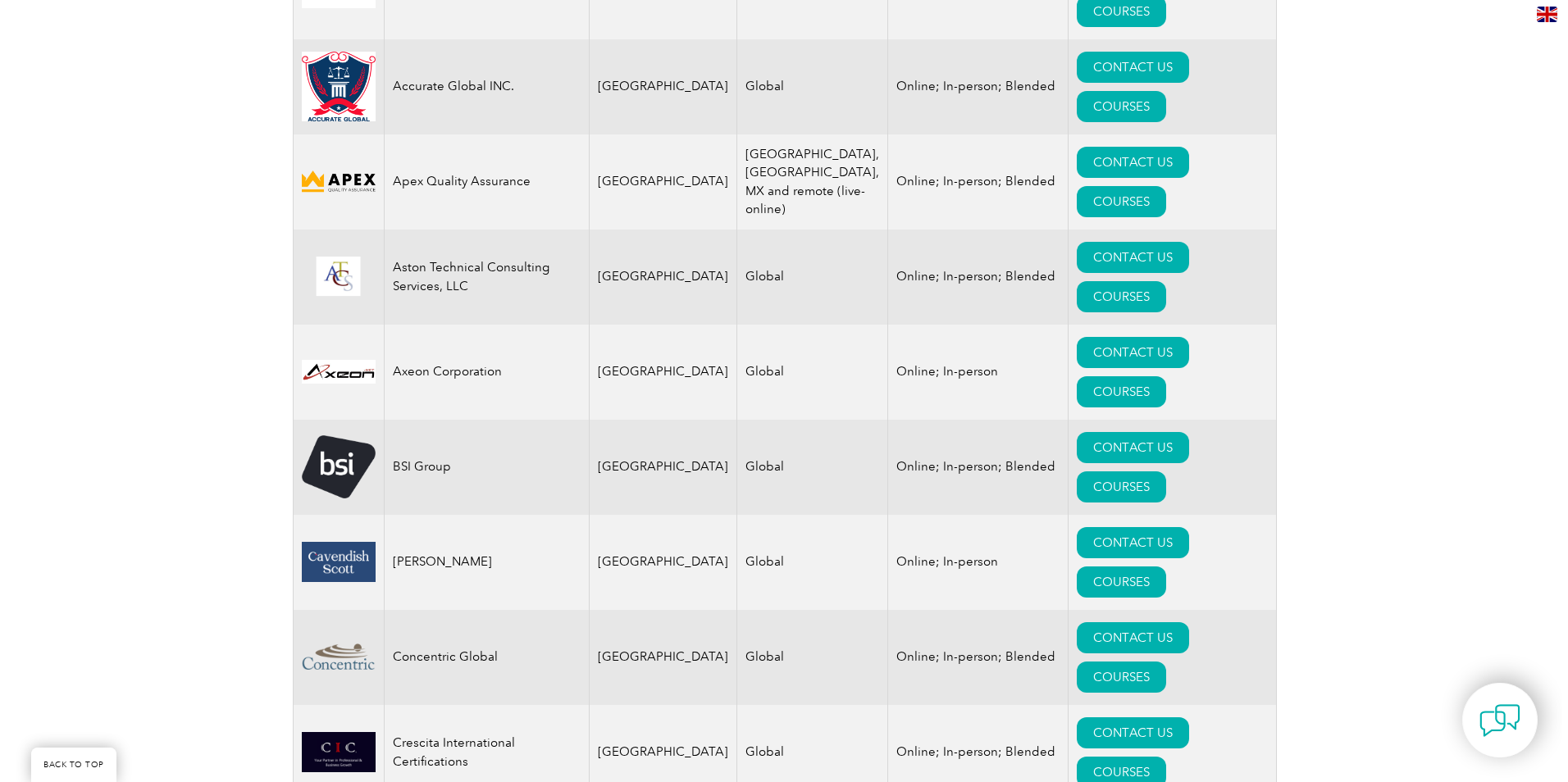
scroll to position [820, 0]
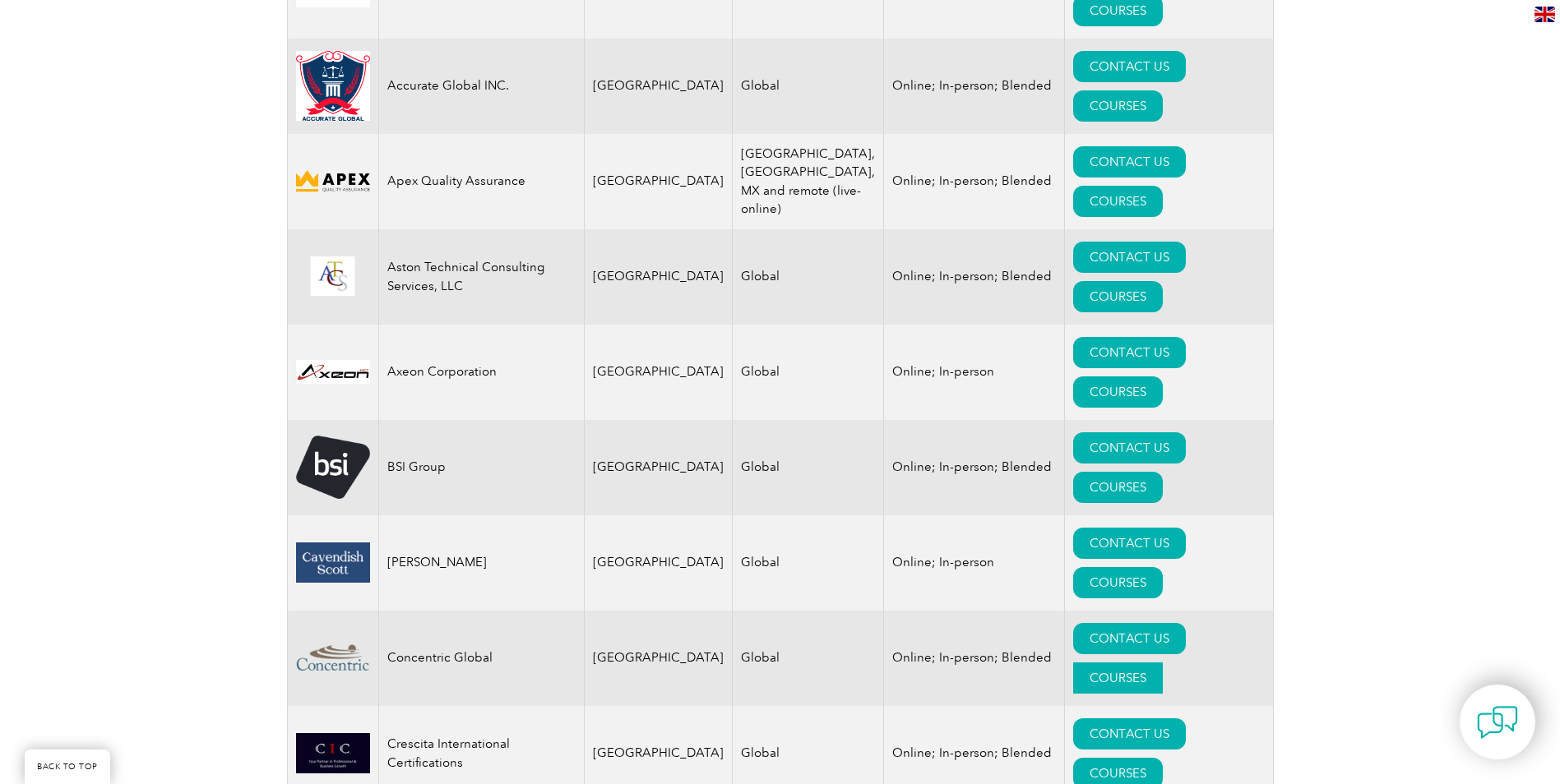
click at [1162, 663] on link "COURSES" at bounding box center [1118, 678] width 90 height 31
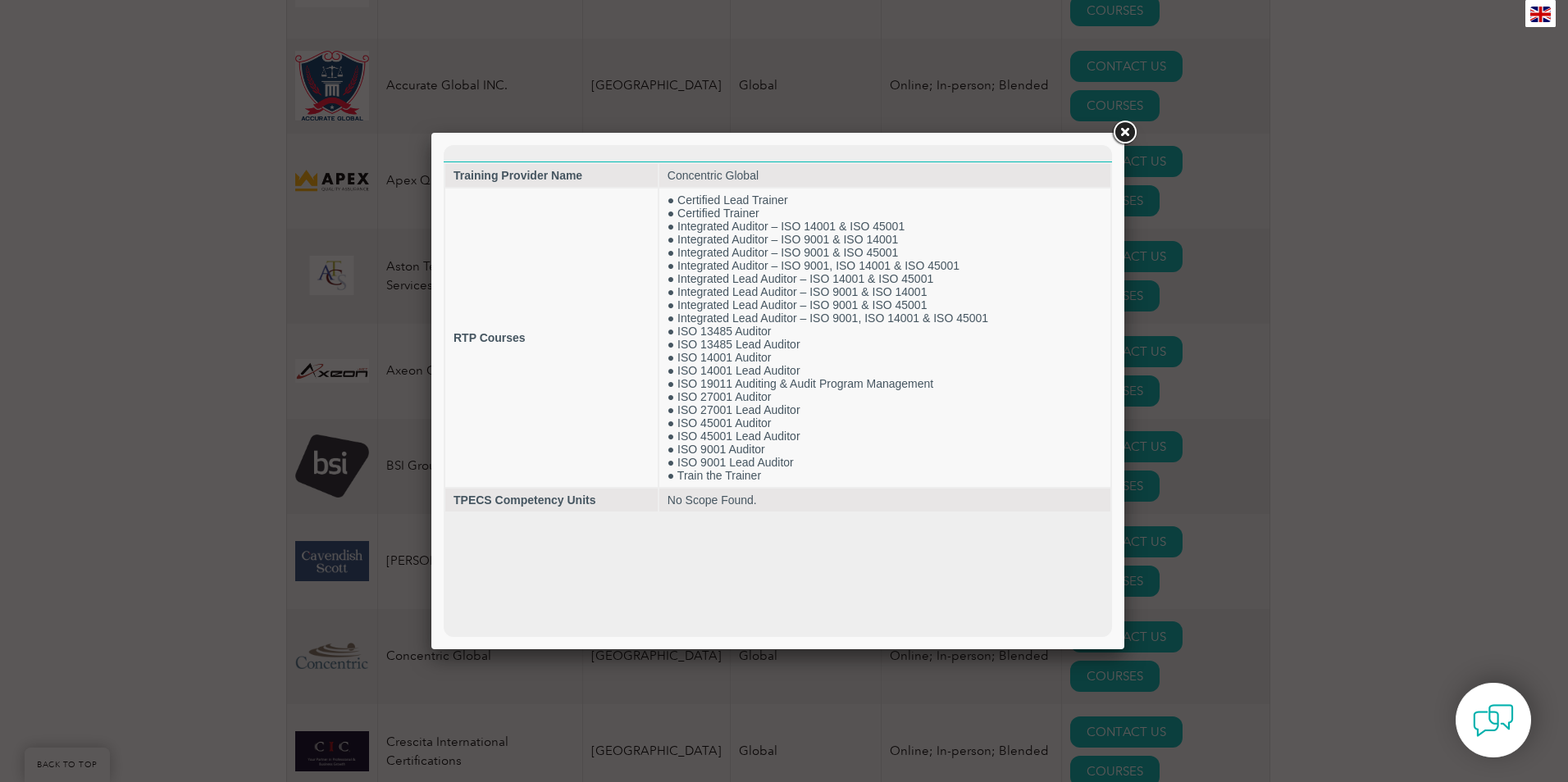
scroll to position [0, 0]
click at [1125, 129] on link at bounding box center [1124, 133] width 30 height 30
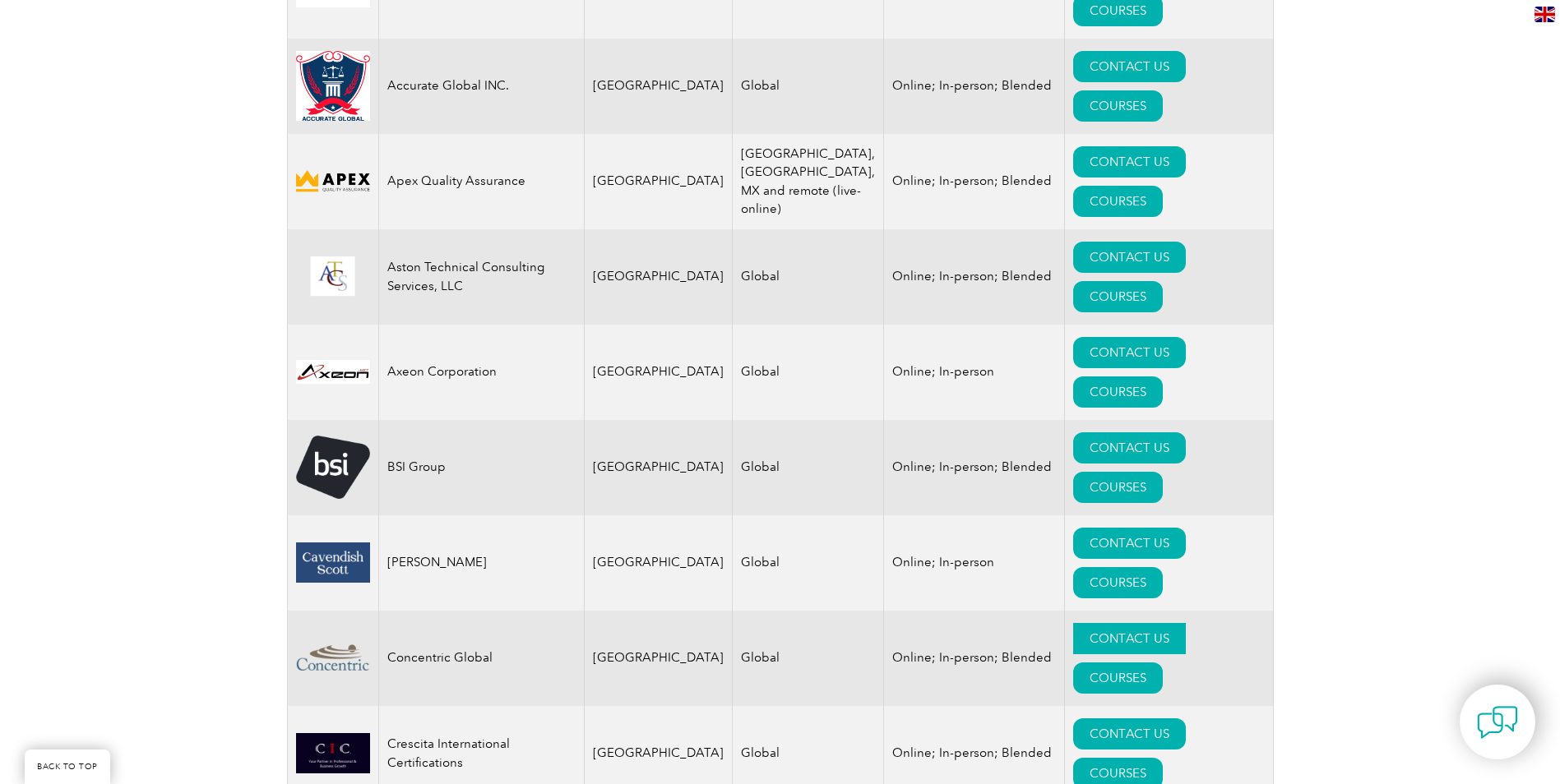
click at [1084, 623] on link "CONTACT US" at bounding box center [1129, 638] width 113 height 31
click at [1162, 758] on link "COURSES" at bounding box center [1118, 773] width 90 height 31
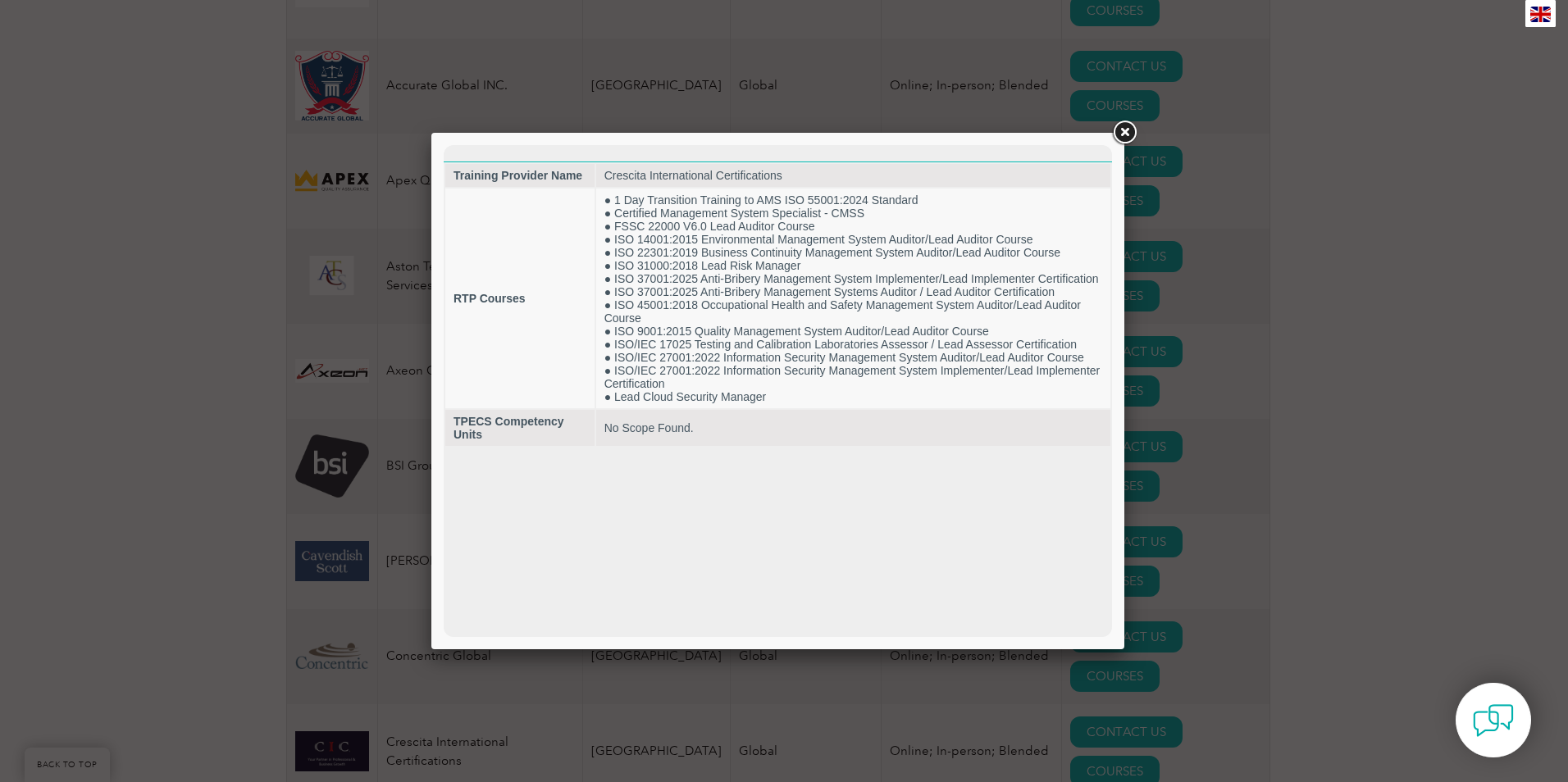
click at [1129, 130] on link at bounding box center [1124, 133] width 30 height 30
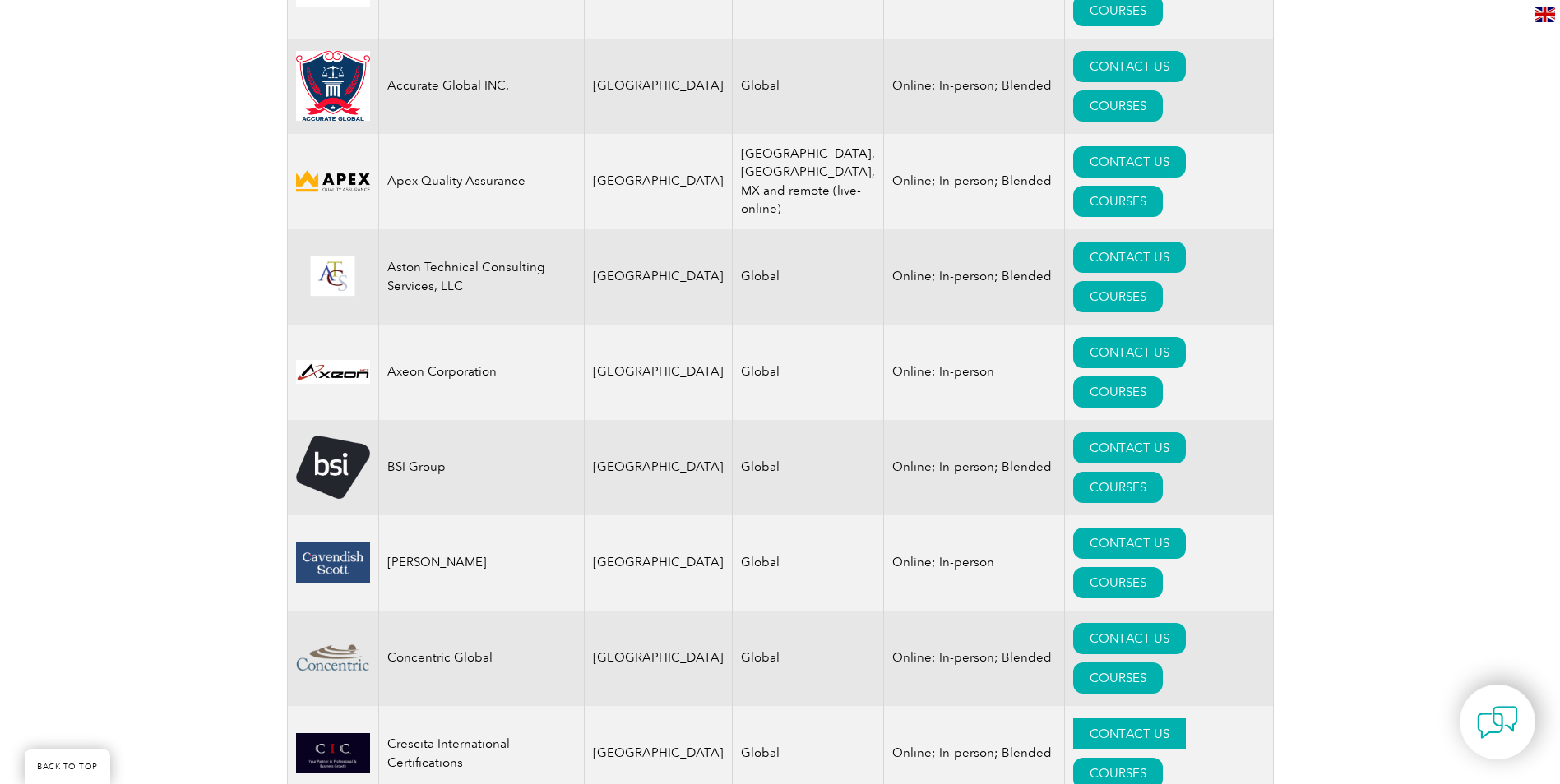
click at [1075, 719] on link "CONTACT US" at bounding box center [1129, 734] width 113 height 31
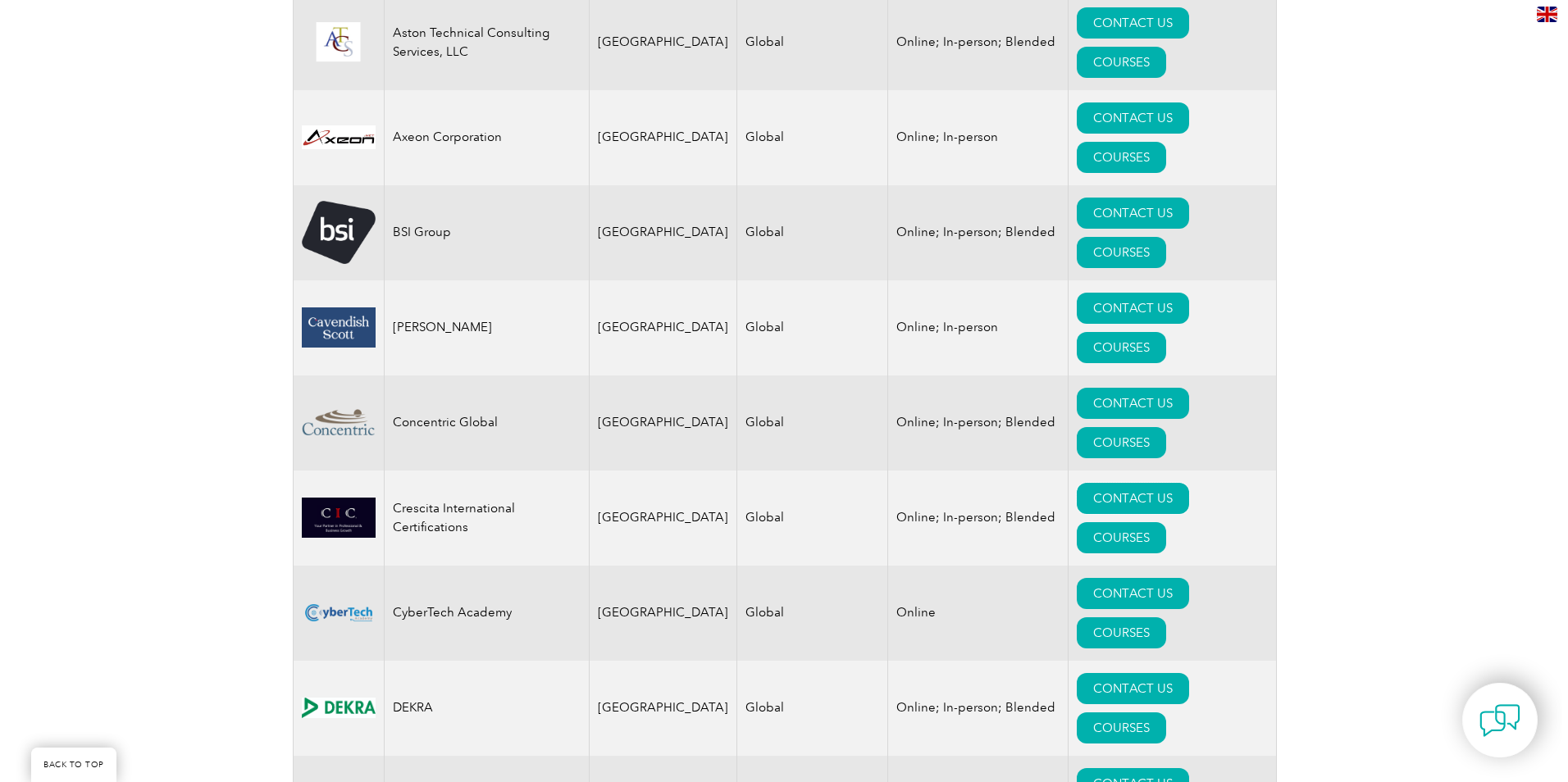
scroll to position [1066, 0]
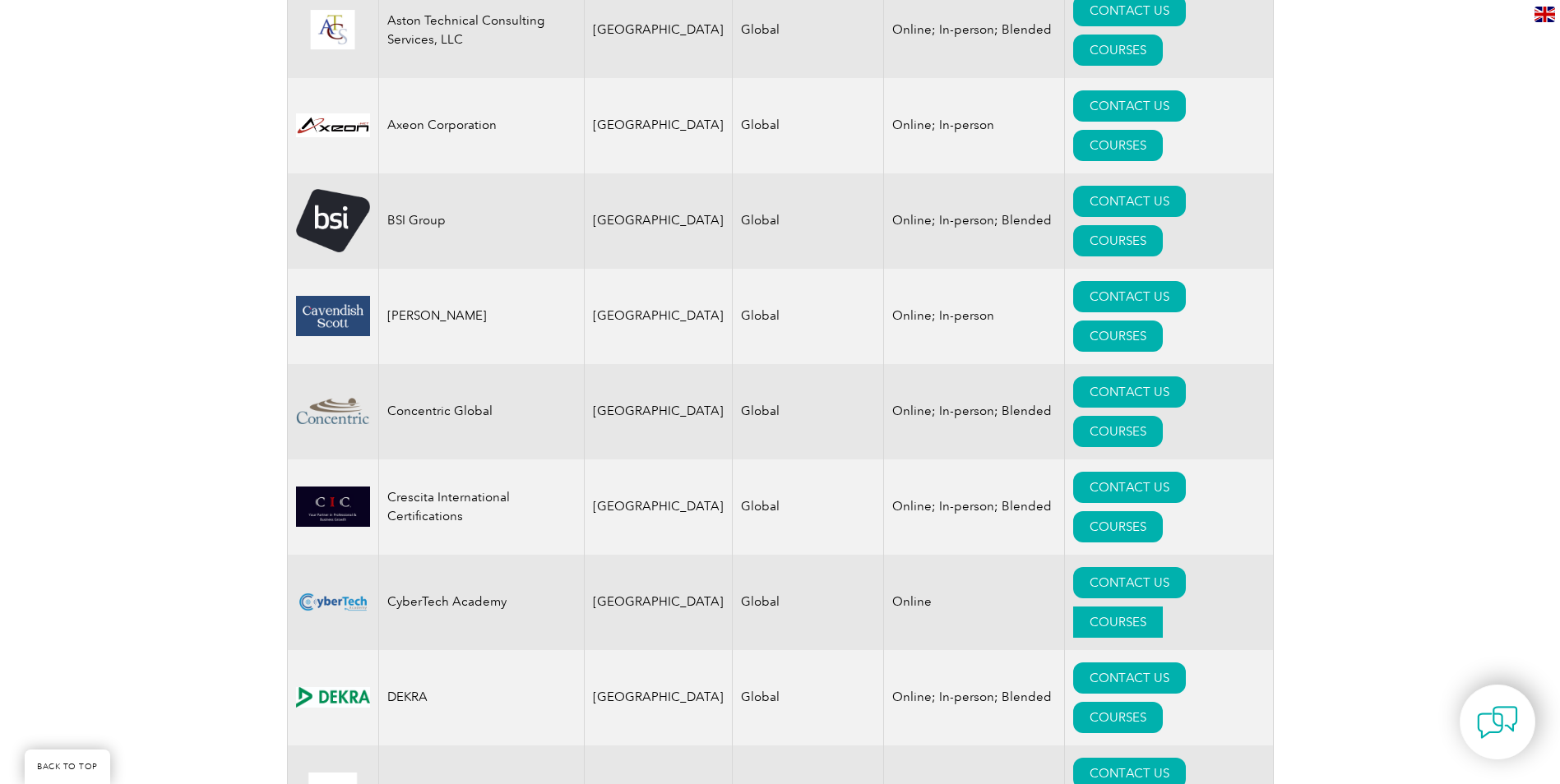
click at [1162, 607] on link "COURSES" at bounding box center [1118, 622] width 90 height 31
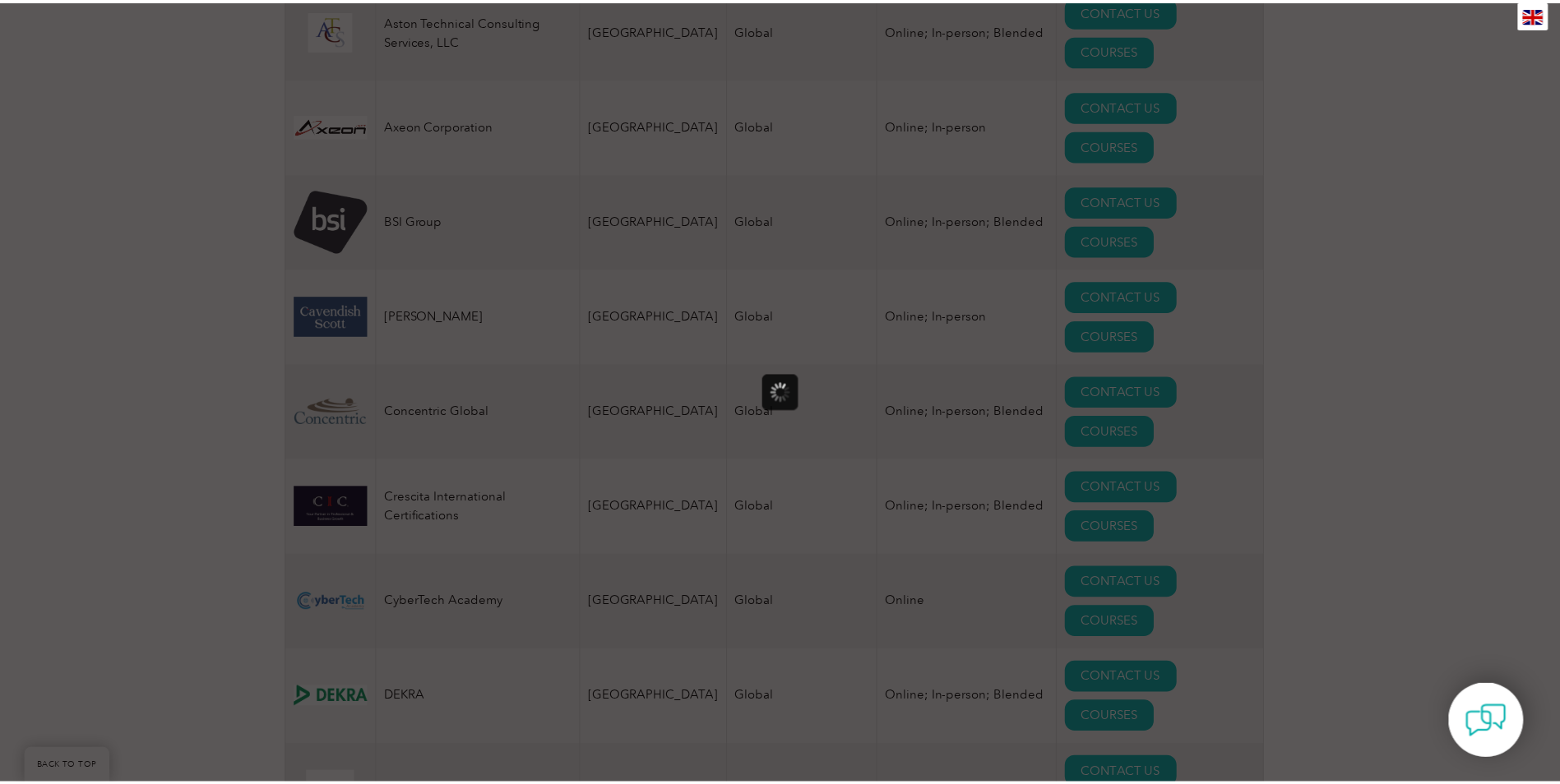
scroll to position [0, 0]
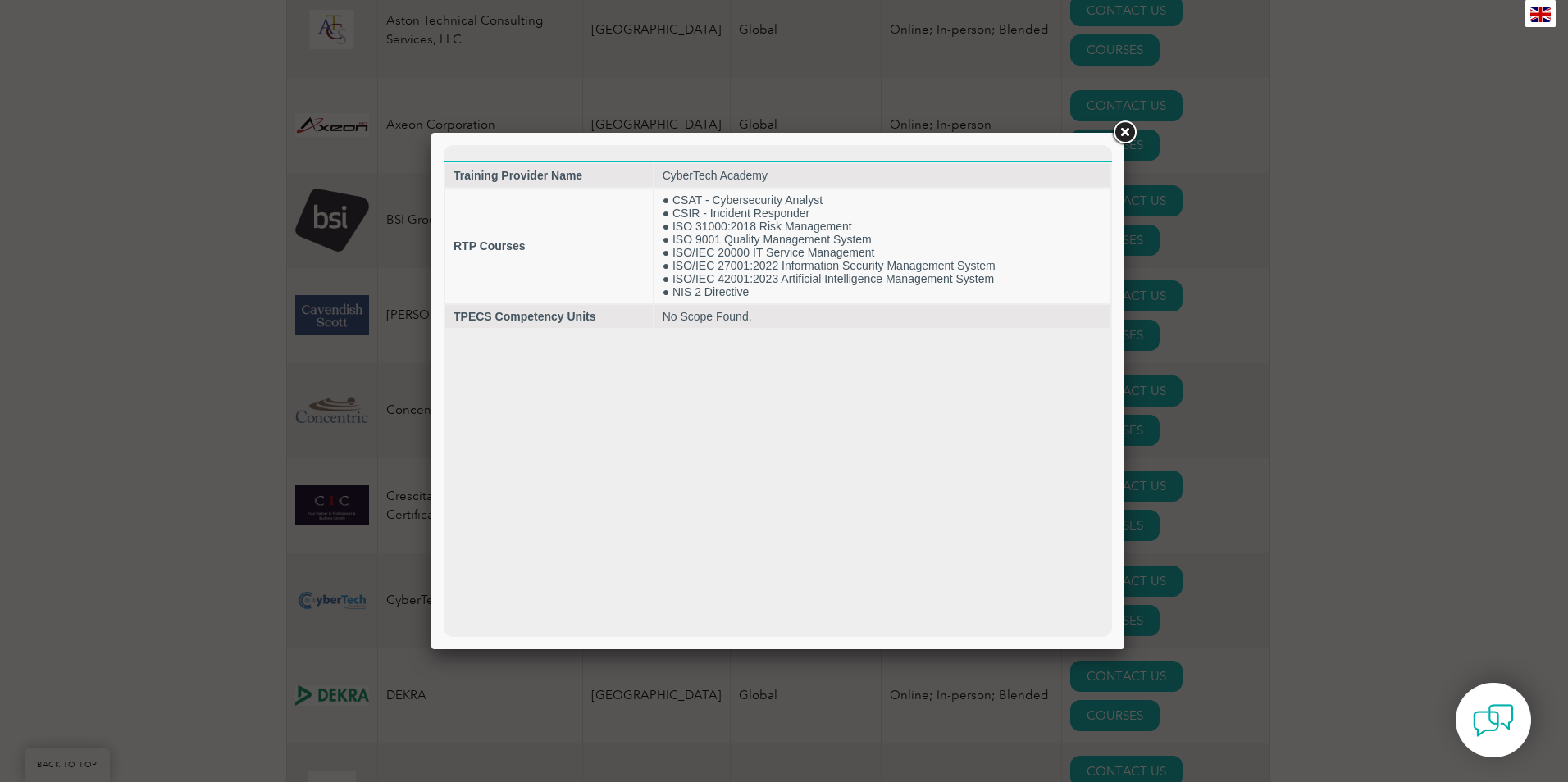
click at [1125, 131] on link at bounding box center [1124, 133] width 30 height 30
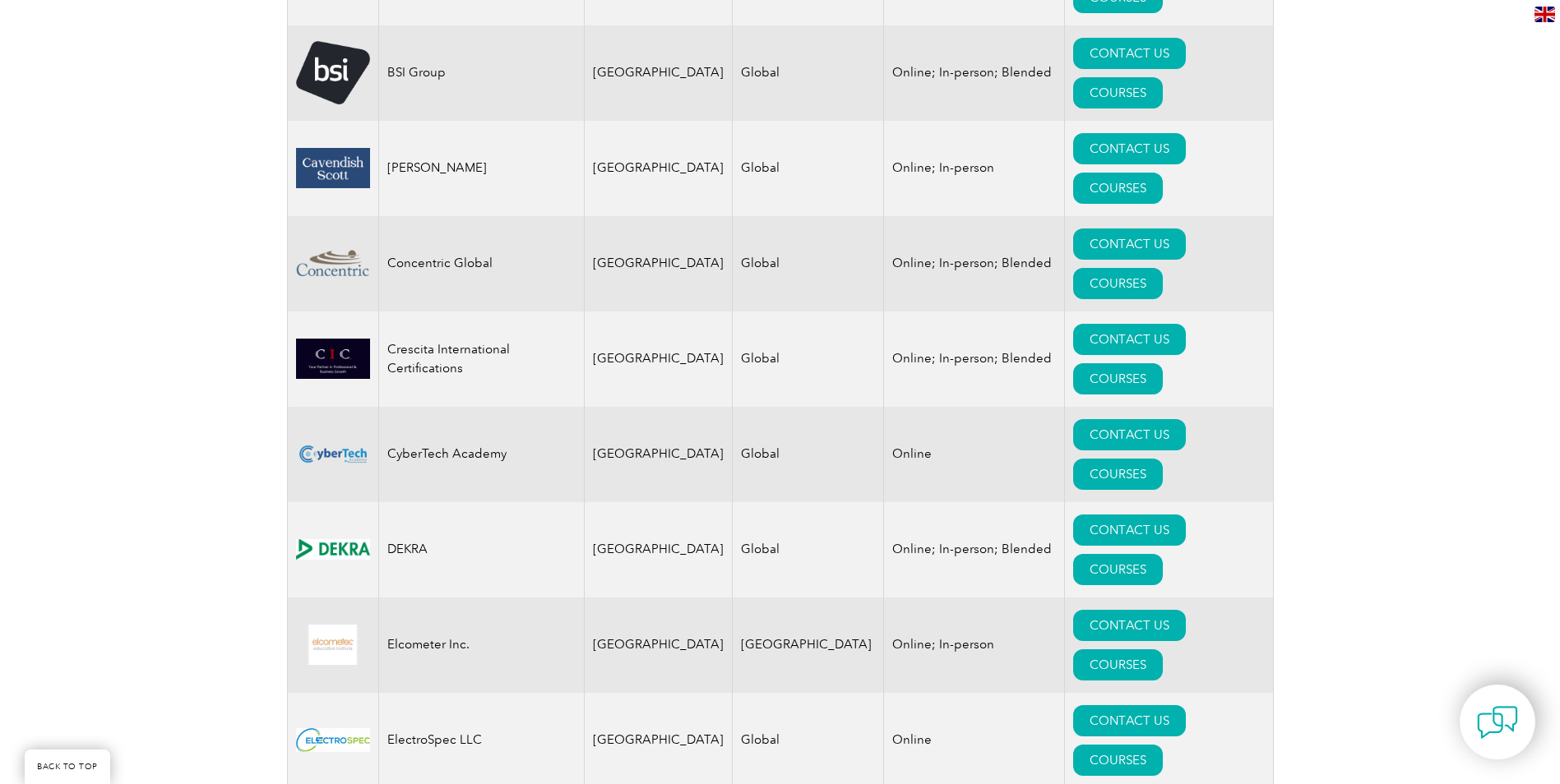
scroll to position [1233, 0]
